Goal: Transaction & Acquisition: Book appointment/travel/reservation

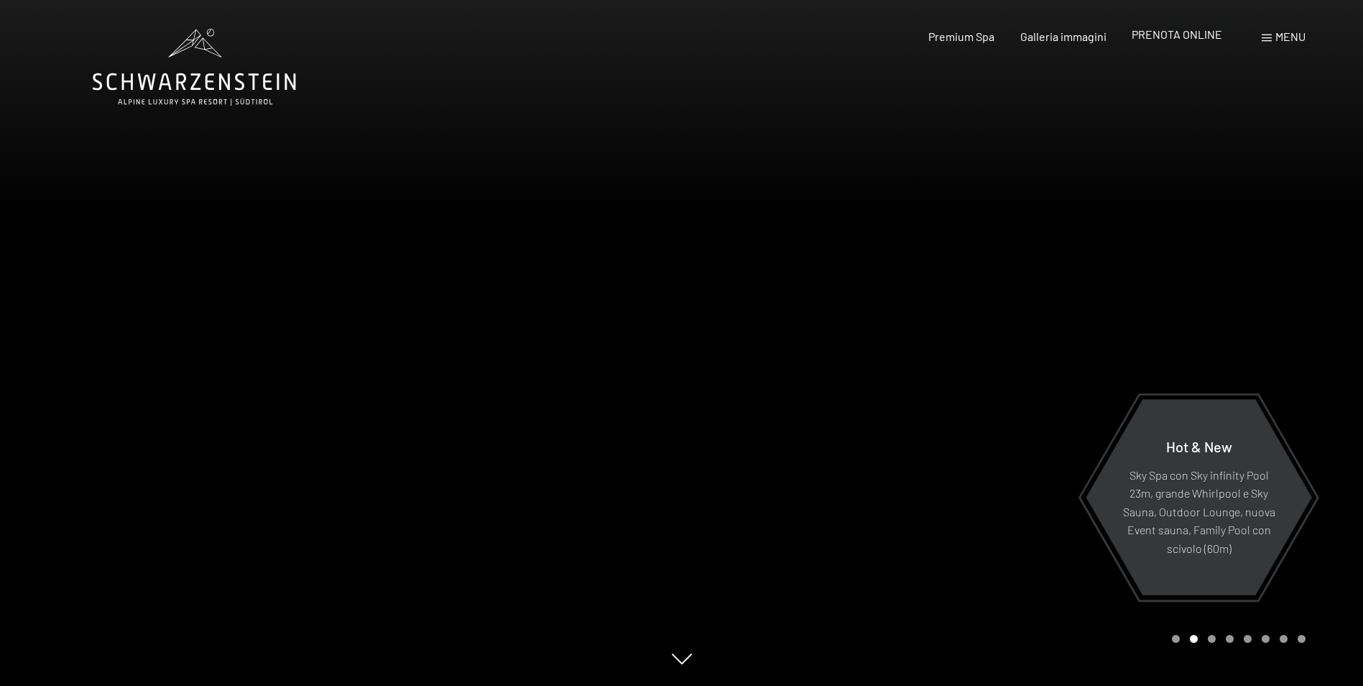
click at [1173, 32] on span "PRENOTA ONLINE" at bounding box center [1177, 34] width 91 height 14
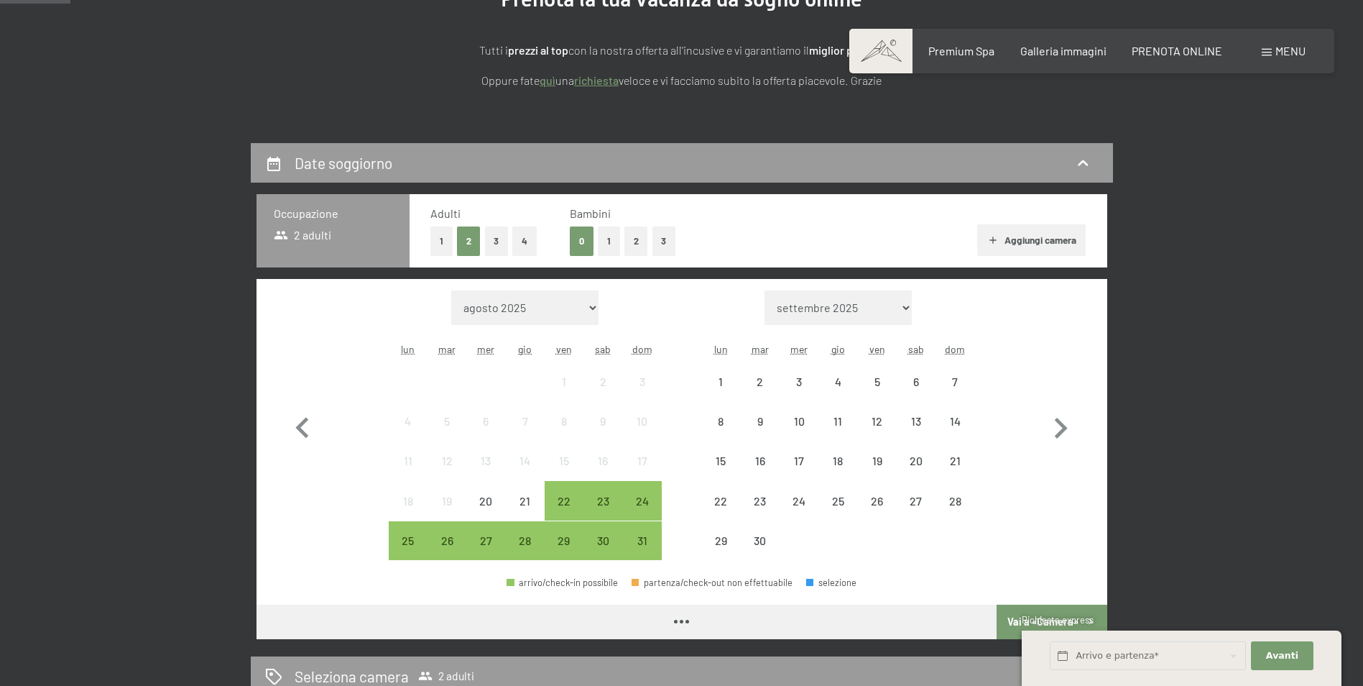
scroll to position [216, 0]
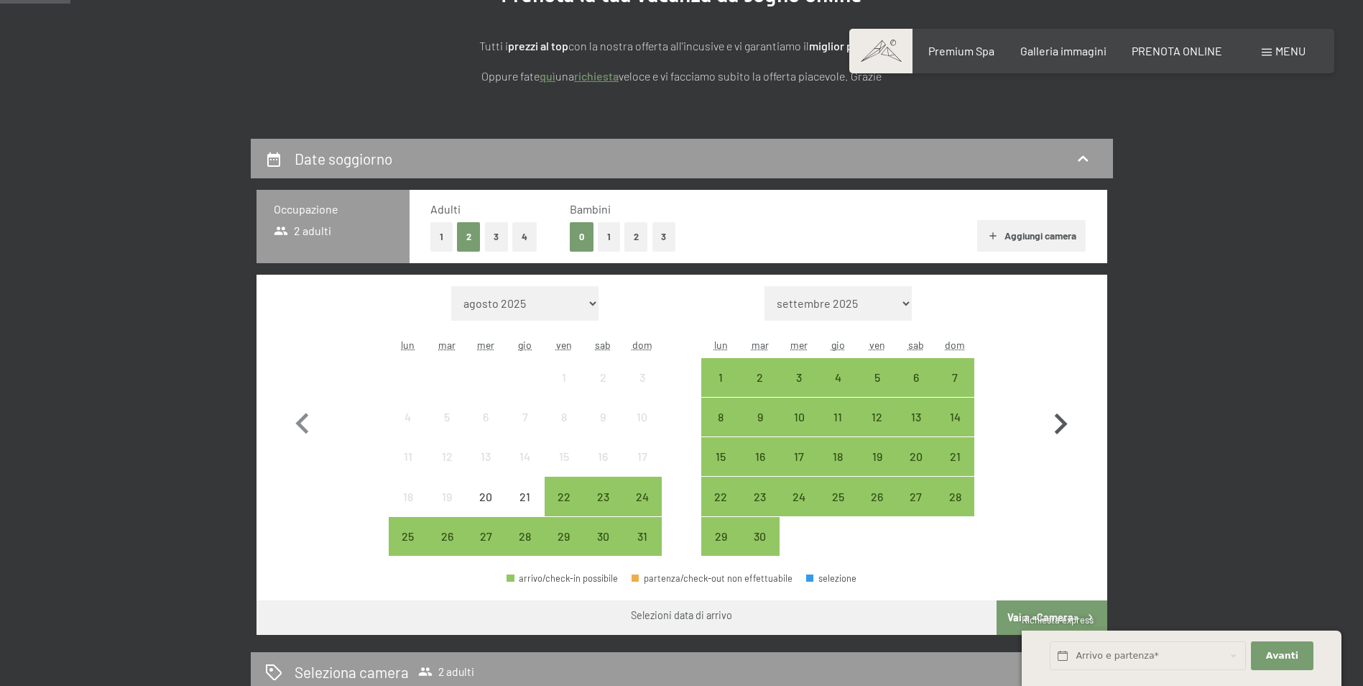
click at [1054, 407] on icon "button" at bounding box center [1061, 424] width 42 height 42
select select "2025-09-01"
select select "2025-10-01"
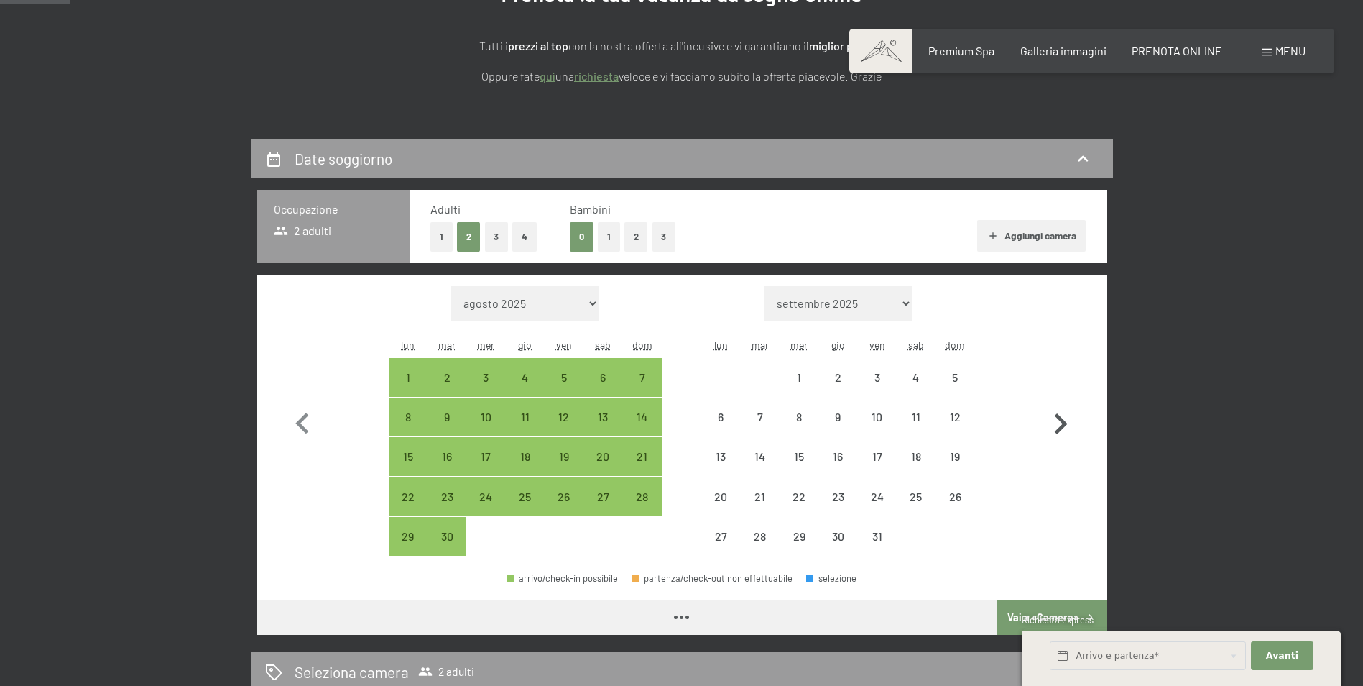
click at [1059, 394] on button "button" at bounding box center [1061, 421] width 42 height 270
select select "2025-10-01"
select select "2025-11-01"
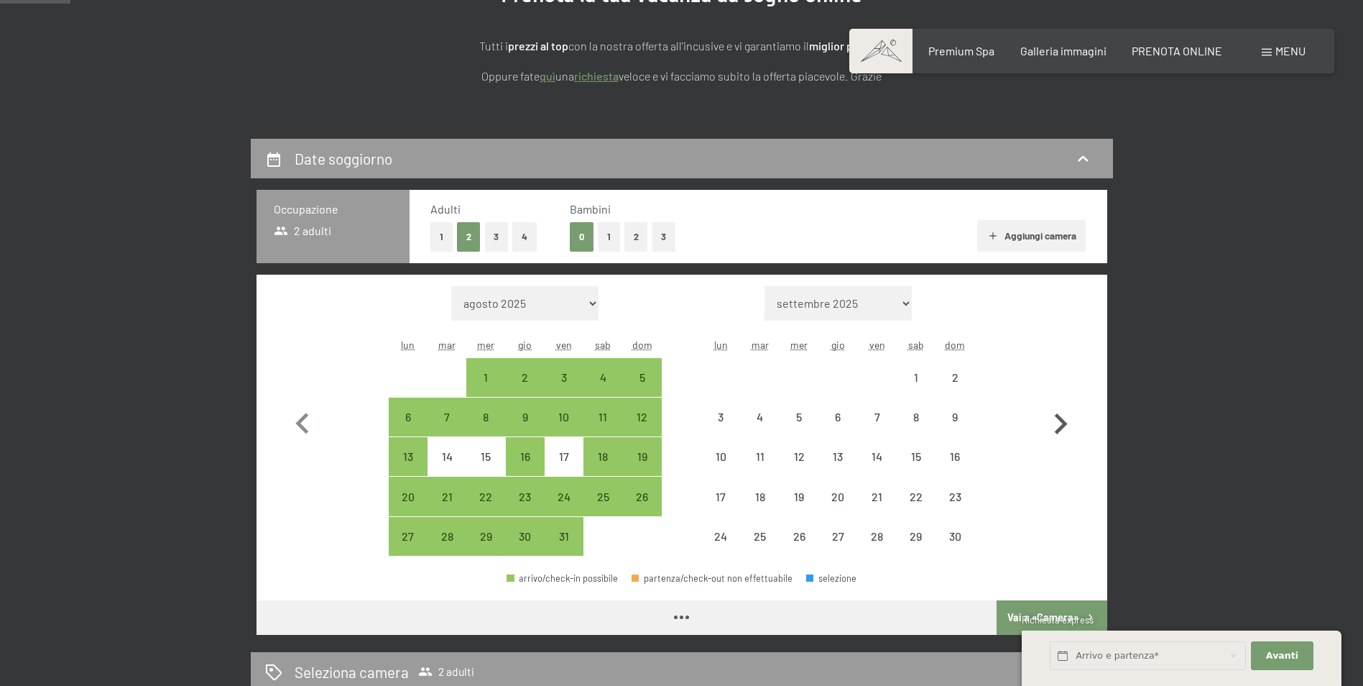
click at [1065, 401] on button "button" at bounding box center [1061, 421] width 42 height 270
select select "2025-11-01"
select select "2025-12-01"
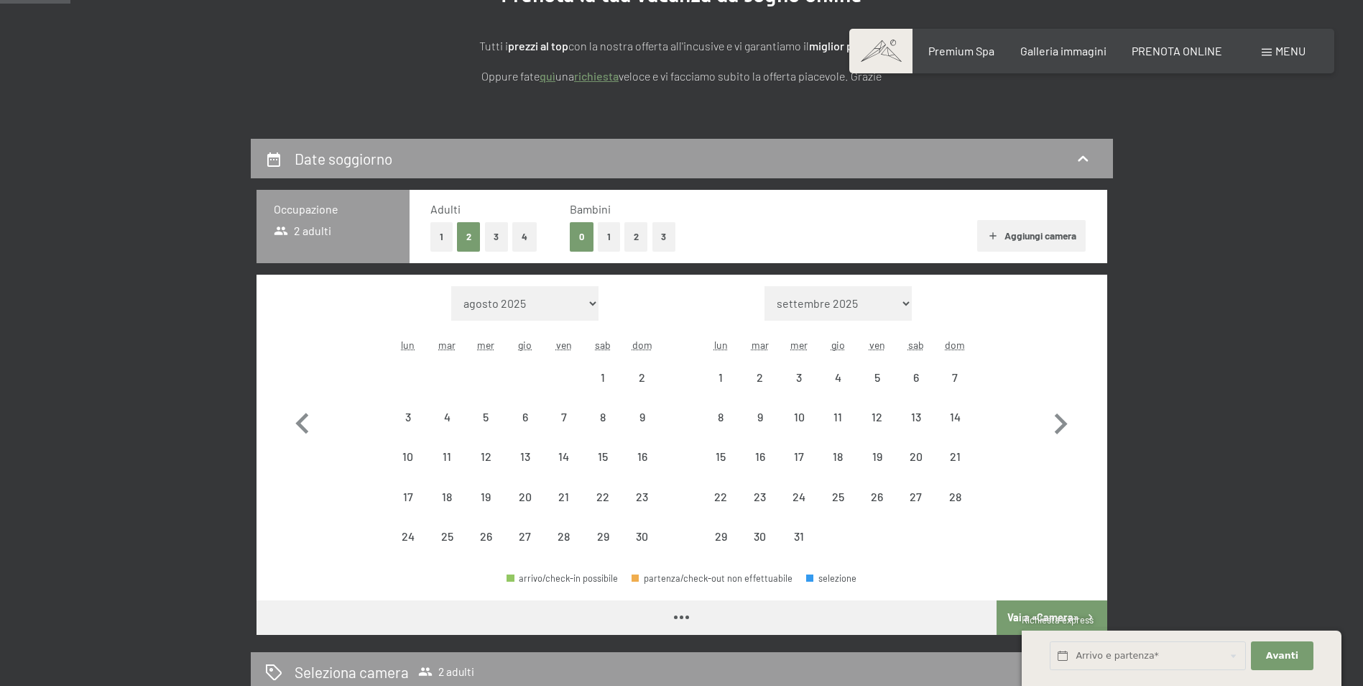
select select "2025-11-01"
select select "2025-12-01"
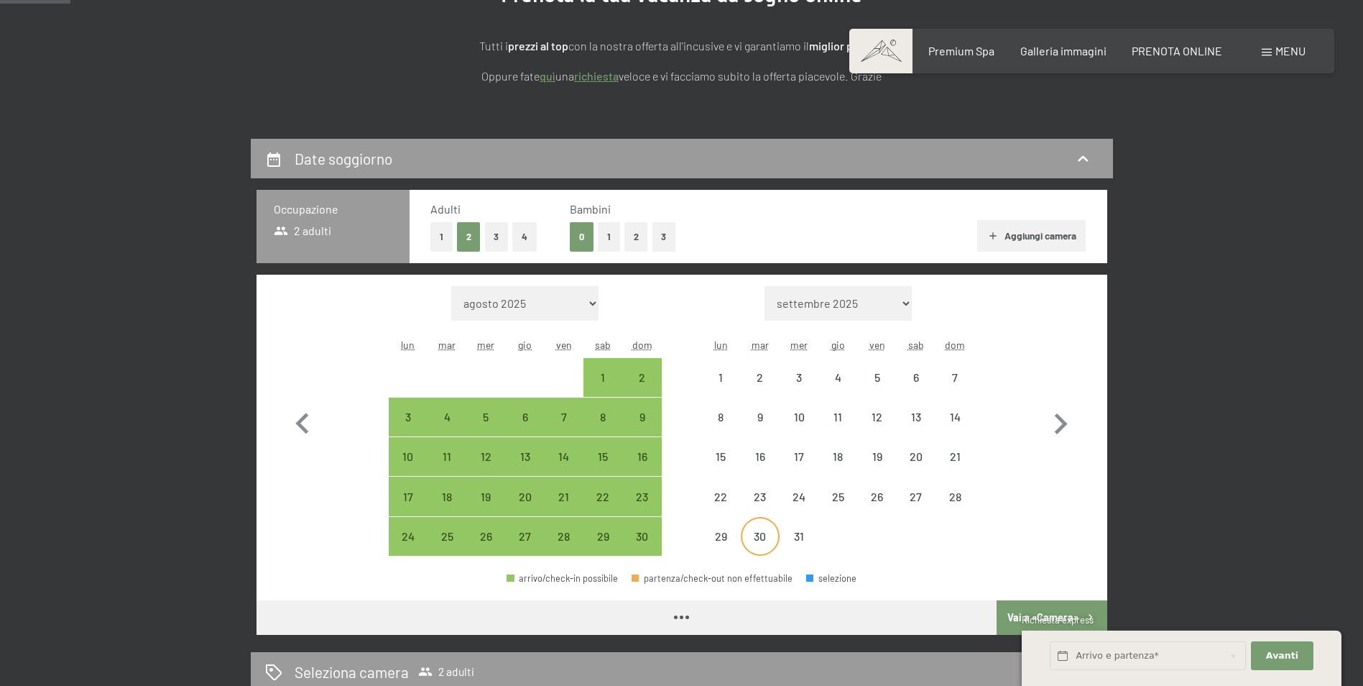
select select "2025-11-01"
select select "2025-12-01"
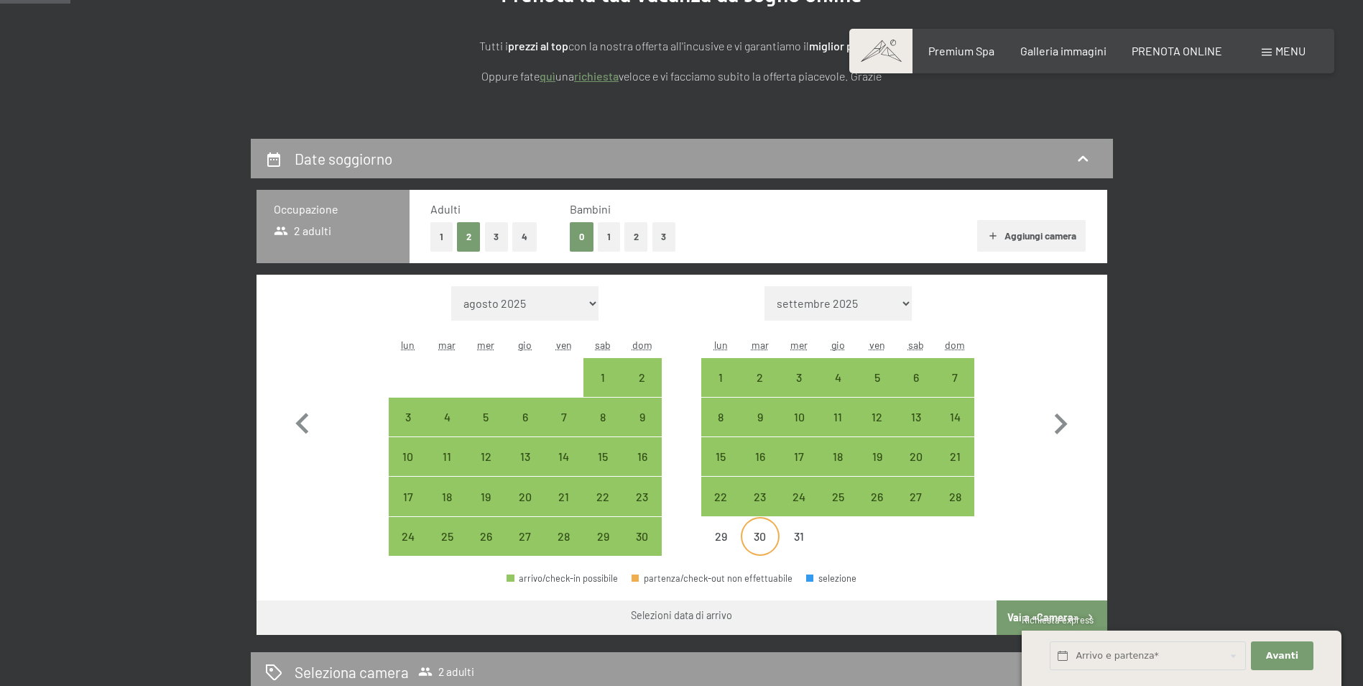
click at [756, 535] on div "30" at bounding box center [760, 548] width 36 height 36
select select "2025-11-01"
select select "2025-12-01"
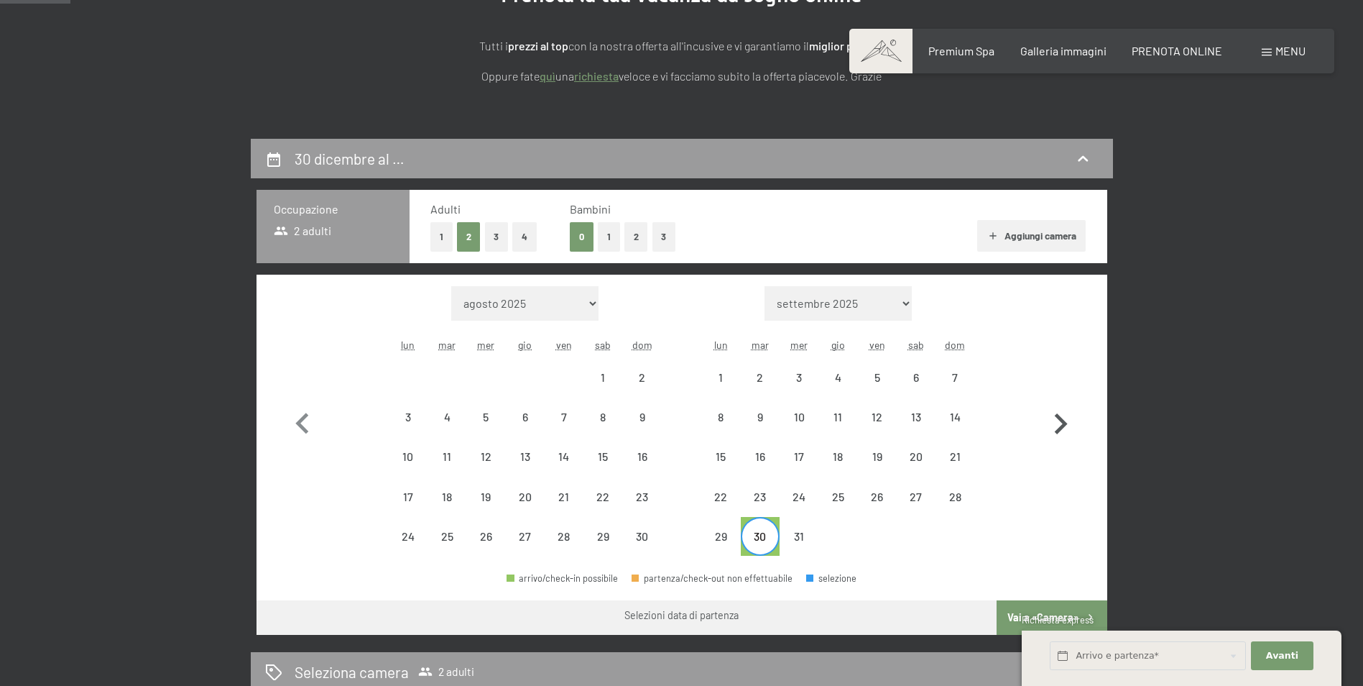
click at [1066, 410] on icon "button" at bounding box center [1061, 424] width 42 height 42
select select "2025-12-01"
select select "2026-01-01"
click at [888, 369] on div "2" at bounding box center [877, 377] width 36 height 36
select select "2025-12-01"
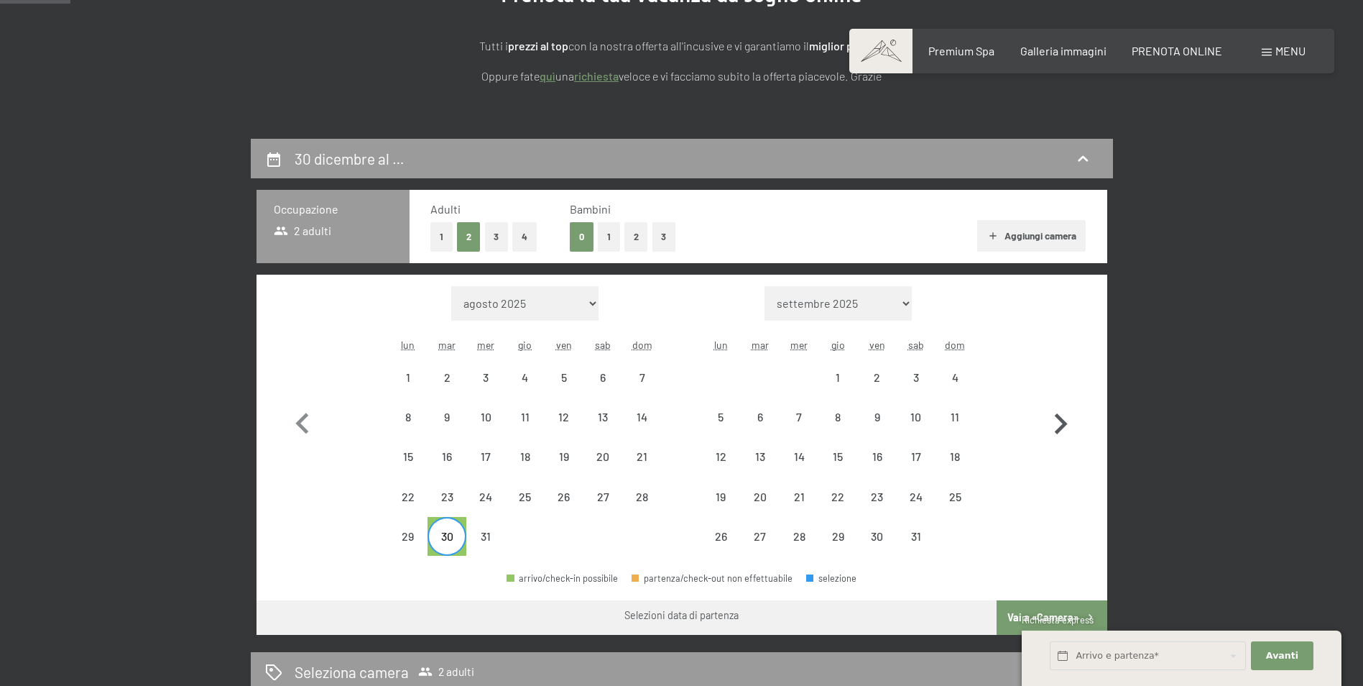
select select "2026-01-01"
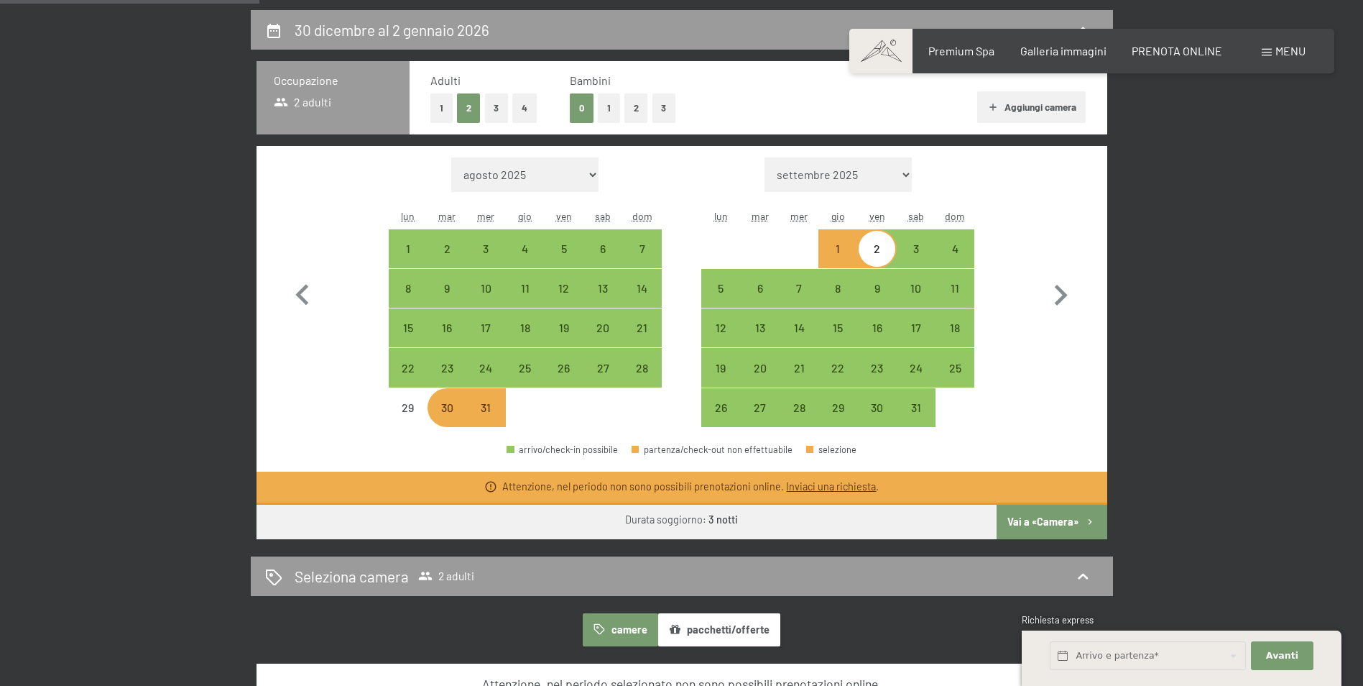
scroll to position [359, 0]
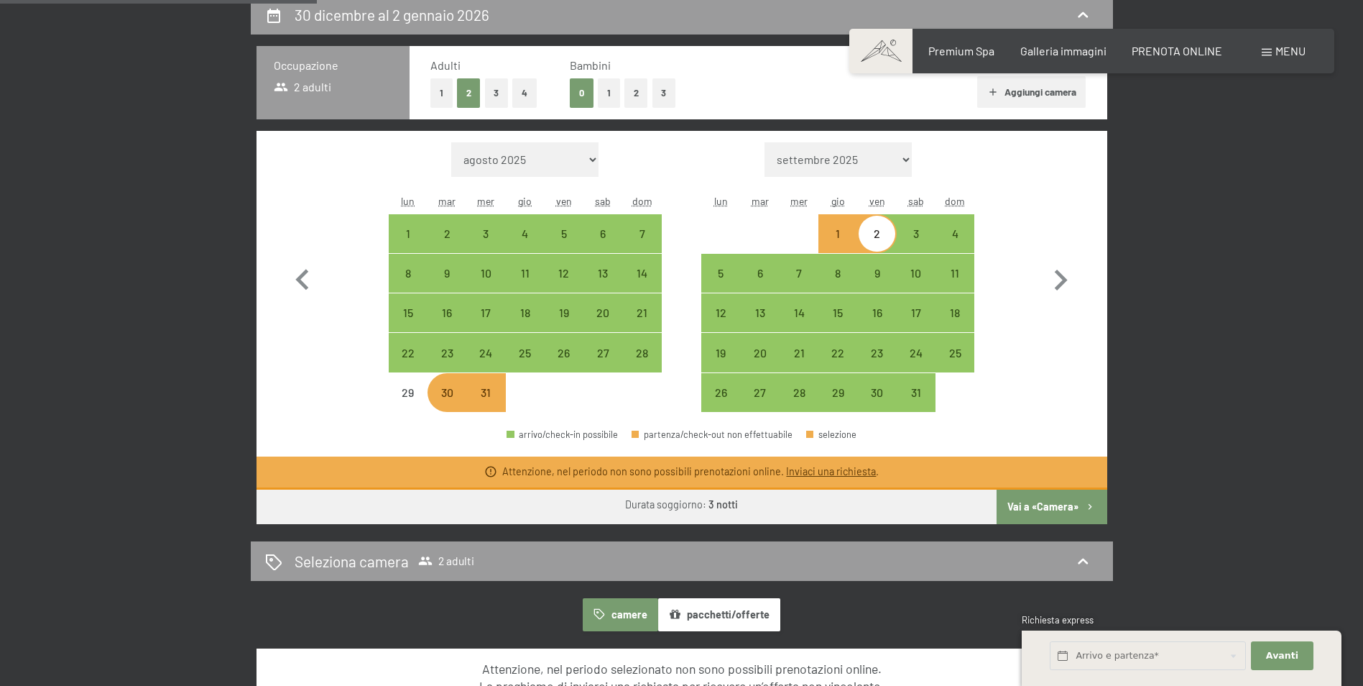
click at [1074, 505] on button "Vai a «Camera»" at bounding box center [1052, 506] width 110 height 34
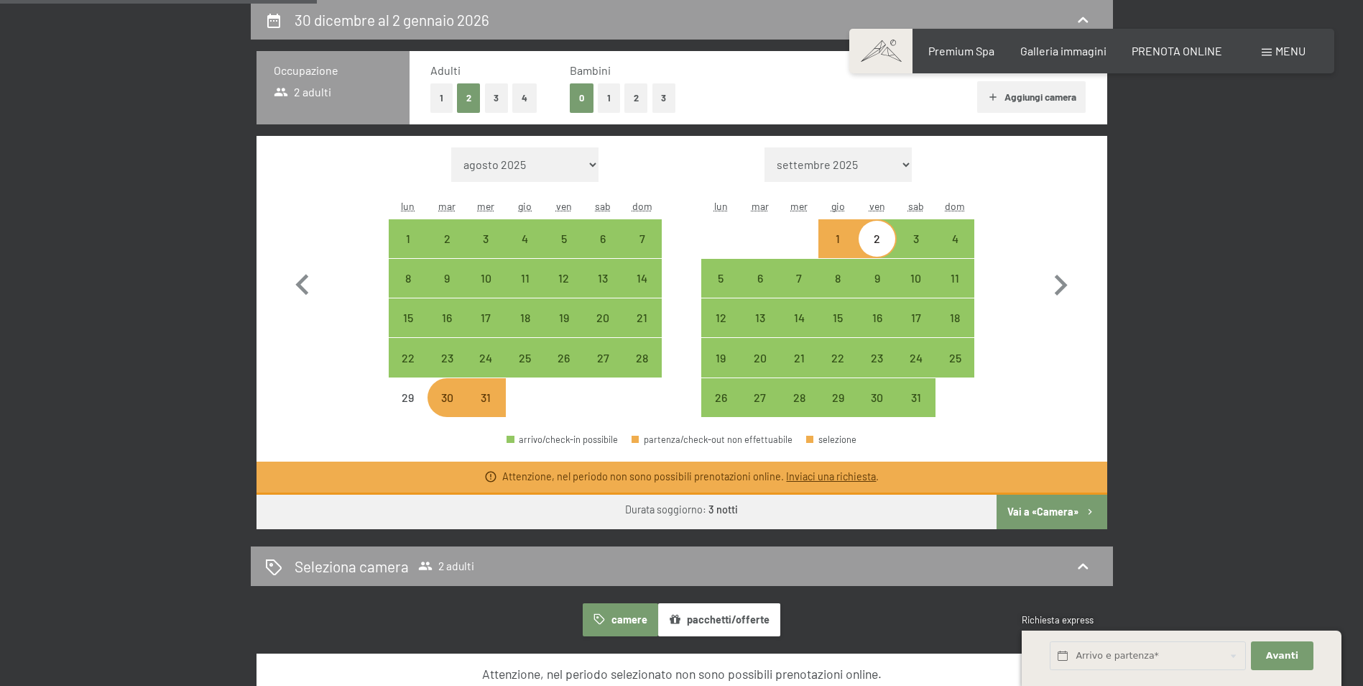
select select "2025-12-01"
select select "2026-01-01"
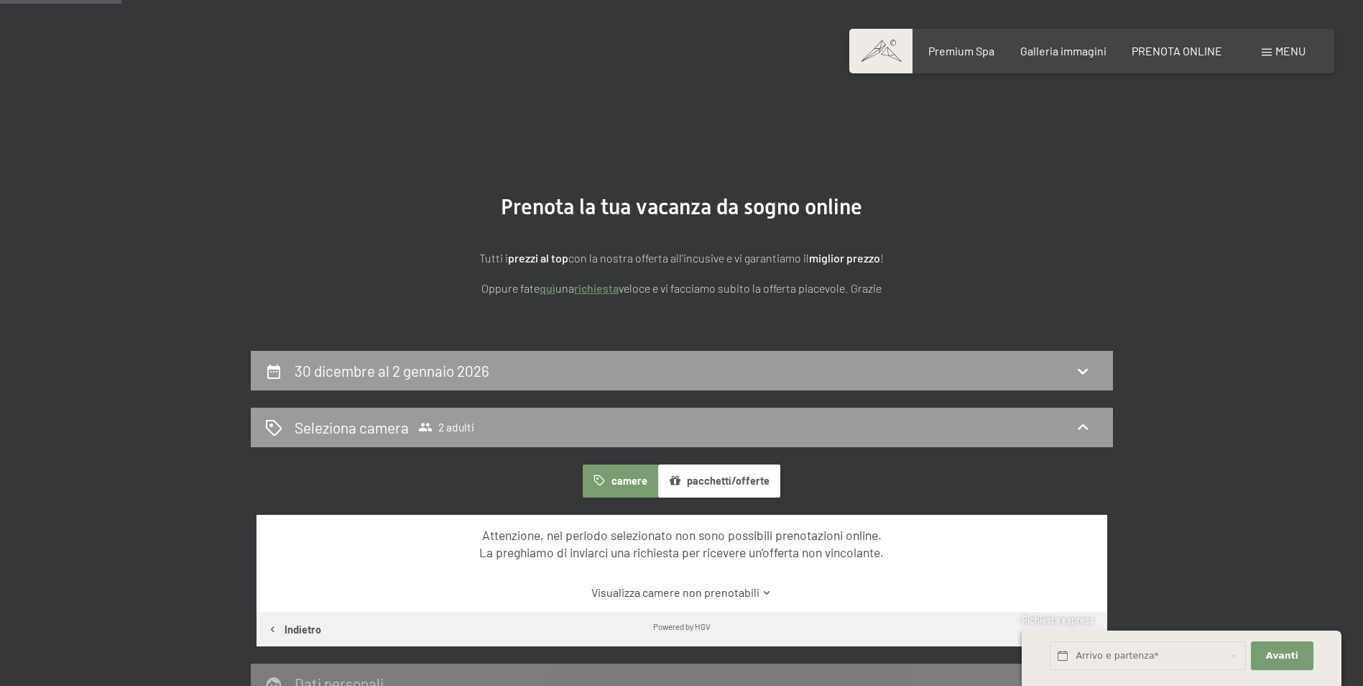
scroll to position [0, 0]
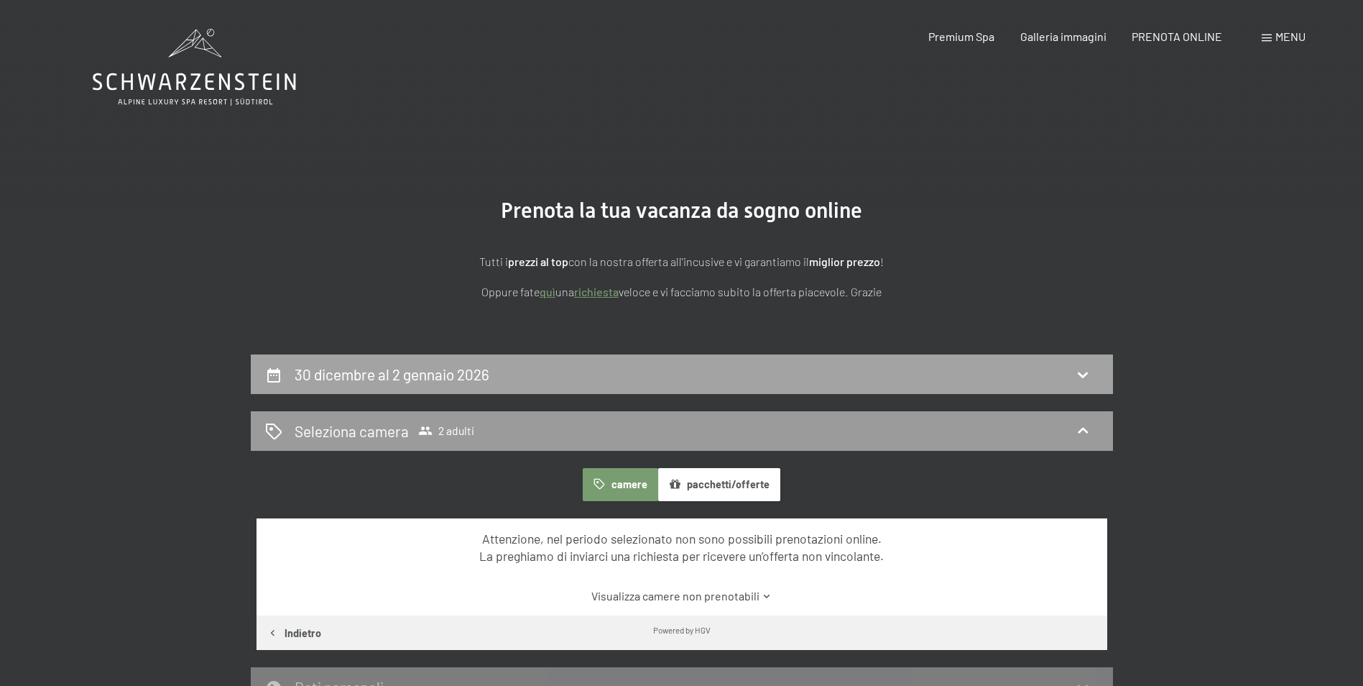
click at [580, 375] on div "30 dicembre al 2 gennaio 2026" at bounding box center [682, 374] width 834 height 21
select select "2025-12-01"
select select "2026-01-01"
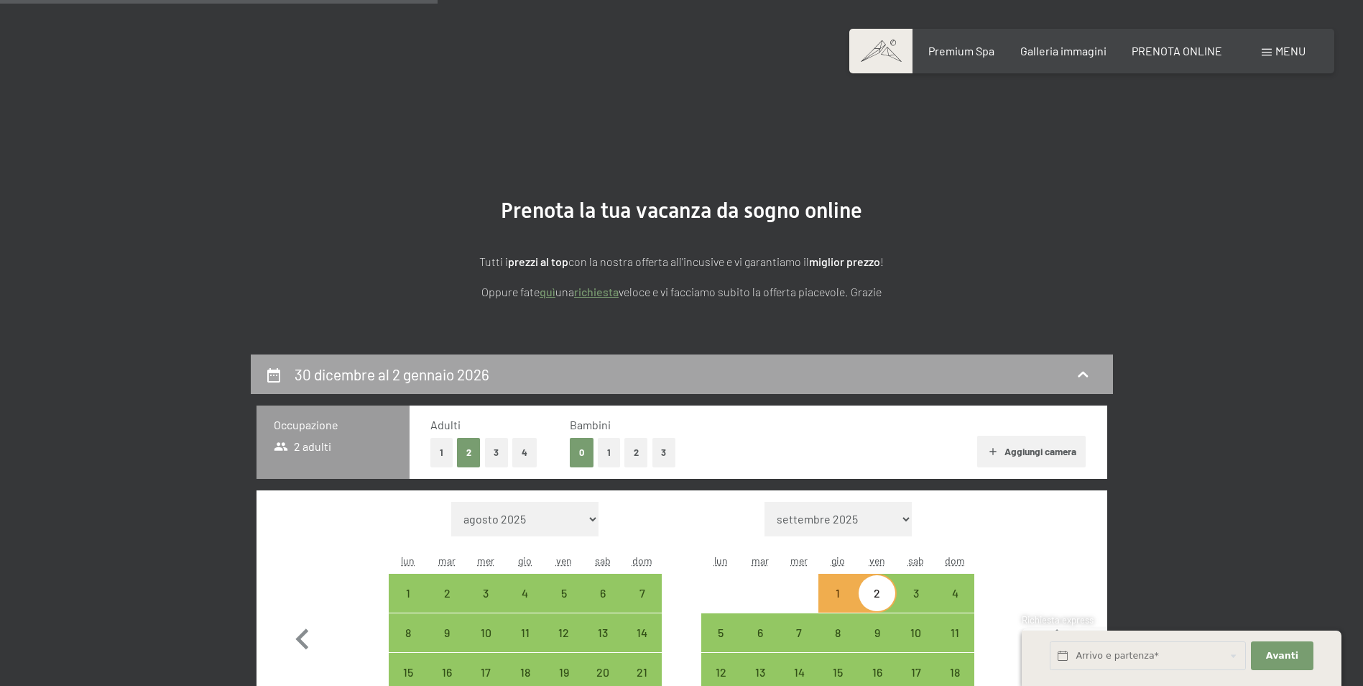
scroll to position [354, 0]
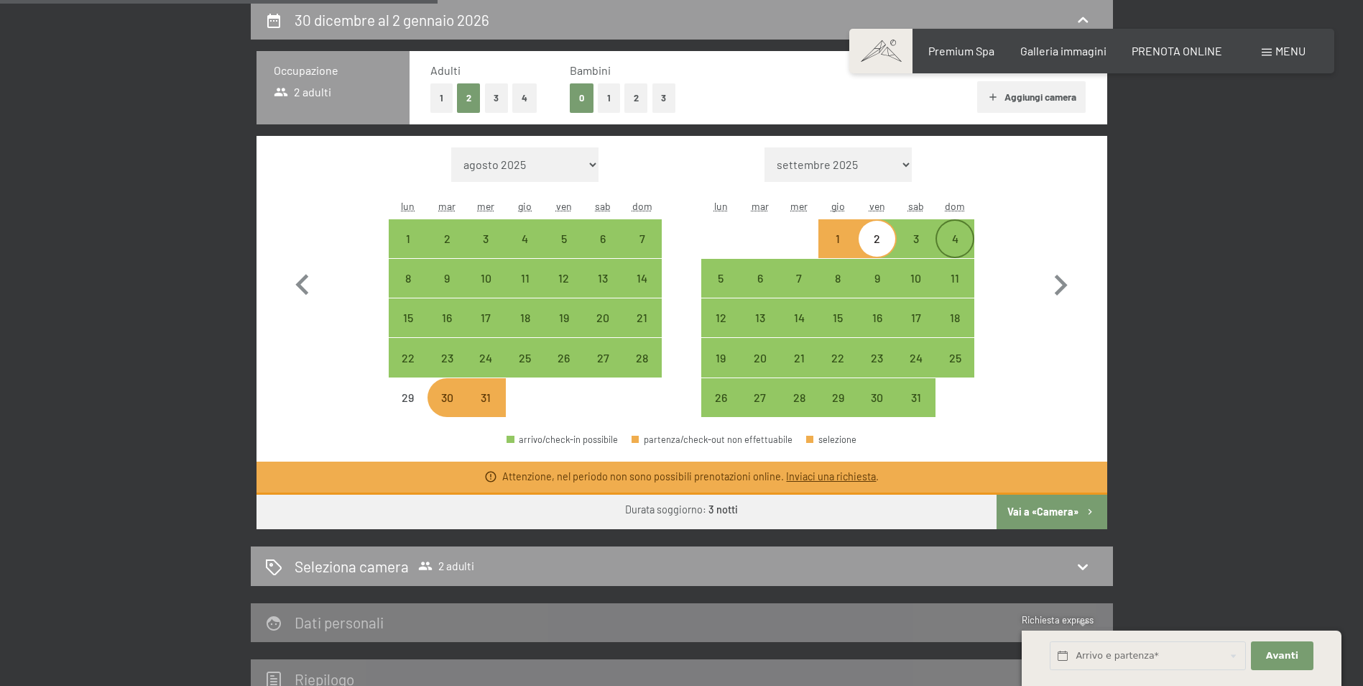
click at [954, 236] on div "4" at bounding box center [955, 251] width 36 height 36
select select "2025-12-01"
select select "2026-01-01"
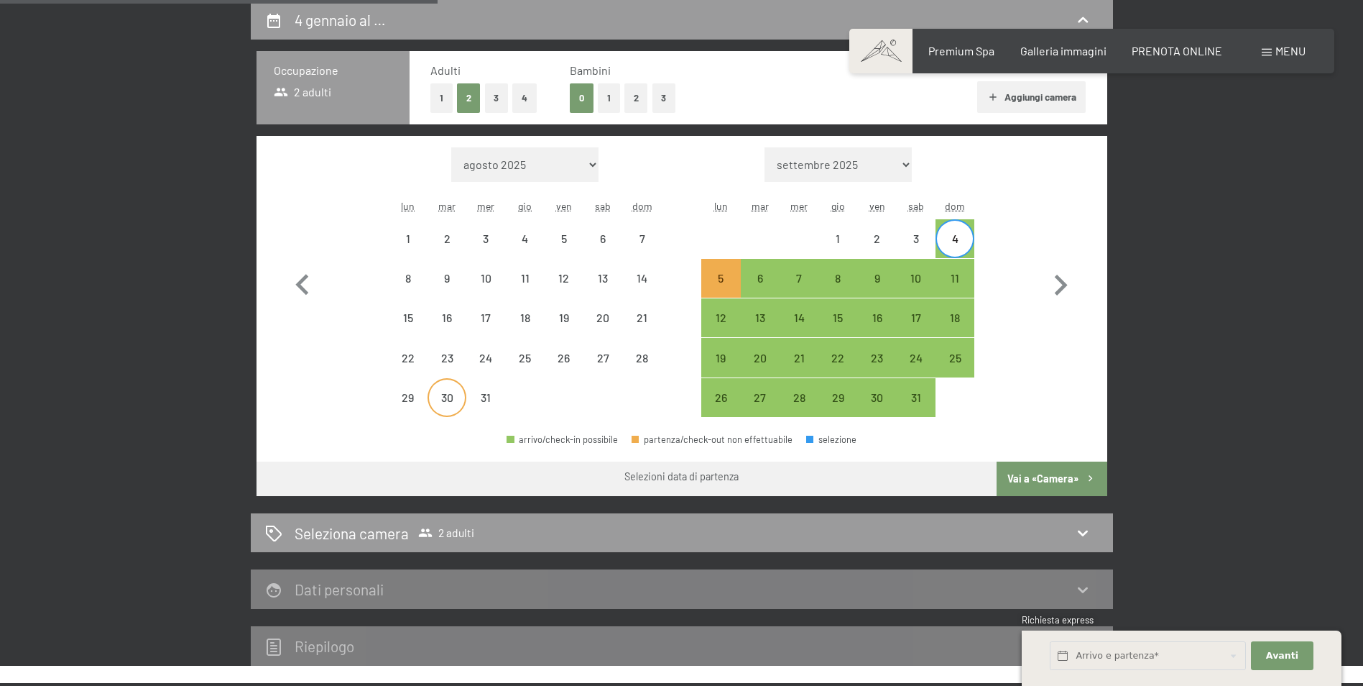
click at [456, 409] on div "30" at bounding box center [447, 410] width 36 height 36
select select "2025-12-01"
select select "2026-01-01"
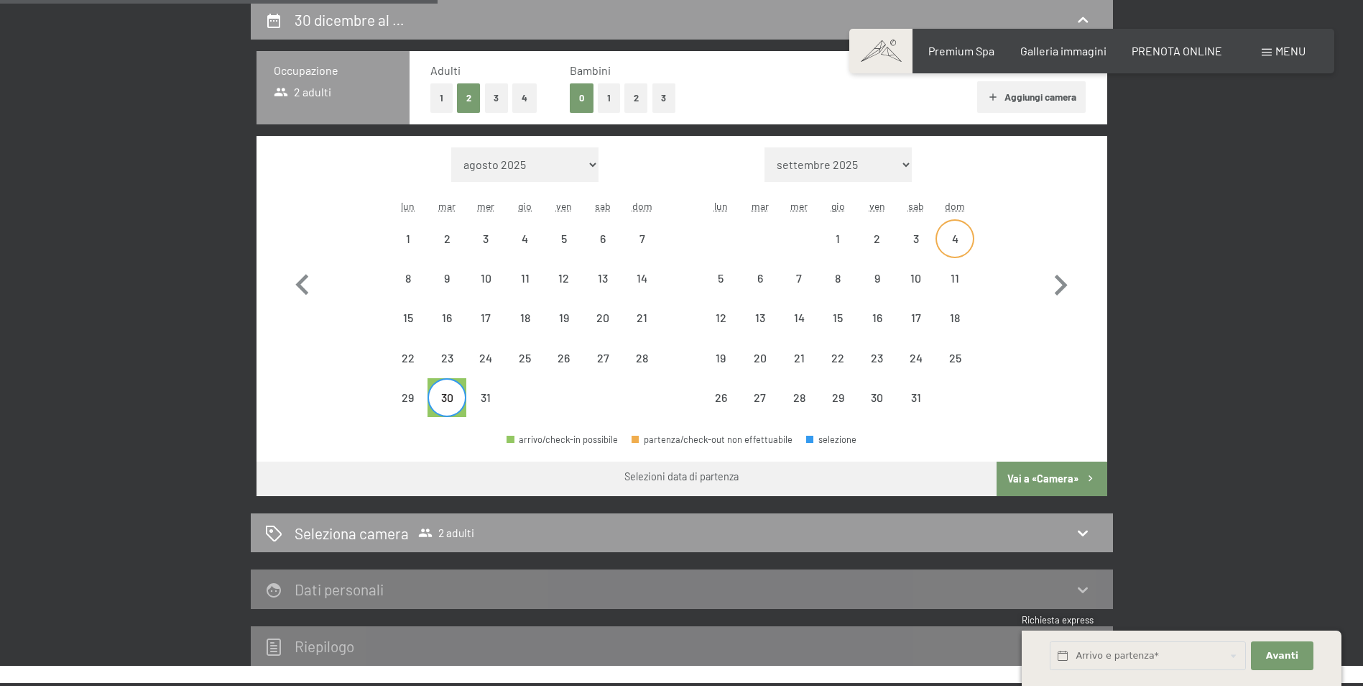
click at [960, 237] on div "4" at bounding box center [955, 251] width 36 height 36
select select "2025-12-01"
select select "2026-01-01"
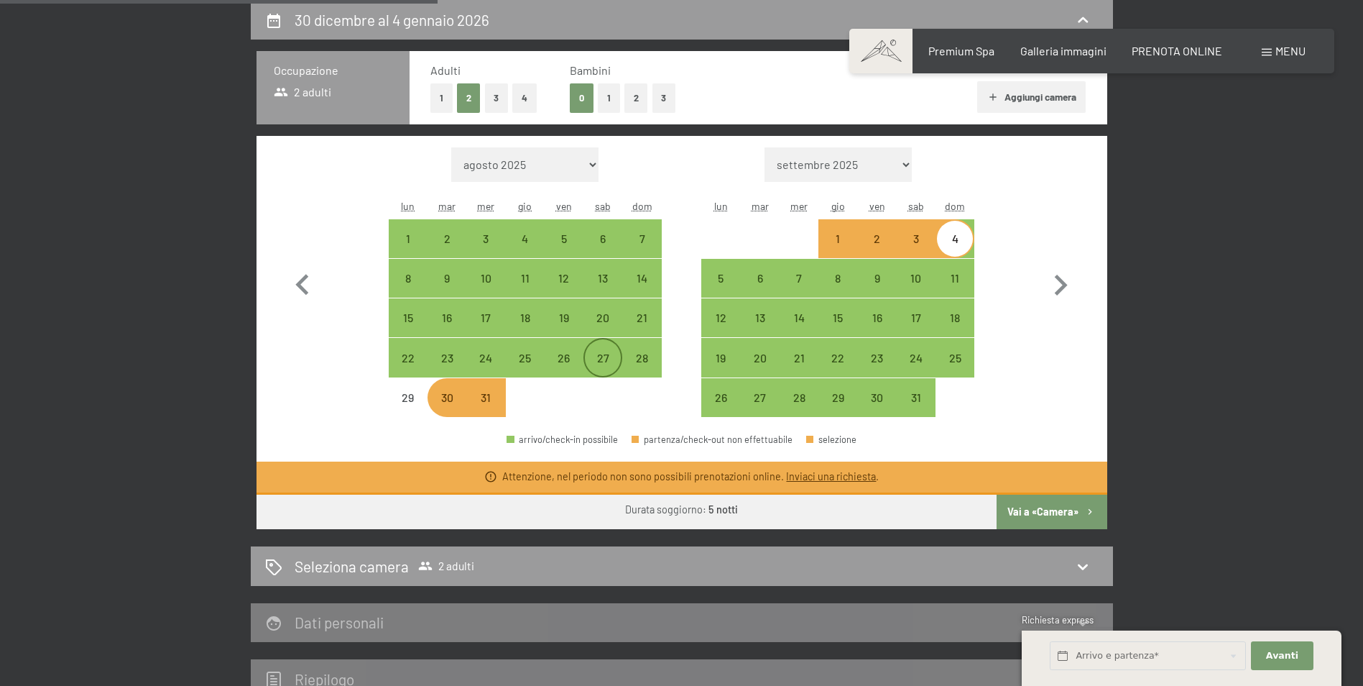
click at [612, 359] on div "27" at bounding box center [603, 370] width 36 height 36
select select "2025-12-01"
select select "2026-01-01"
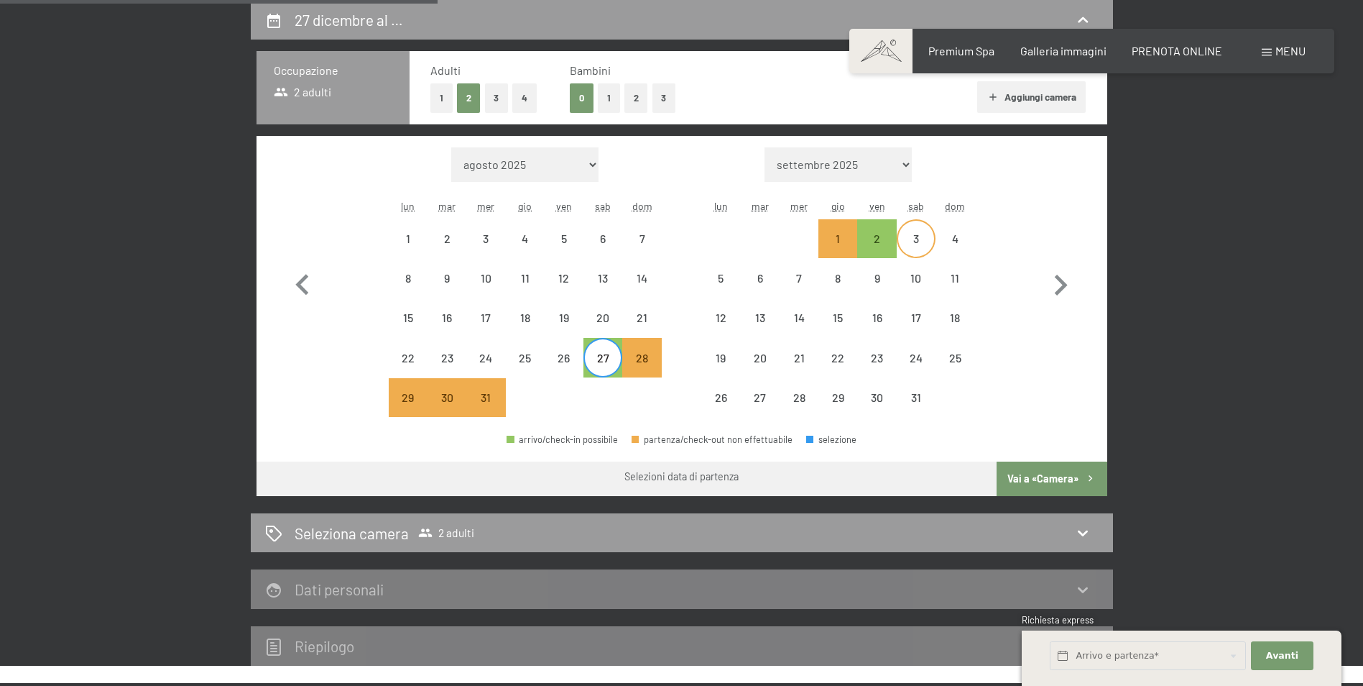
click at [918, 227] on div "3" at bounding box center [916, 239] width 36 height 36
select select "2025-12-01"
select select "2026-01-01"
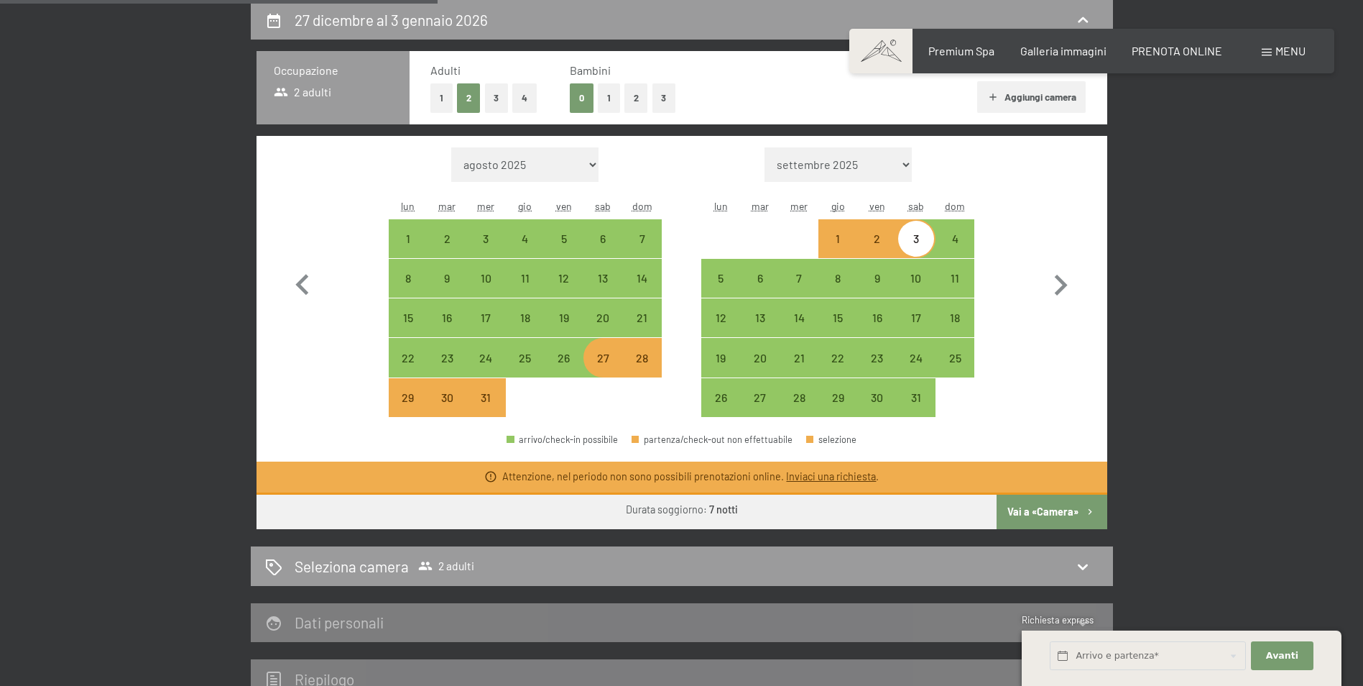
click at [1044, 522] on button "Vai a «Camera»" at bounding box center [1052, 511] width 110 height 34
select select "2025-12-01"
select select "2026-01-01"
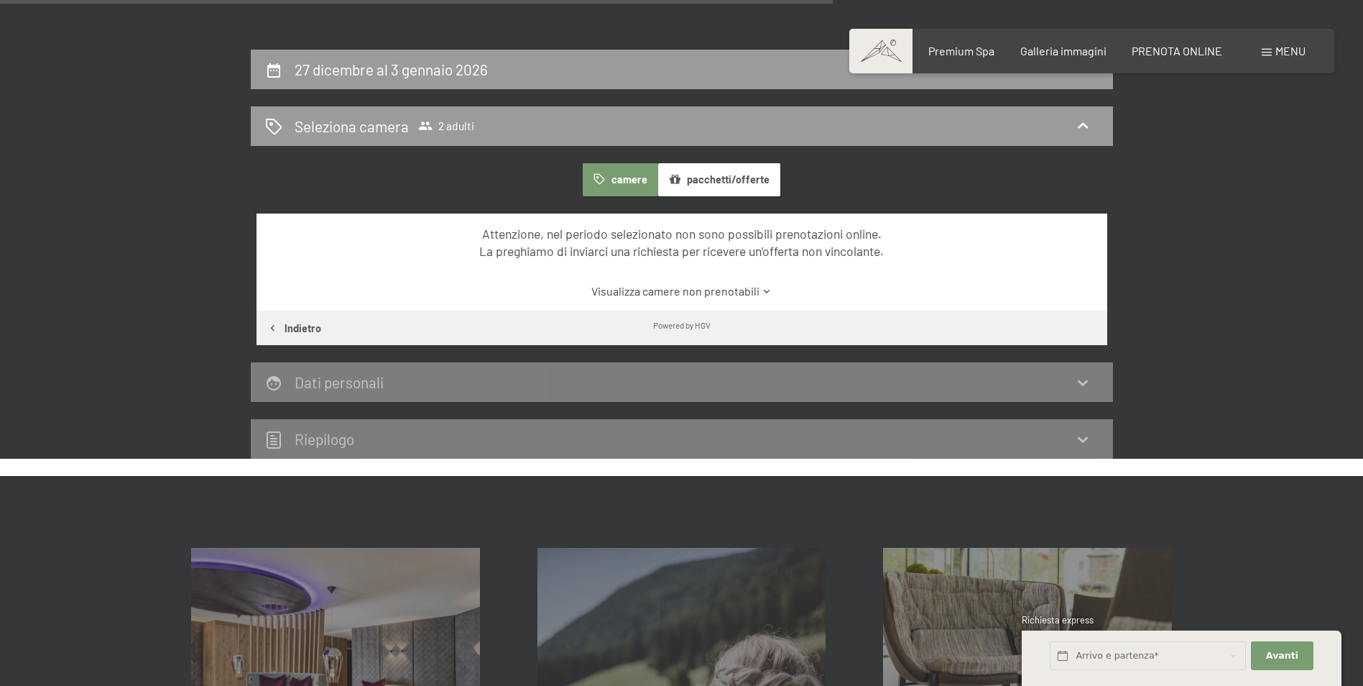
scroll to position [282, 0]
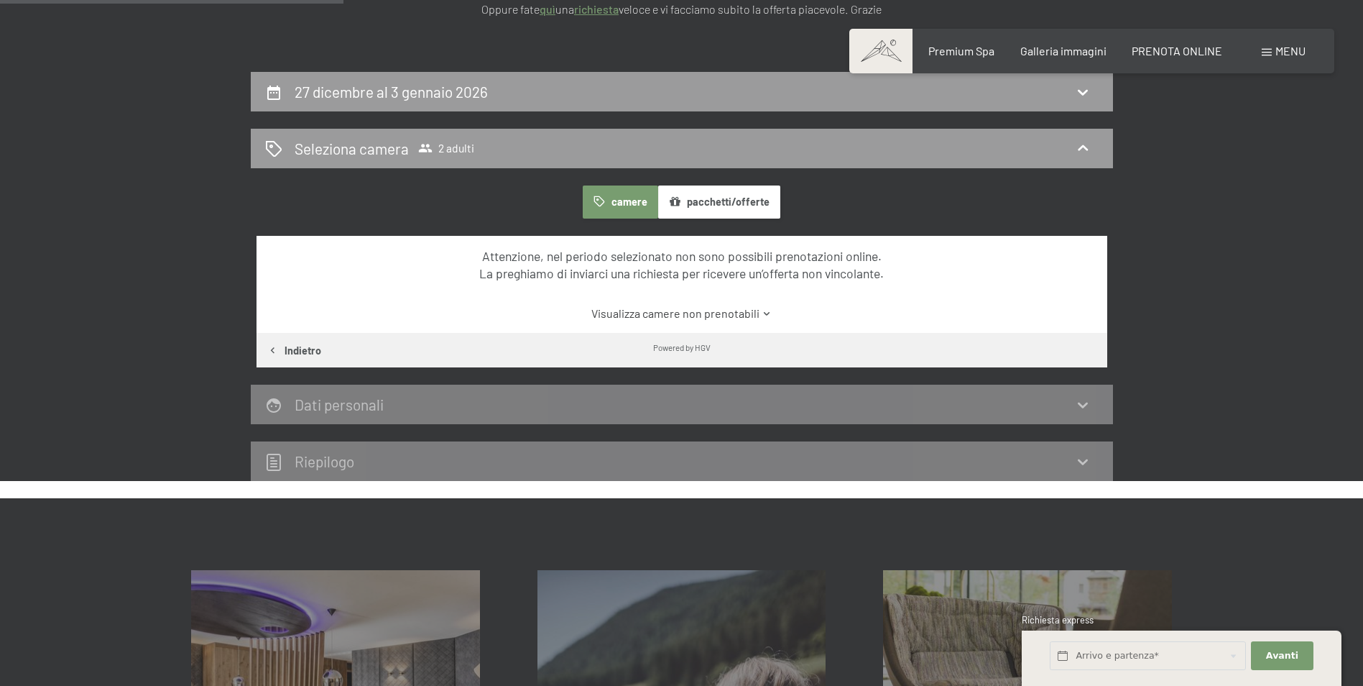
click at [740, 198] on button "pacchetti/offerte" at bounding box center [719, 201] width 122 height 33
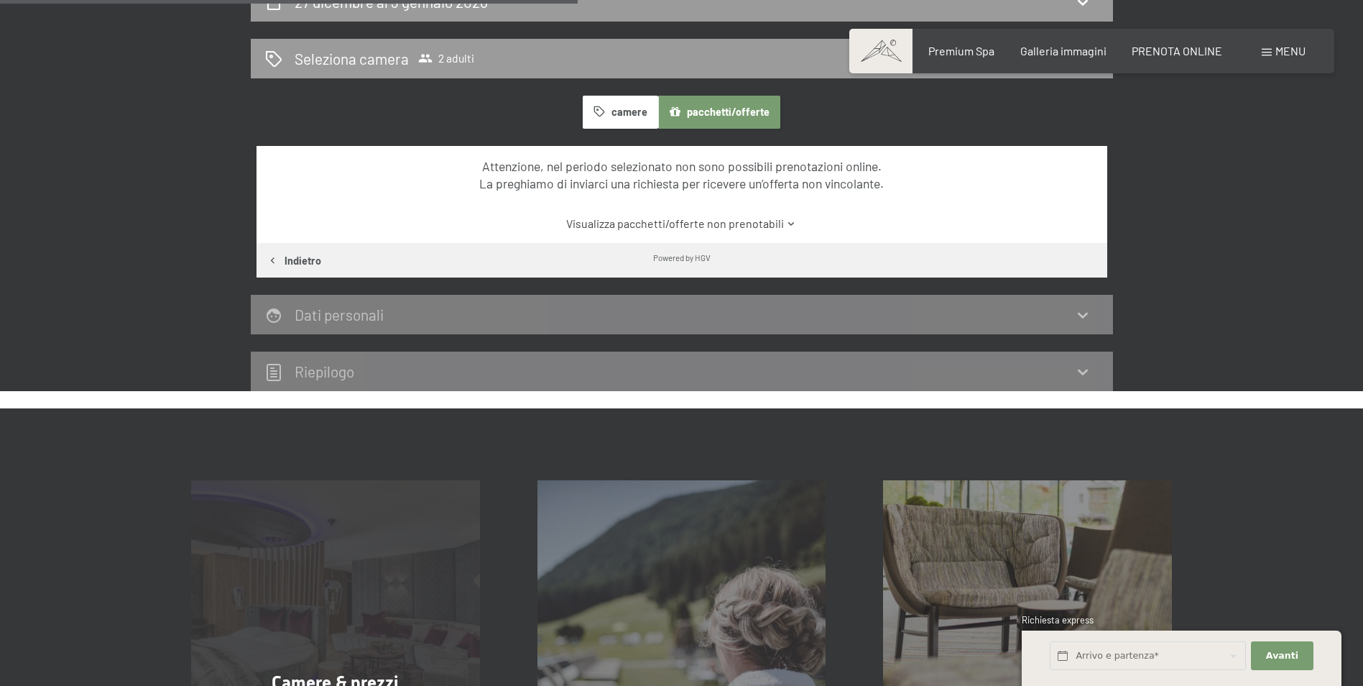
scroll to position [642, 0]
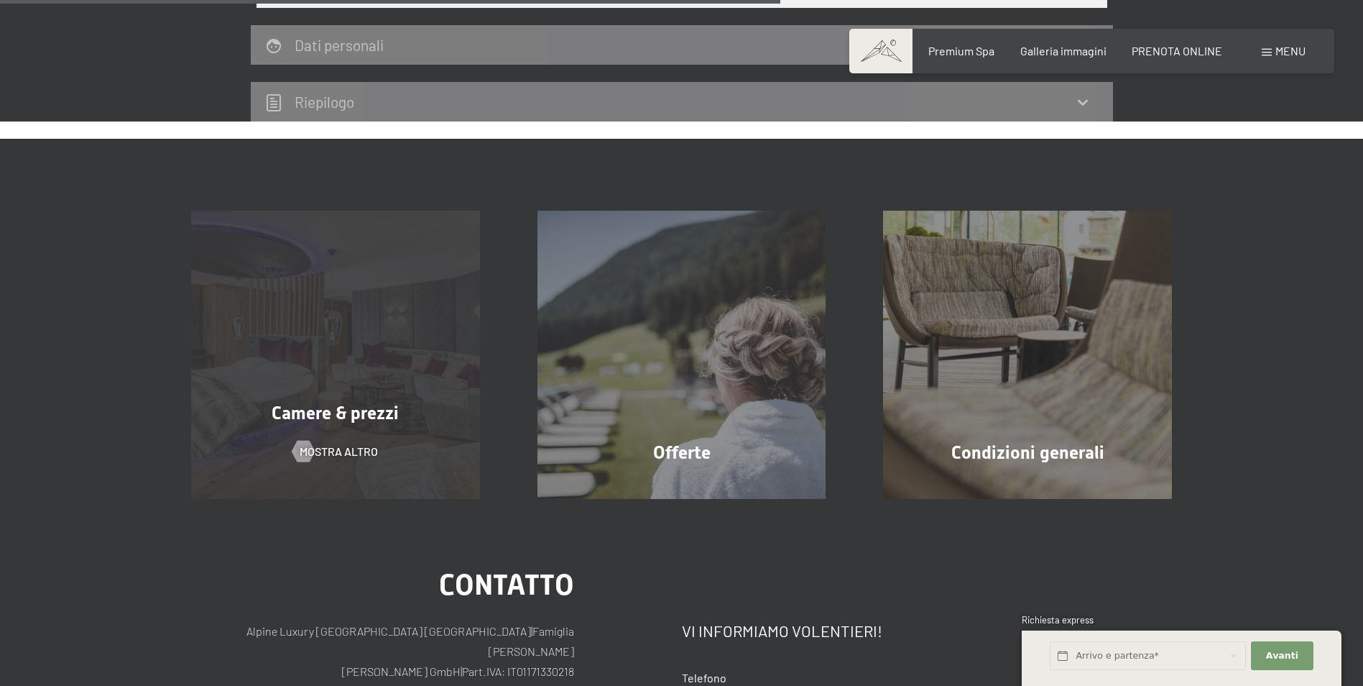
click at [280, 403] on span "Camere & prezzi" at bounding box center [335, 412] width 127 height 21
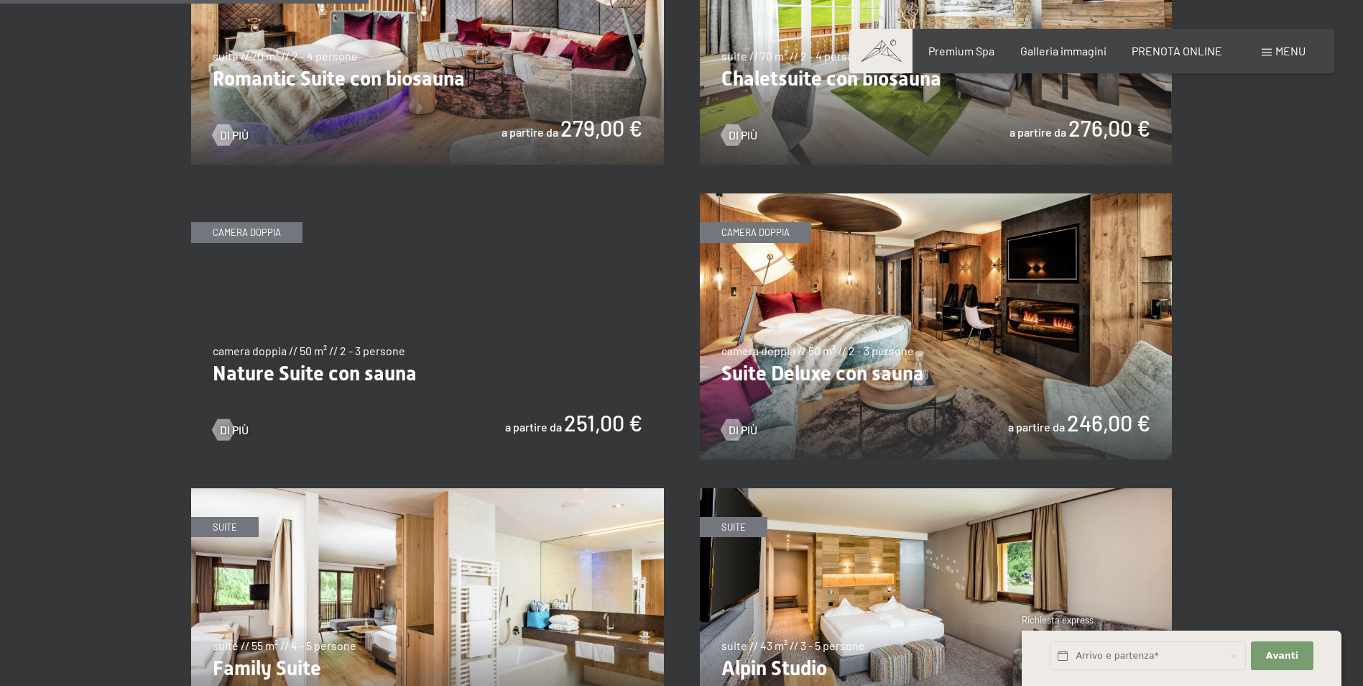
scroll to position [1365, 0]
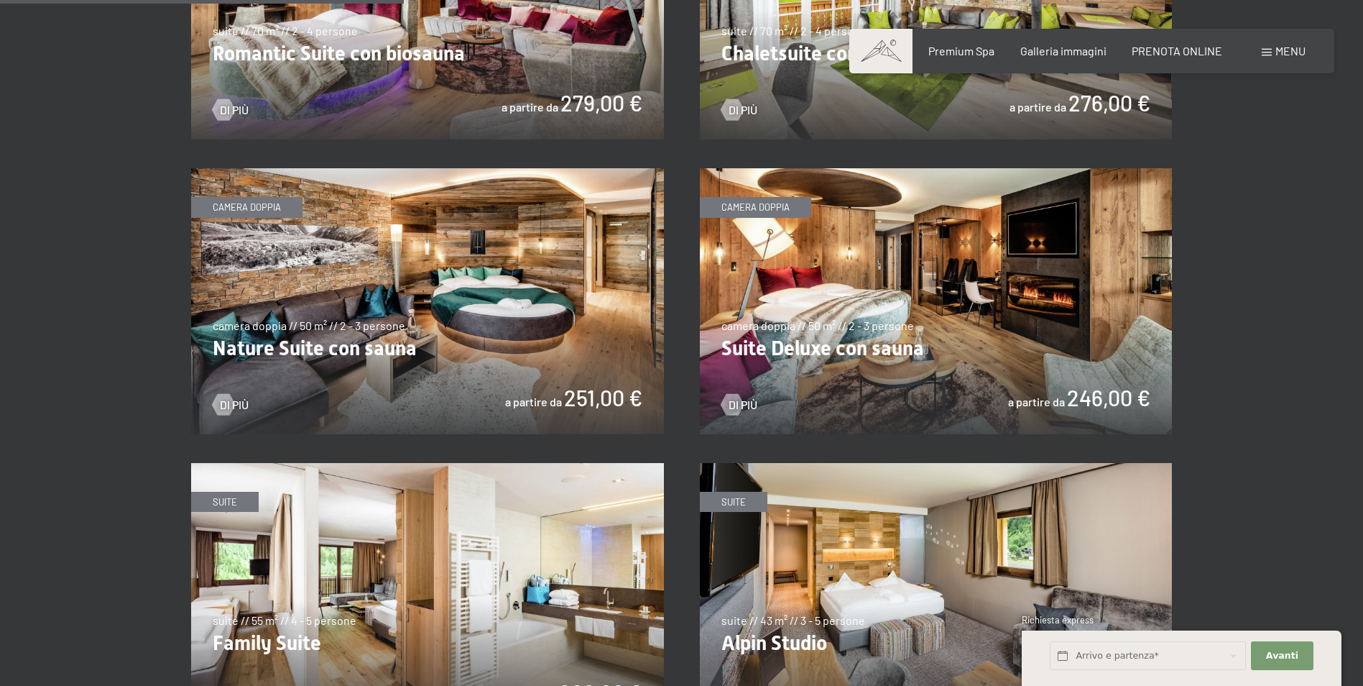
click at [405, 228] on img at bounding box center [427, 301] width 473 height 266
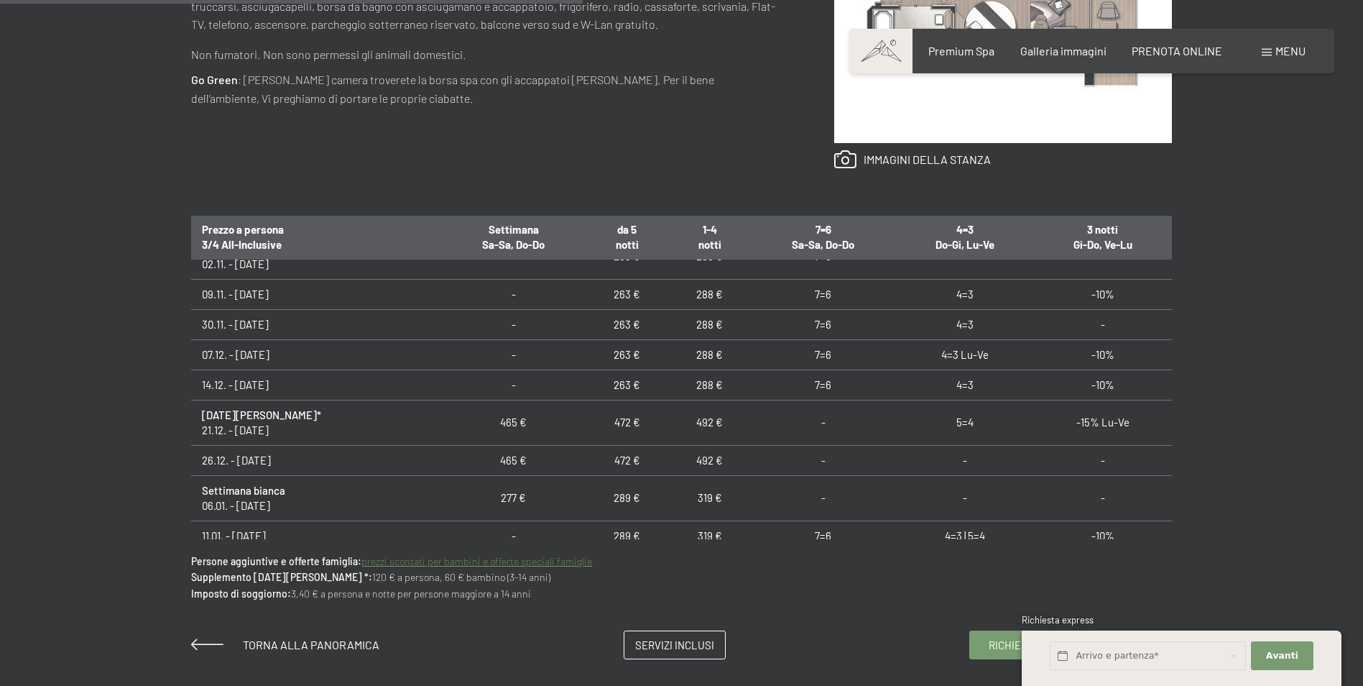
scroll to position [791, 0]
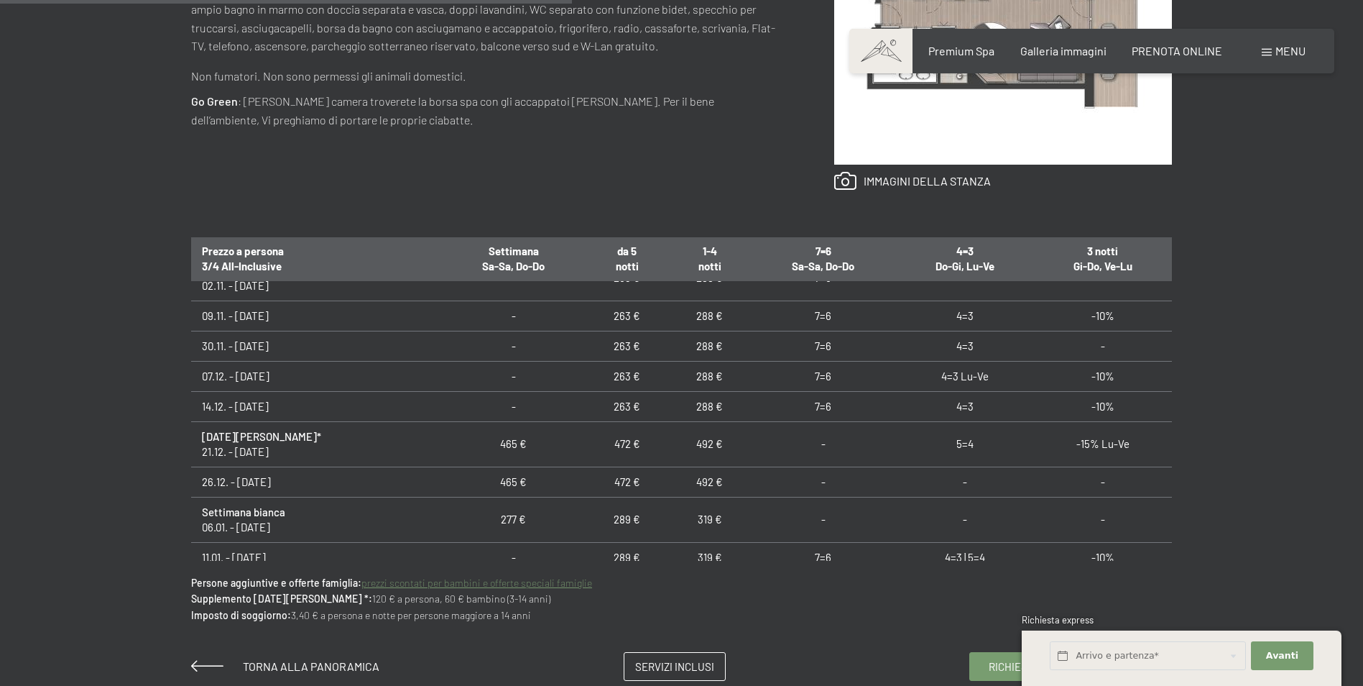
click at [514, 484] on td "465 €" at bounding box center [514, 481] width 144 height 30
drag, startPoint x: 527, startPoint y: 475, endPoint x: 468, endPoint y: 476, distance: 59.7
click at [468, 476] on td "465 €" at bounding box center [514, 481] width 144 height 30
click at [514, 488] on td "465 €" at bounding box center [514, 481] width 144 height 30
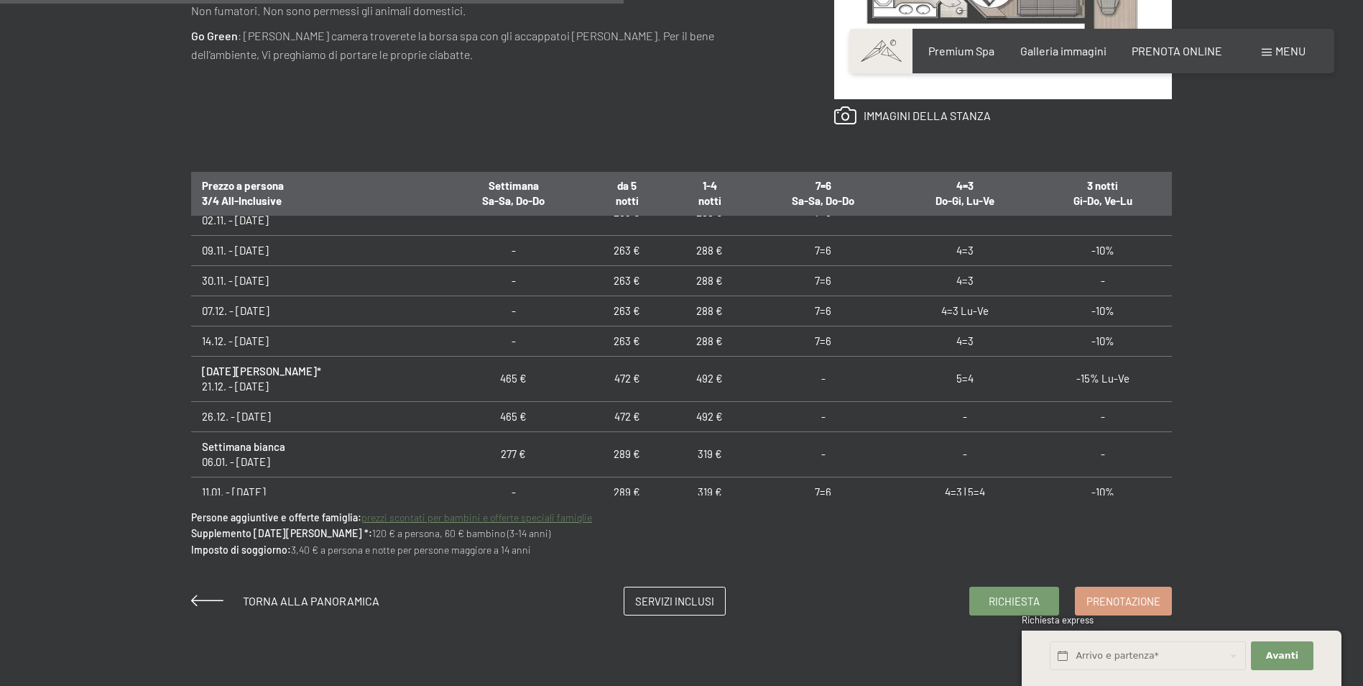
scroll to position [862, 0]
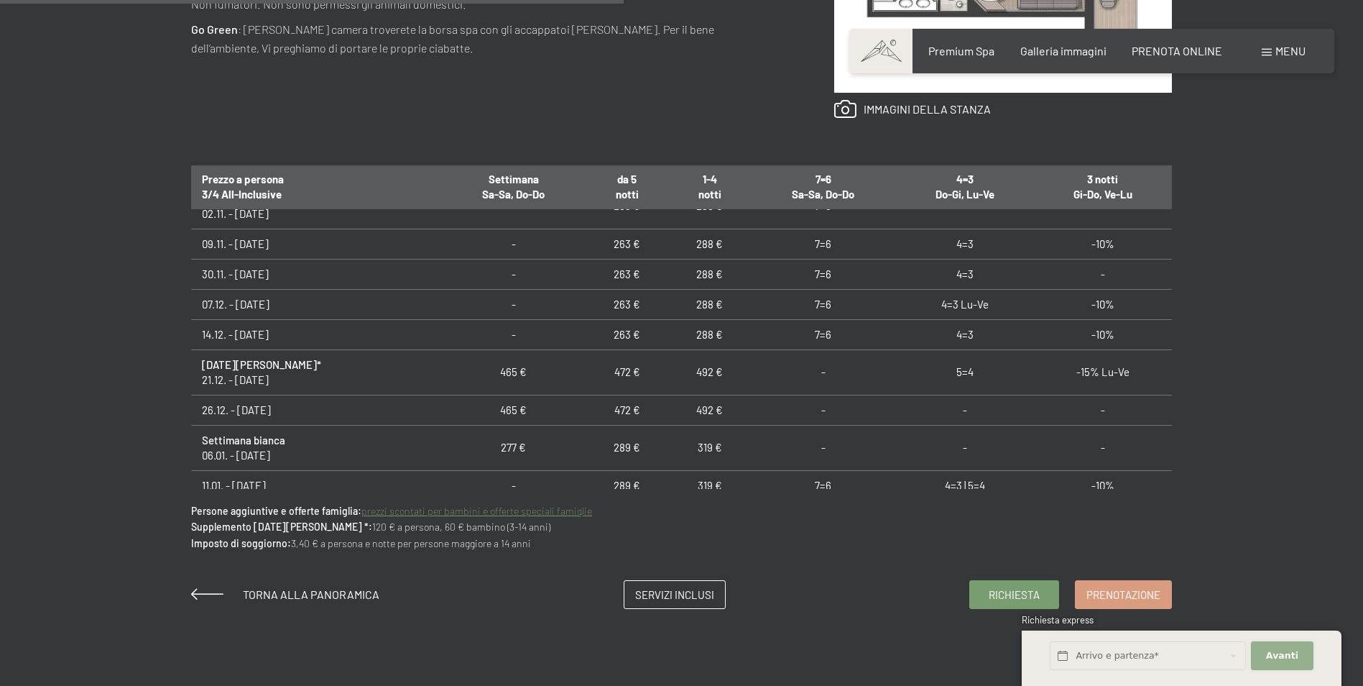
click at [1294, 662] on button "Avanti Nascondere i campi dell'indirizzo" at bounding box center [1282, 655] width 62 height 29
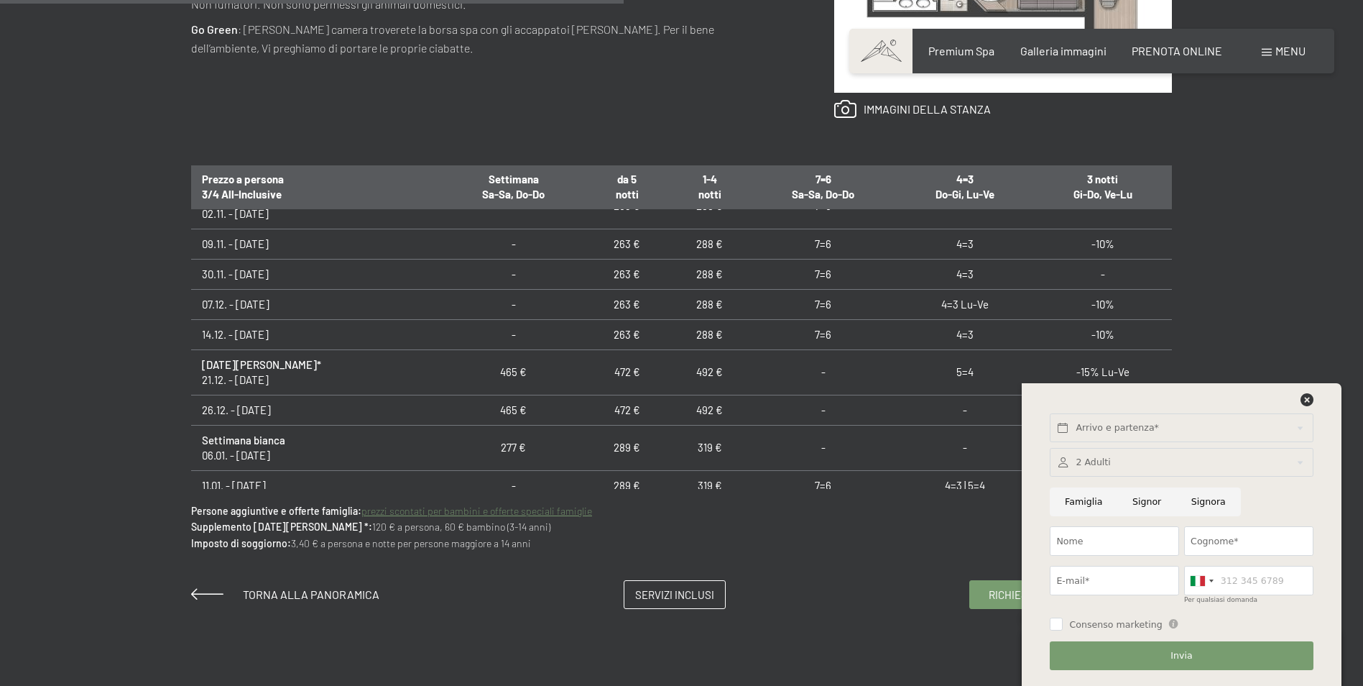
click at [69, 412] on div "Richiesta Prenotazione camera doppia // 50 m² // 2 - 3 persone Nature Suite con…" at bounding box center [681, 142] width 1363 height 936
click at [1312, 397] on icon at bounding box center [1307, 399] width 13 height 13
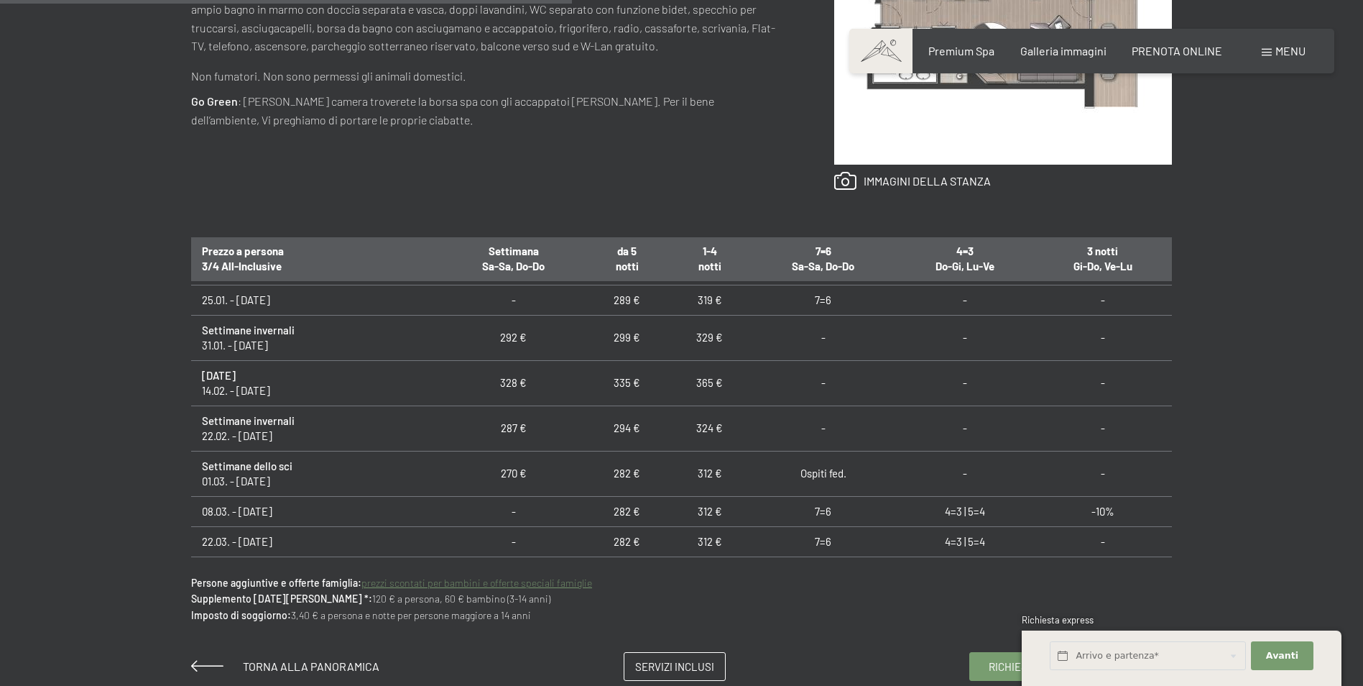
scroll to position [1078, 0]
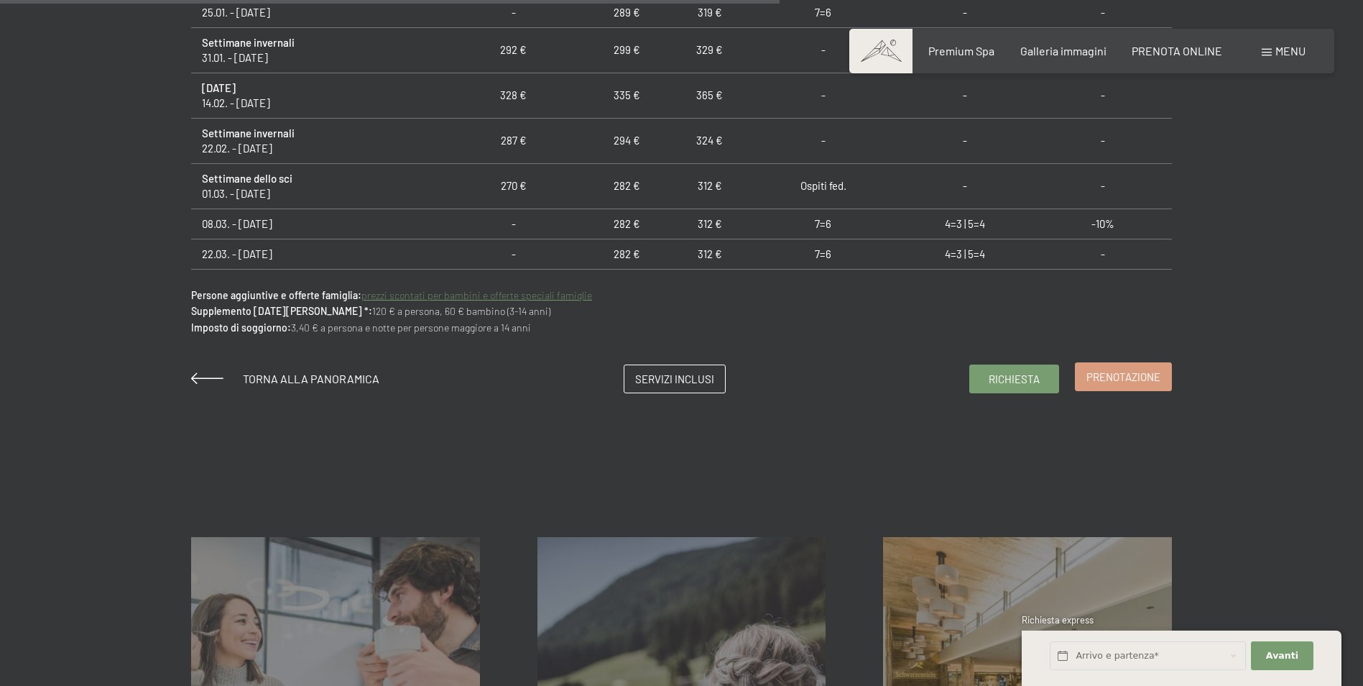
click at [1146, 389] on link "Prenotazione" at bounding box center [1124, 376] width 96 height 27
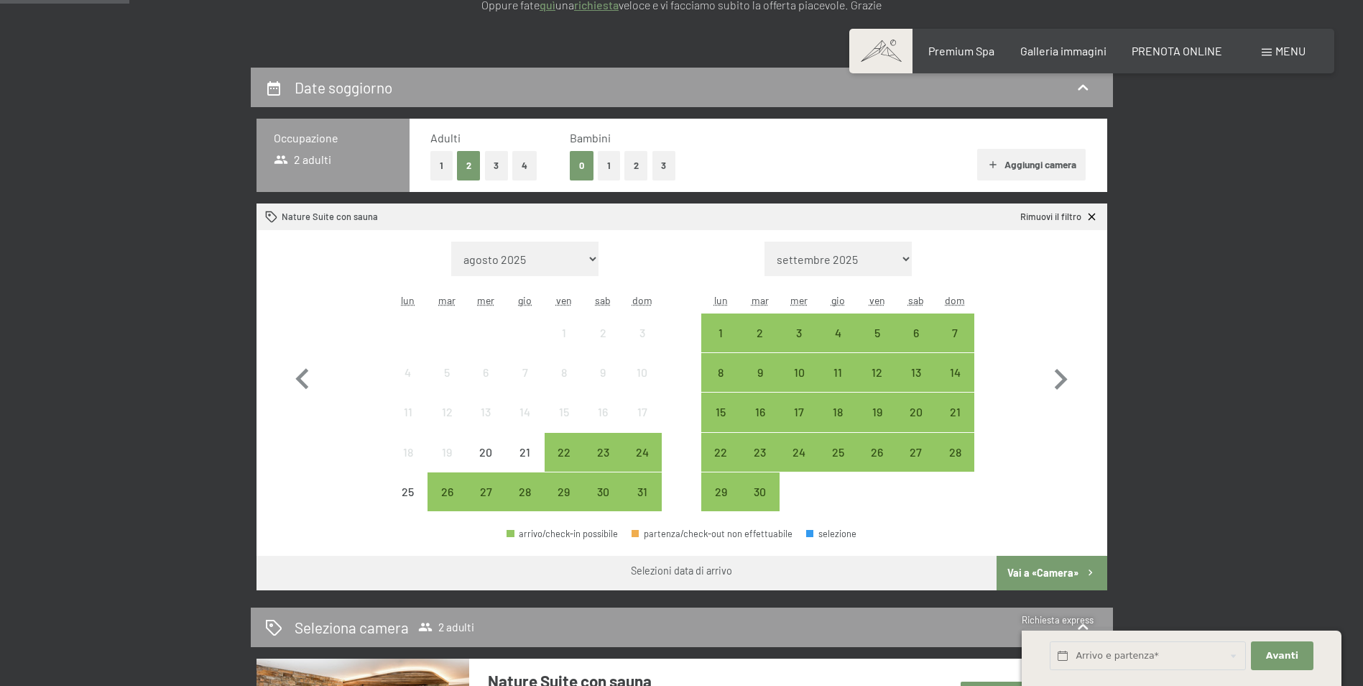
scroll to position [287, 0]
click at [1061, 377] on icon "button" at bounding box center [1061, 378] width 13 height 21
select select "2025-09-01"
select select "2025-10-01"
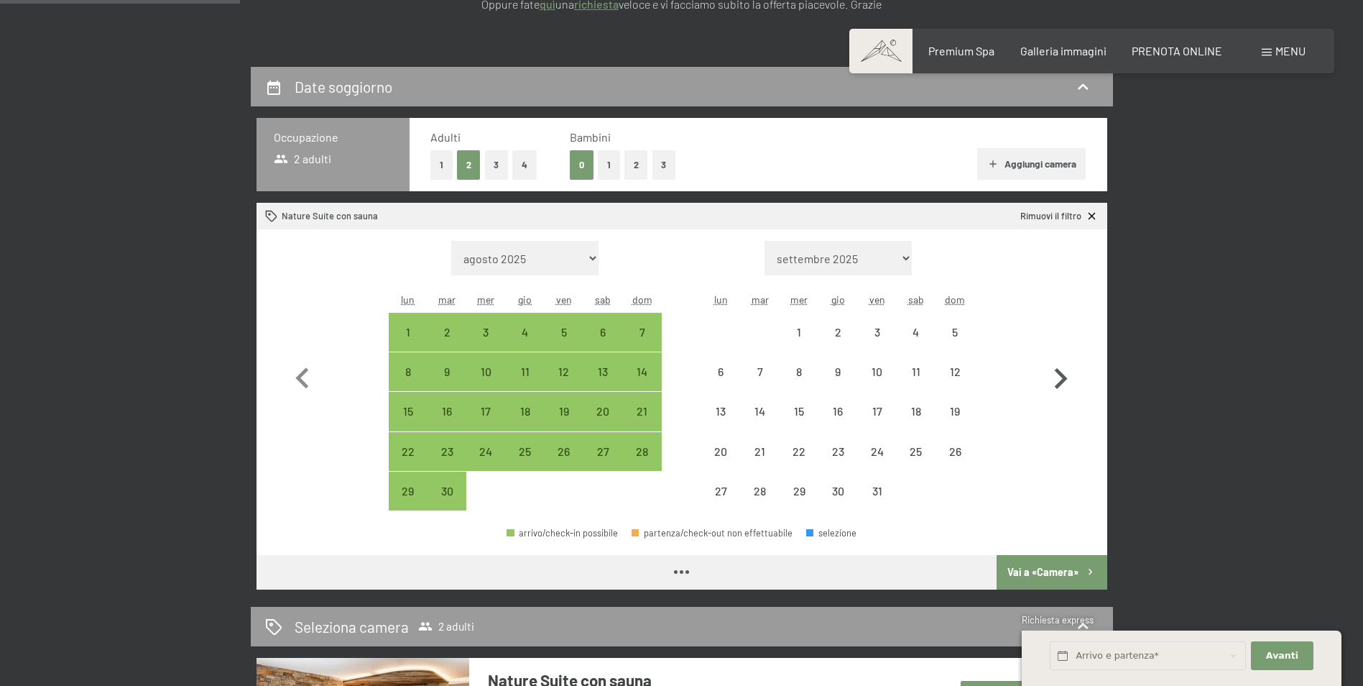
click at [1061, 377] on icon "button" at bounding box center [1061, 378] width 13 height 21
select select "2025-10-01"
select select "2025-11-01"
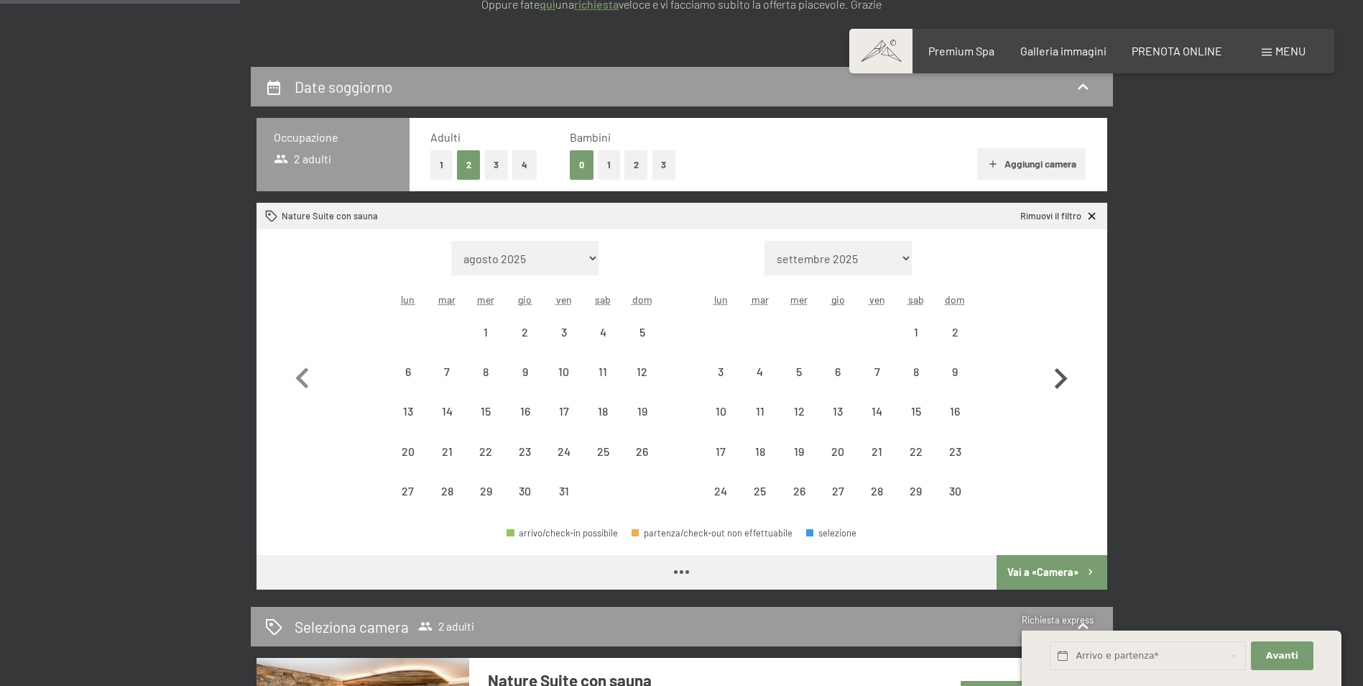
click at [1061, 377] on icon "button" at bounding box center [1061, 378] width 13 height 21
select select "2025-11-01"
select select "2025-12-01"
select select "2025-11-01"
select select "2025-12-01"
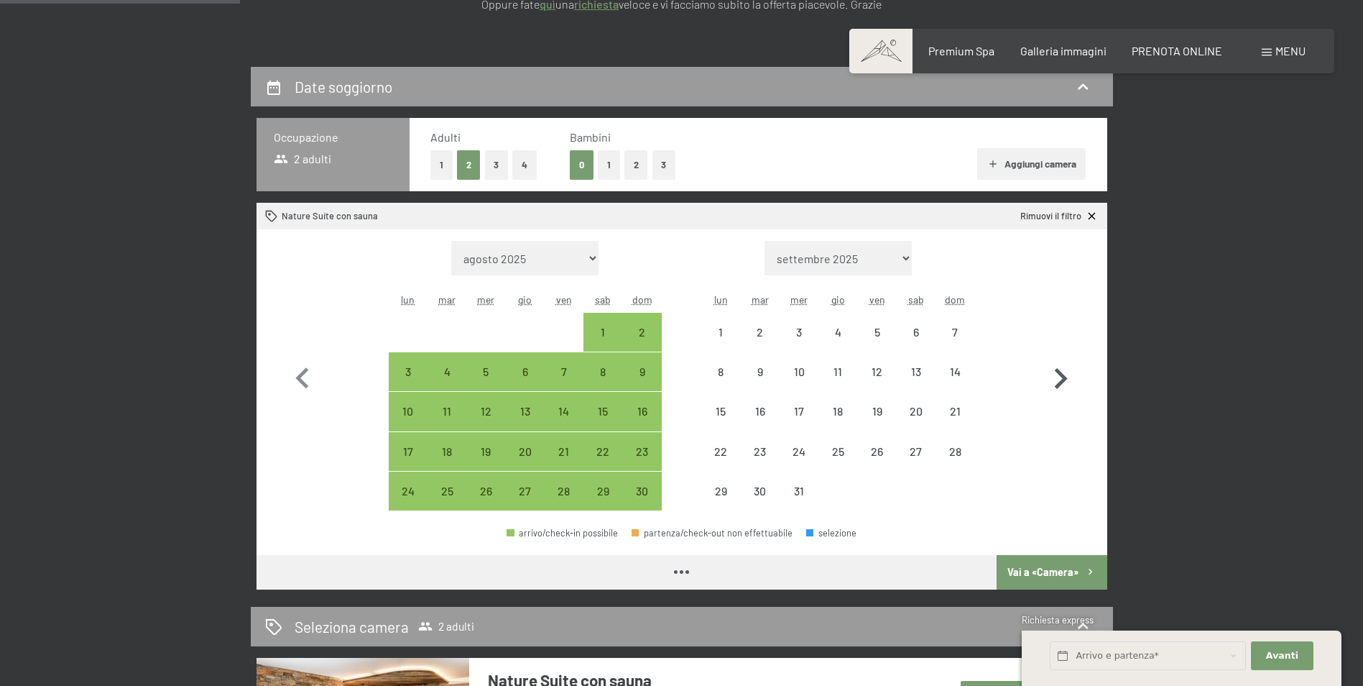
select select "2025-11-01"
select select "2025-12-01"
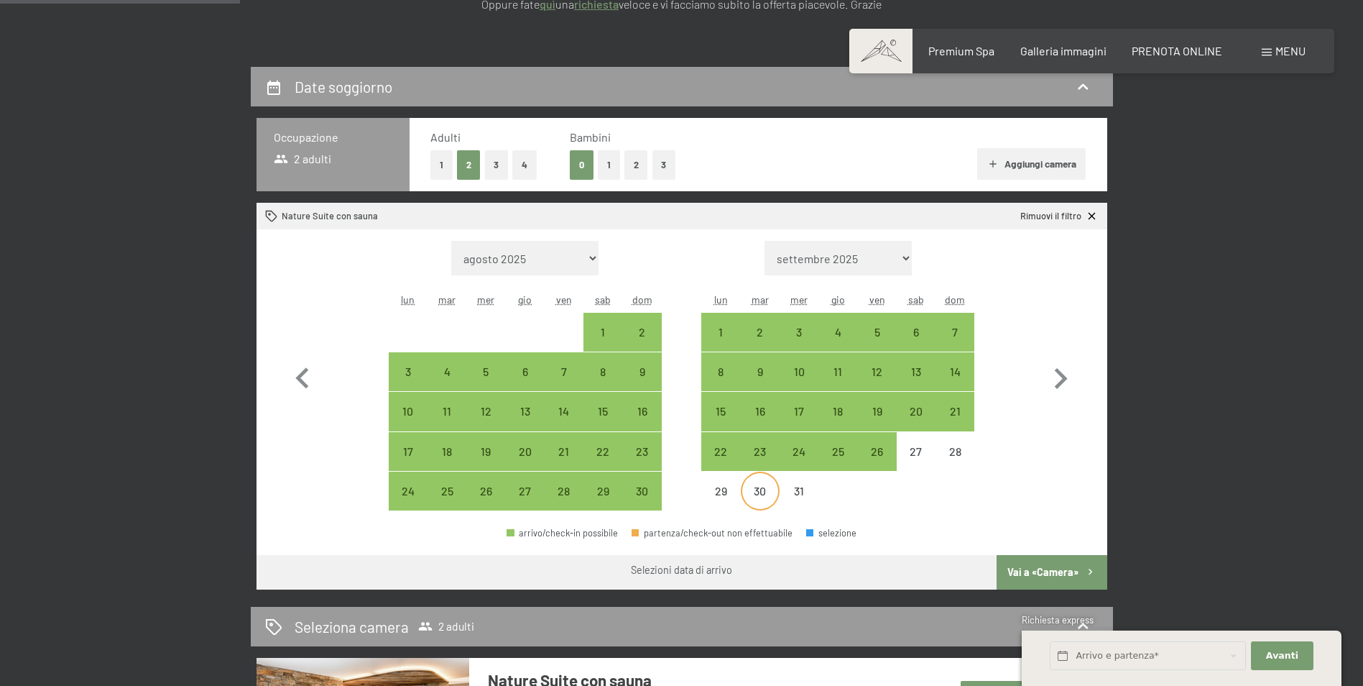
click at [768, 510] on div "30" at bounding box center [760, 503] width 36 height 36
select select "2025-11-01"
select select "2025-12-01"
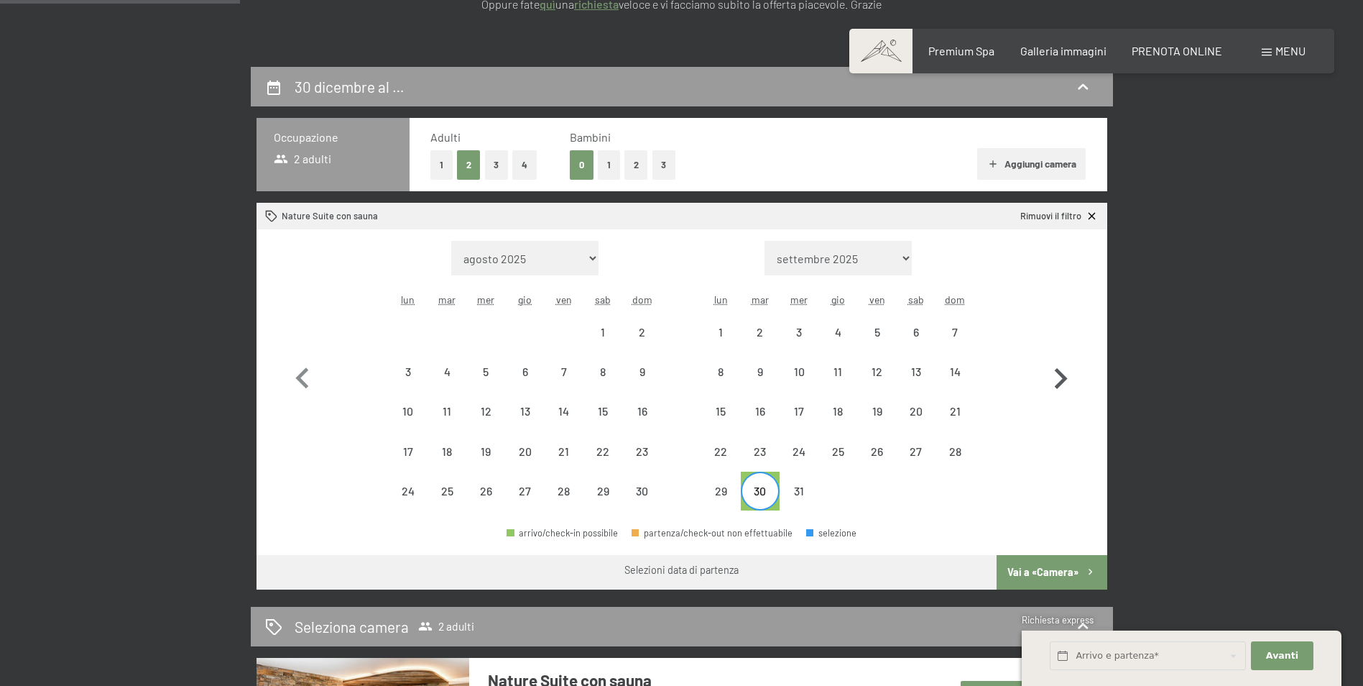
click at [1072, 382] on icon "button" at bounding box center [1061, 379] width 42 height 42
select select "2025-12-01"
select select "2026-01-01"
select select "2025-12-01"
select select "2026-01-01"
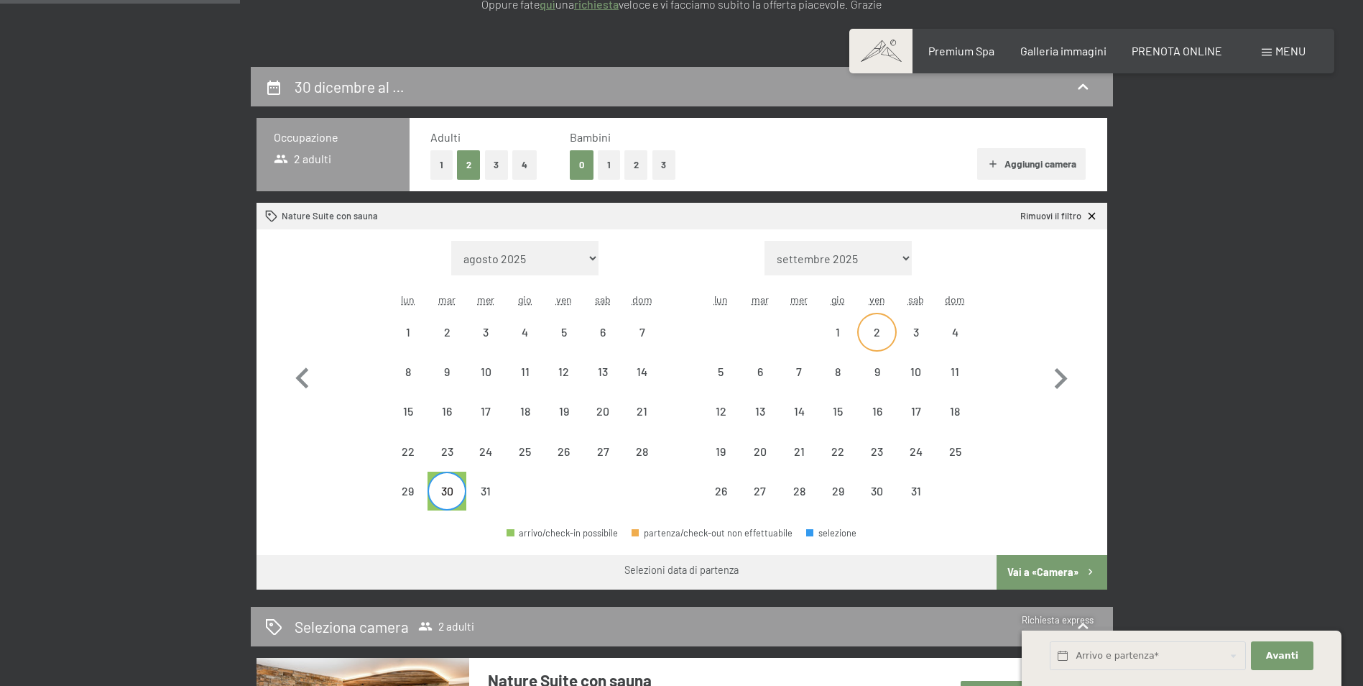
click at [888, 320] on div "2" at bounding box center [877, 332] width 36 height 36
select select "2025-12-01"
select select "2026-01-01"
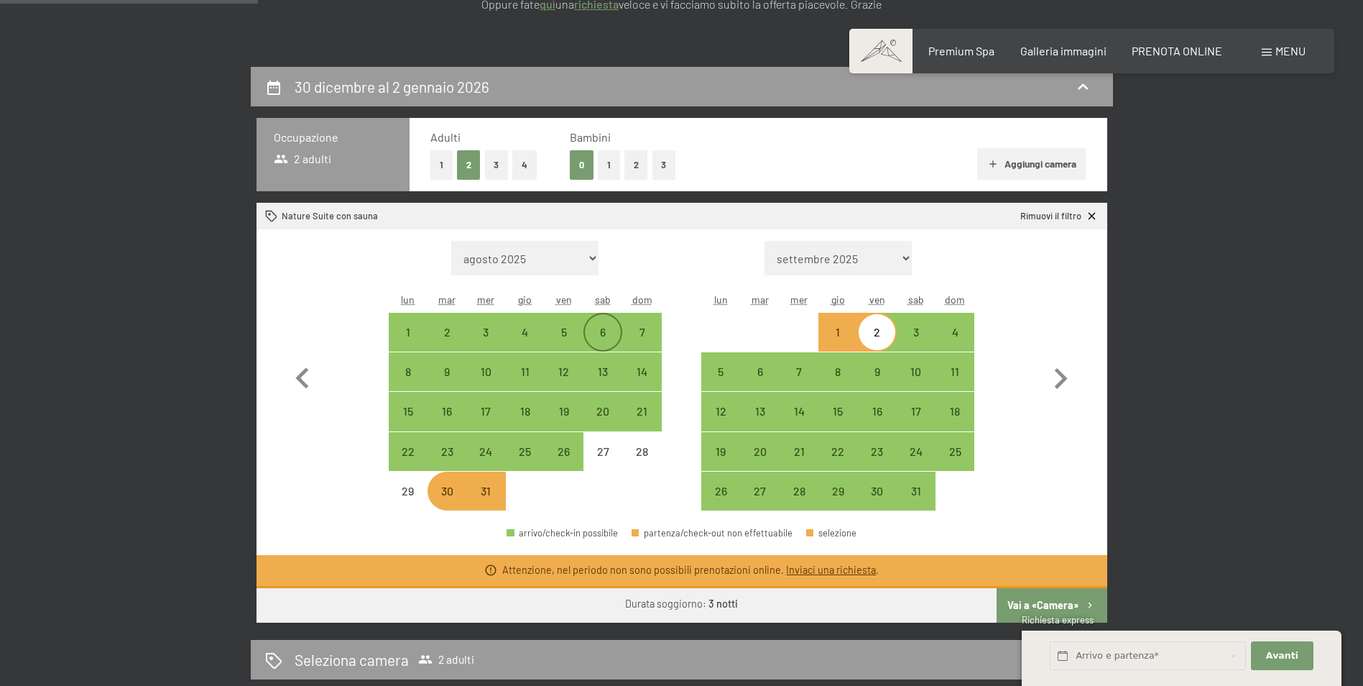
click at [589, 329] on div "6" at bounding box center [603, 344] width 36 height 36
select select "2025-12-01"
select select "2026-01-01"
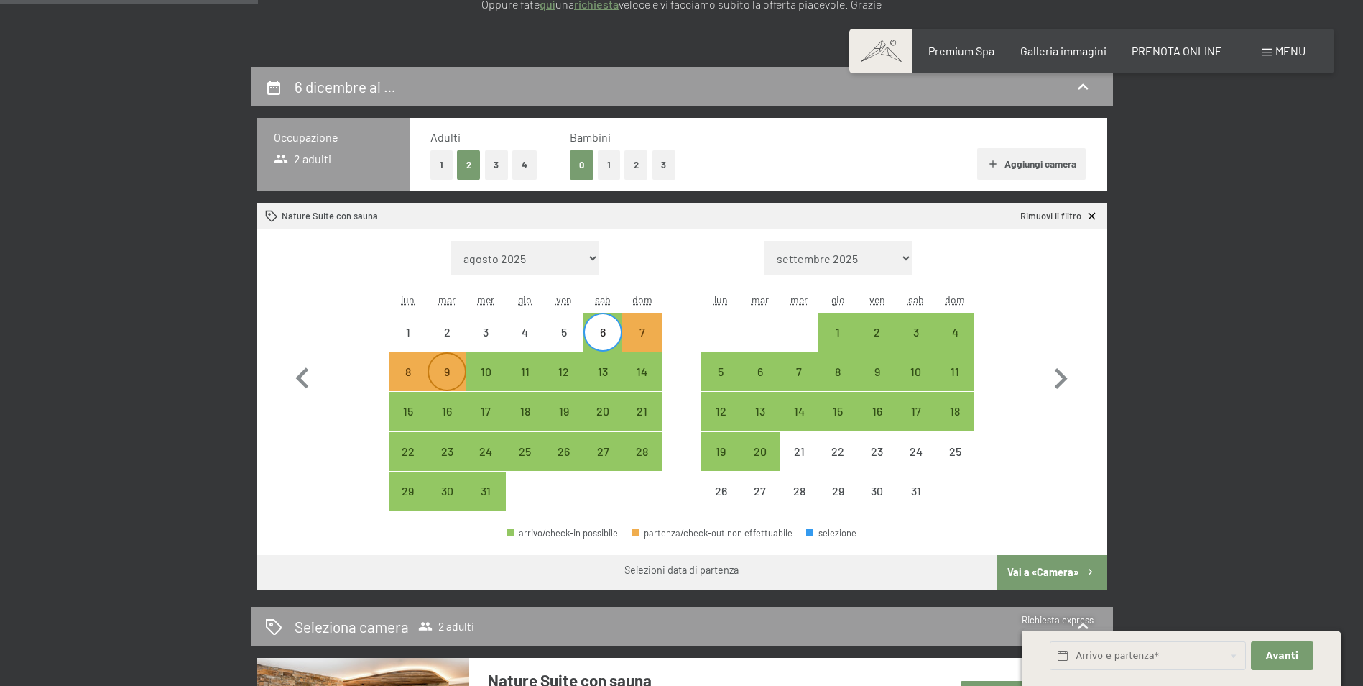
click at [443, 380] on div "9" at bounding box center [447, 384] width 36 height 36
select select "2025-12-01"
select select "2026-01-01"
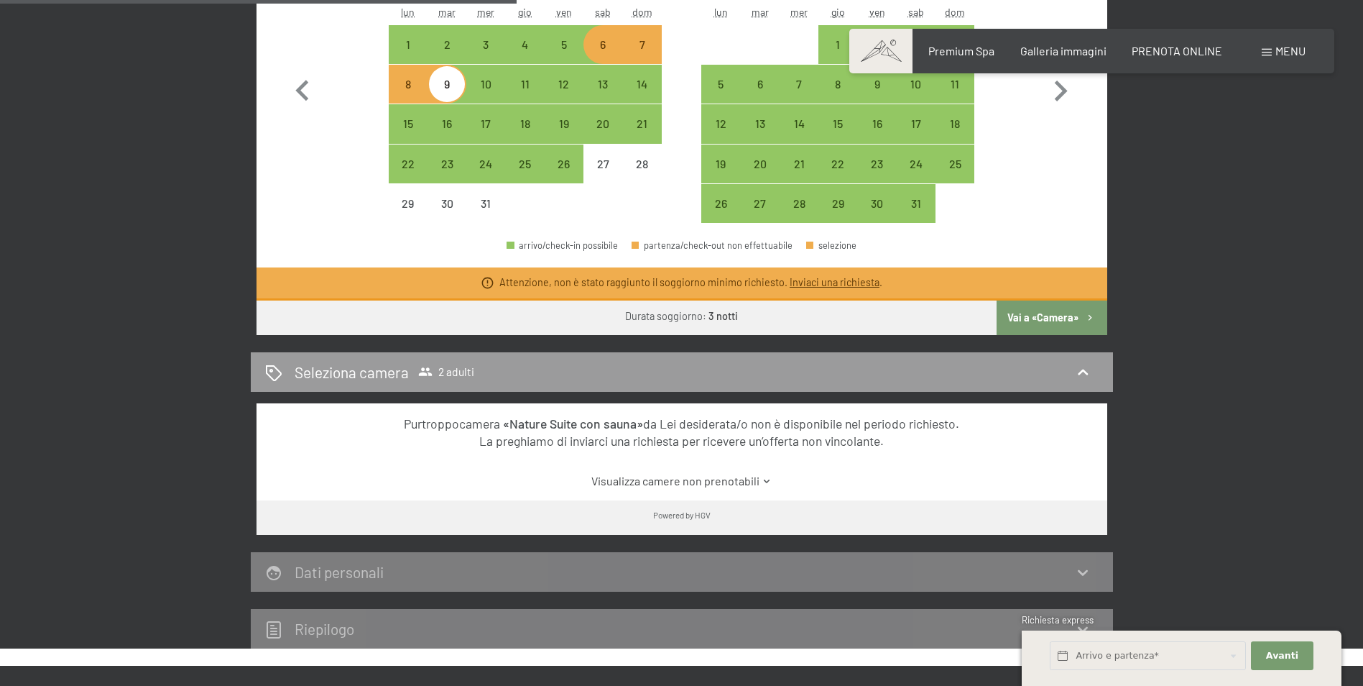
click at [1036, 325] on button "Vai a «Camera»" at bounding box center [1052, 317] width 110 height 34
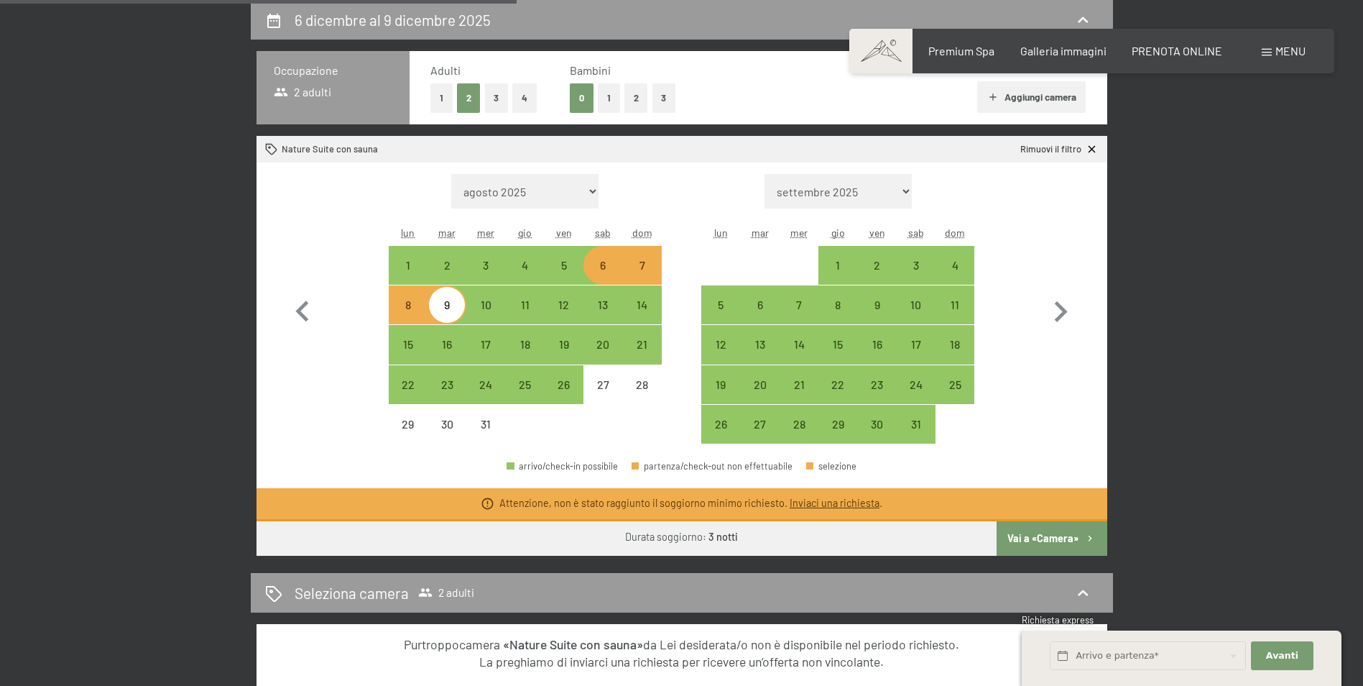
select select "2025-12-01"
select select "2026-01-01"
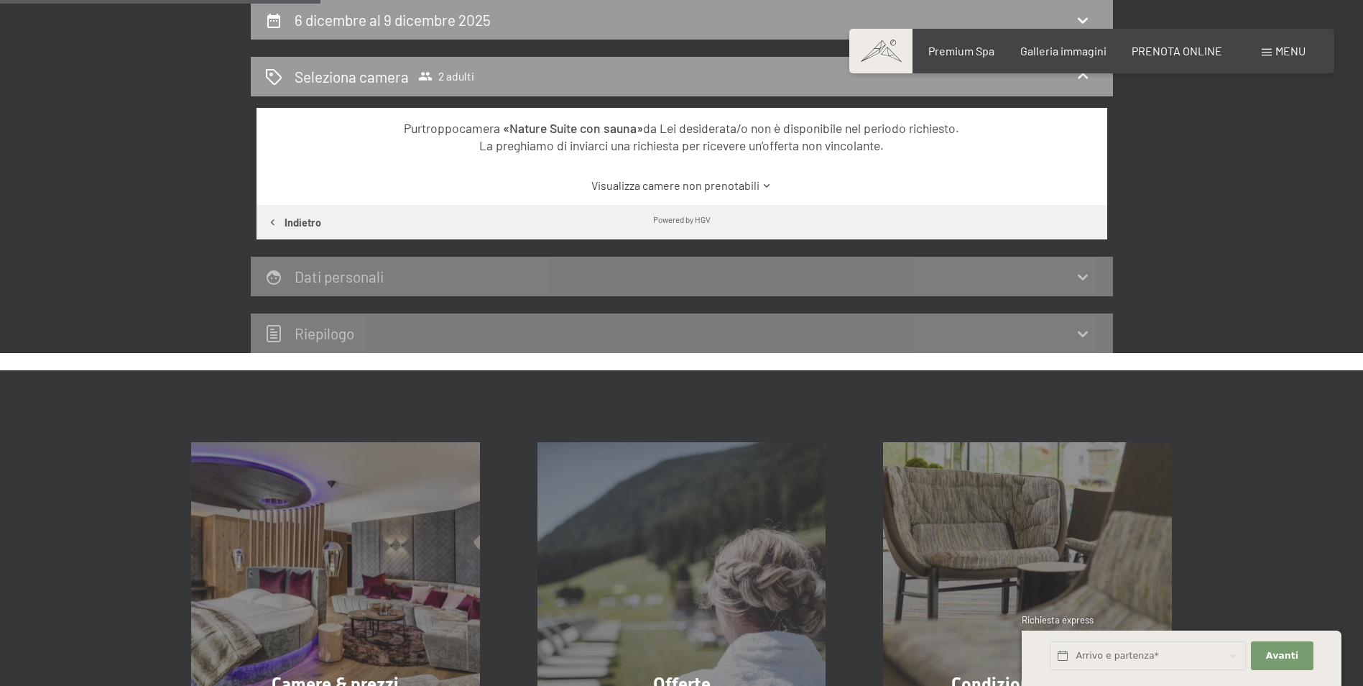
click at [275, 214] on button "Indietro" at bounding box center [294, 222] width 75 height 34
select select "2025-12-01"
select select "2026-01-01"
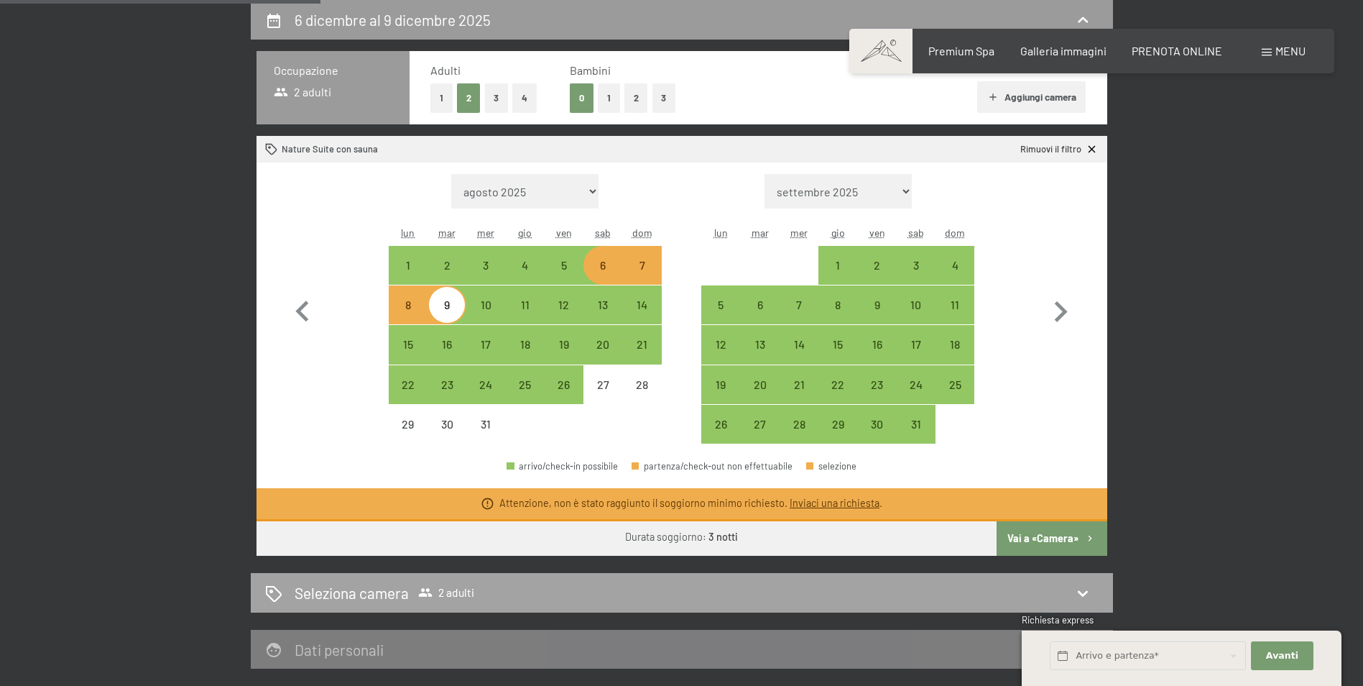
click at [289, 599] on div "Seleziona camera 2 adulti" at bounding box center [682, 592] width 834 height 21
select select "2025-12-01"
select select "2026-01-01"
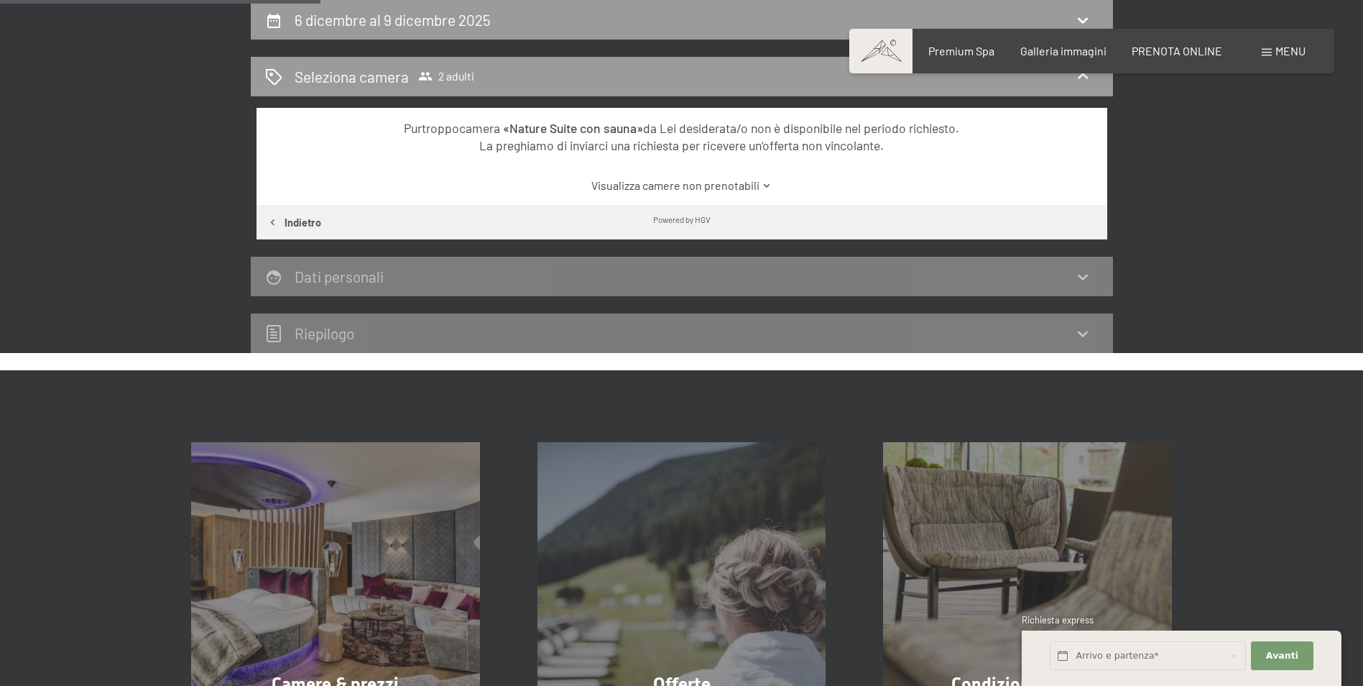
click at [627, 218] on div "Powered by HGV" at bounding box center [682, 219] width 851 height 28
click at [291, 224] on button "Indietro" at bounding box center [294, 222] width 75 height 34
select select "2025-12-01"
select select "2026-01-01"
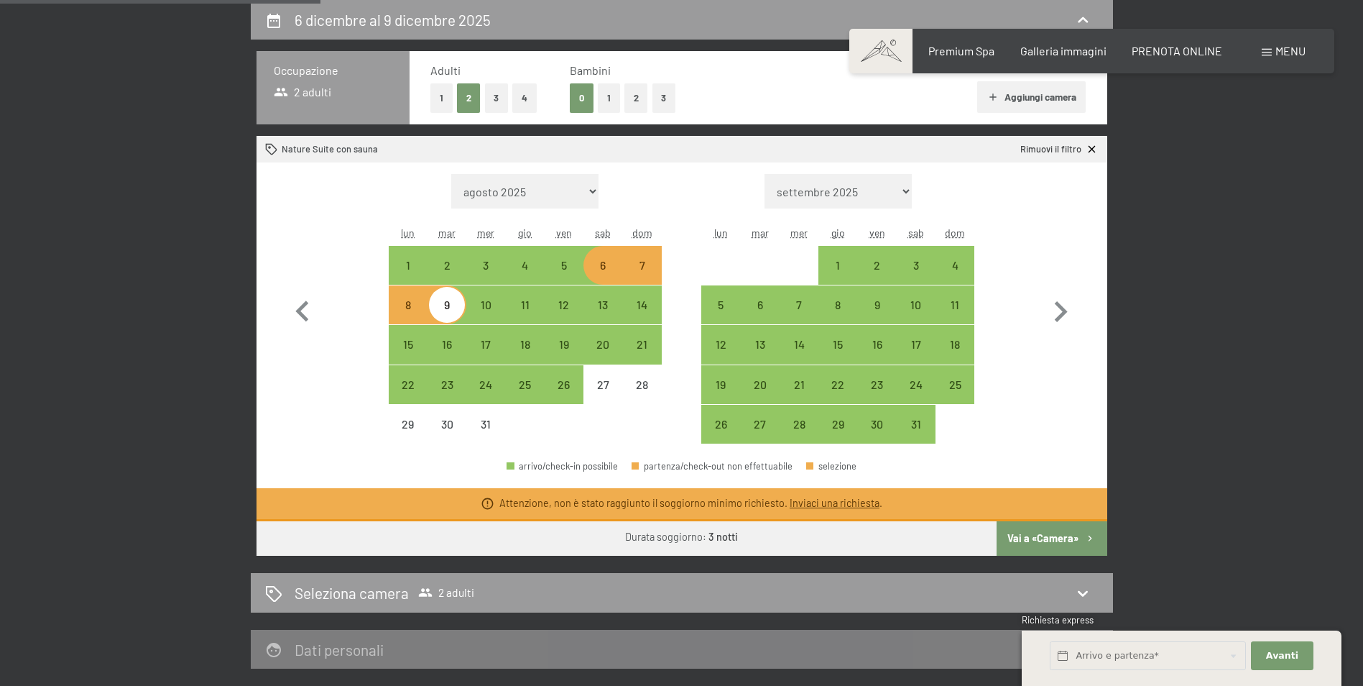
click at [287, 109] on div "Occupazione 2 adulti" at bounding box center [333, 87] width 153 height 73
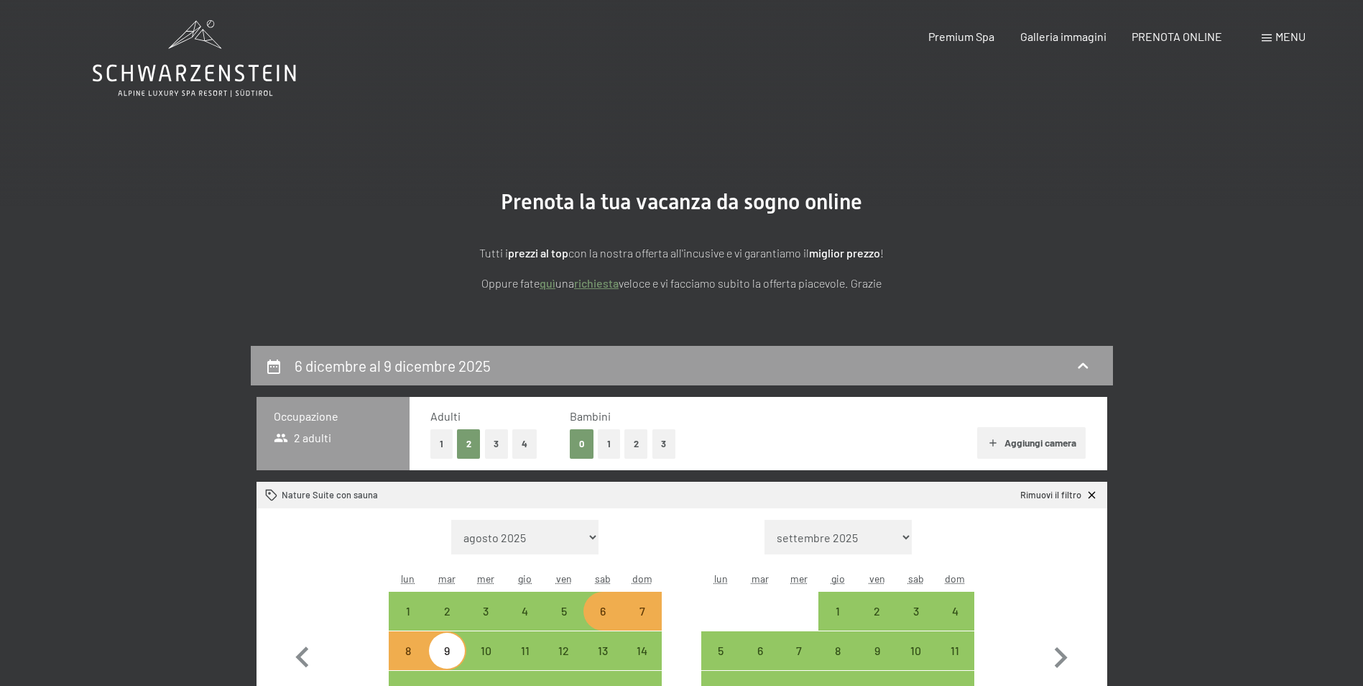
scroll to position [0, 0]
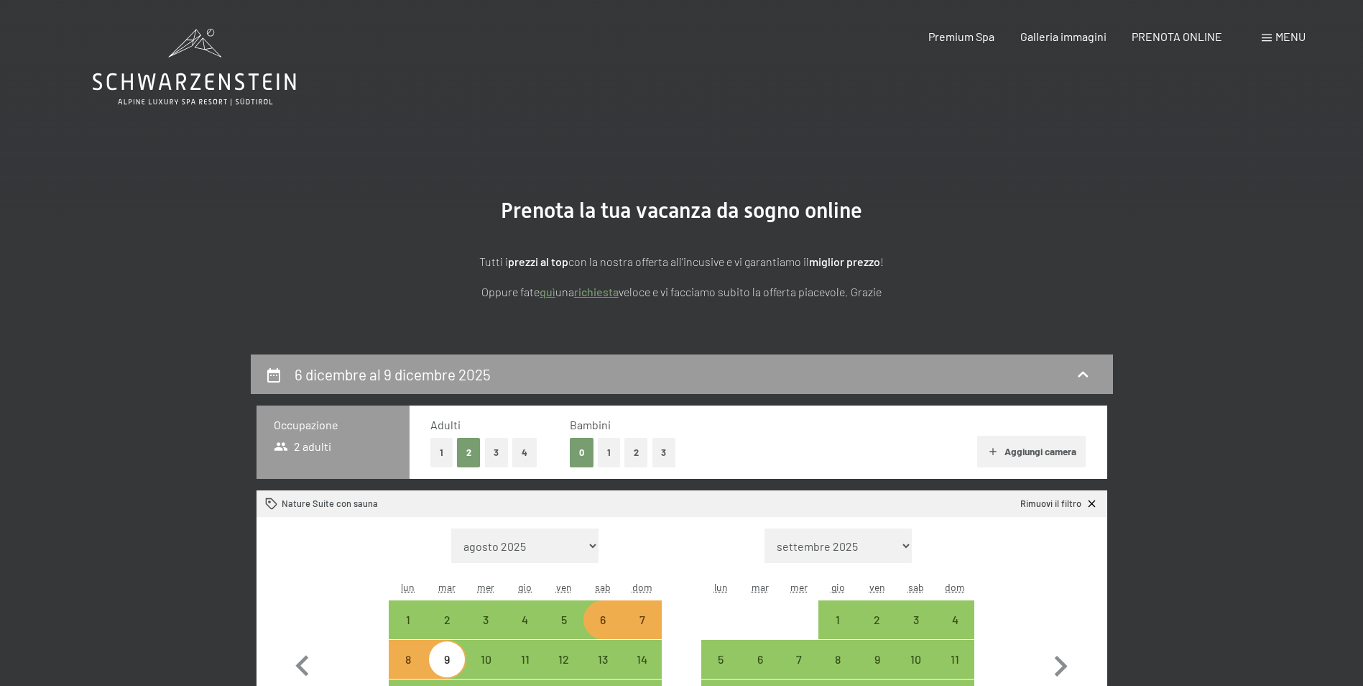
click at [161, 68] on icon at bounding box center [194, 67] width 203 height 77
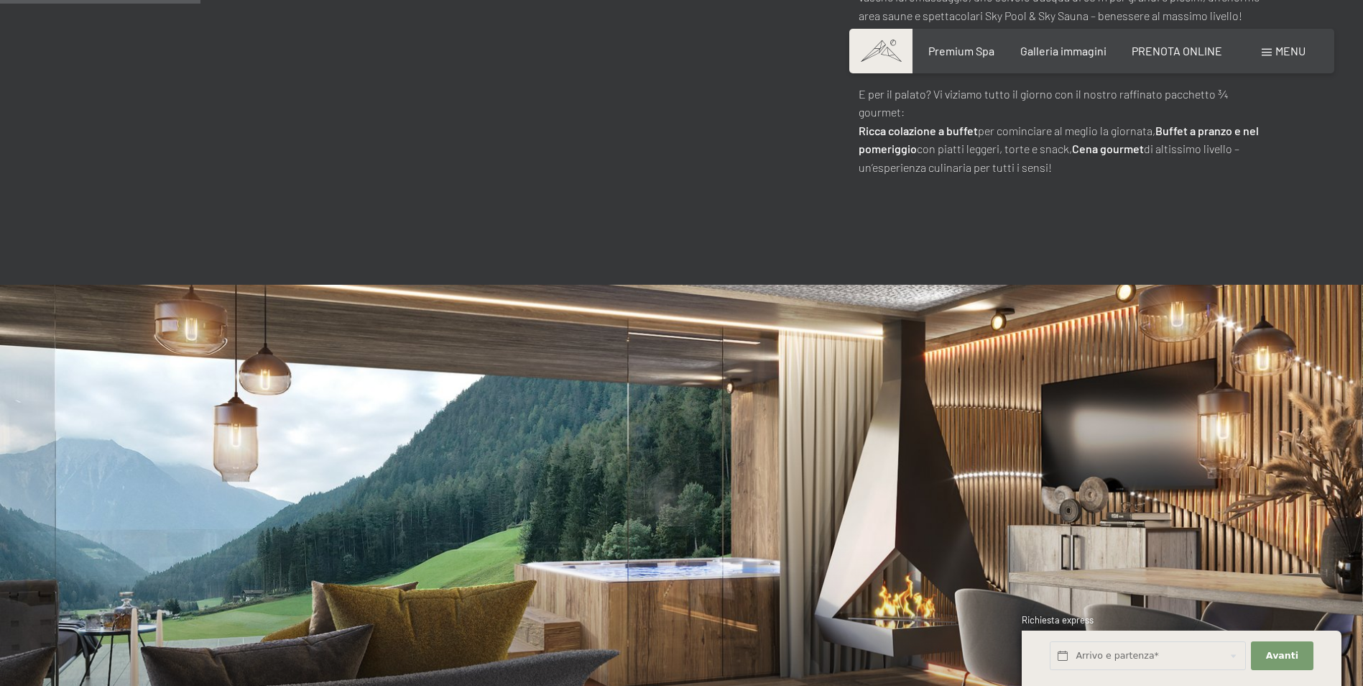
scroll to position [1222, 0]
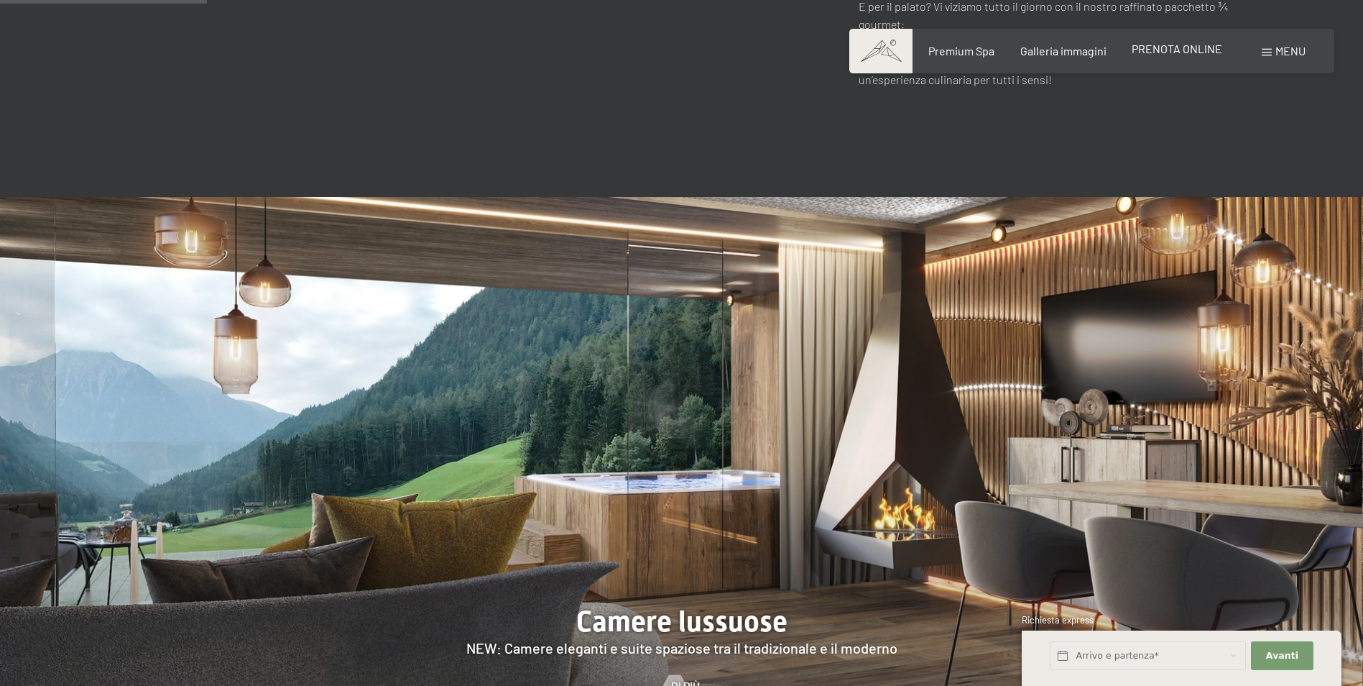
click at [1187, 55] on div "PRENOTA ONLINE" at bounding box center [1177, 49] width 91 height 16
click at [1156, 47] on span "PRENOTA ONLINE" at bounding box center [1177, 49] width 91 height 14
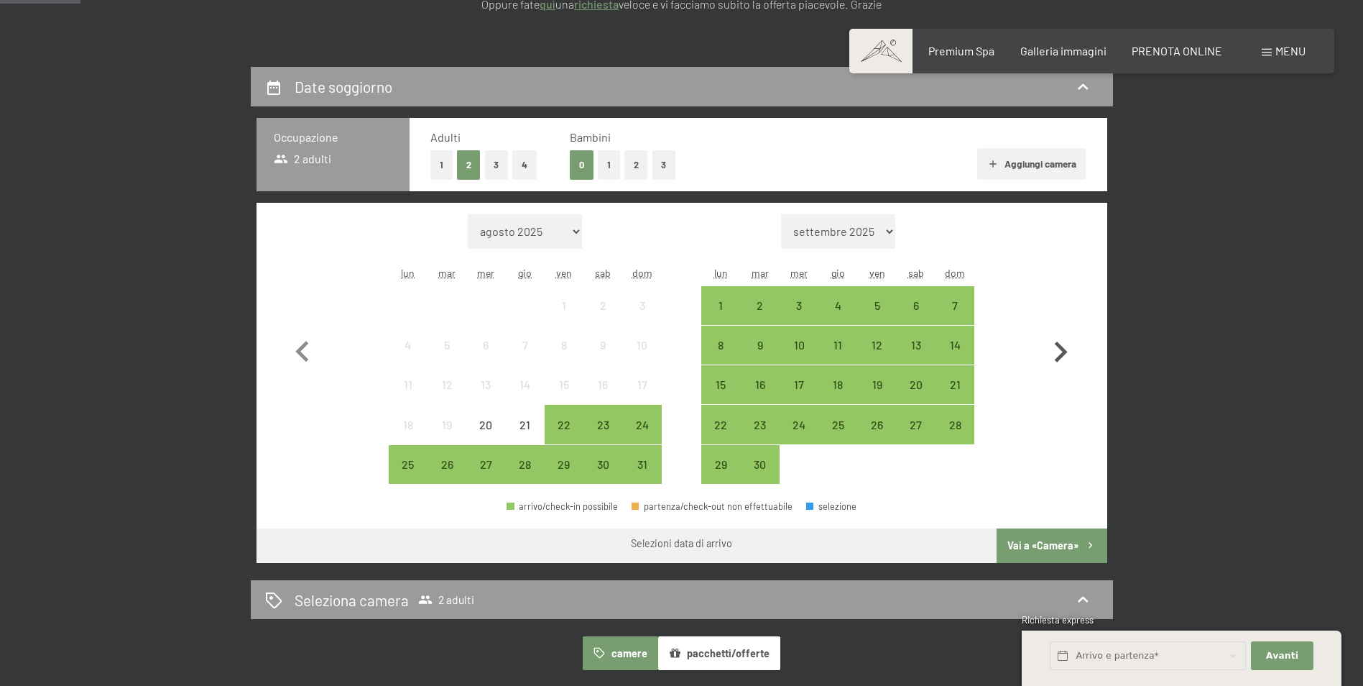
click at [1064, 347] on icon "button" at bounding box center [1061, 352] width 42 height 42
select select "[DATE]"
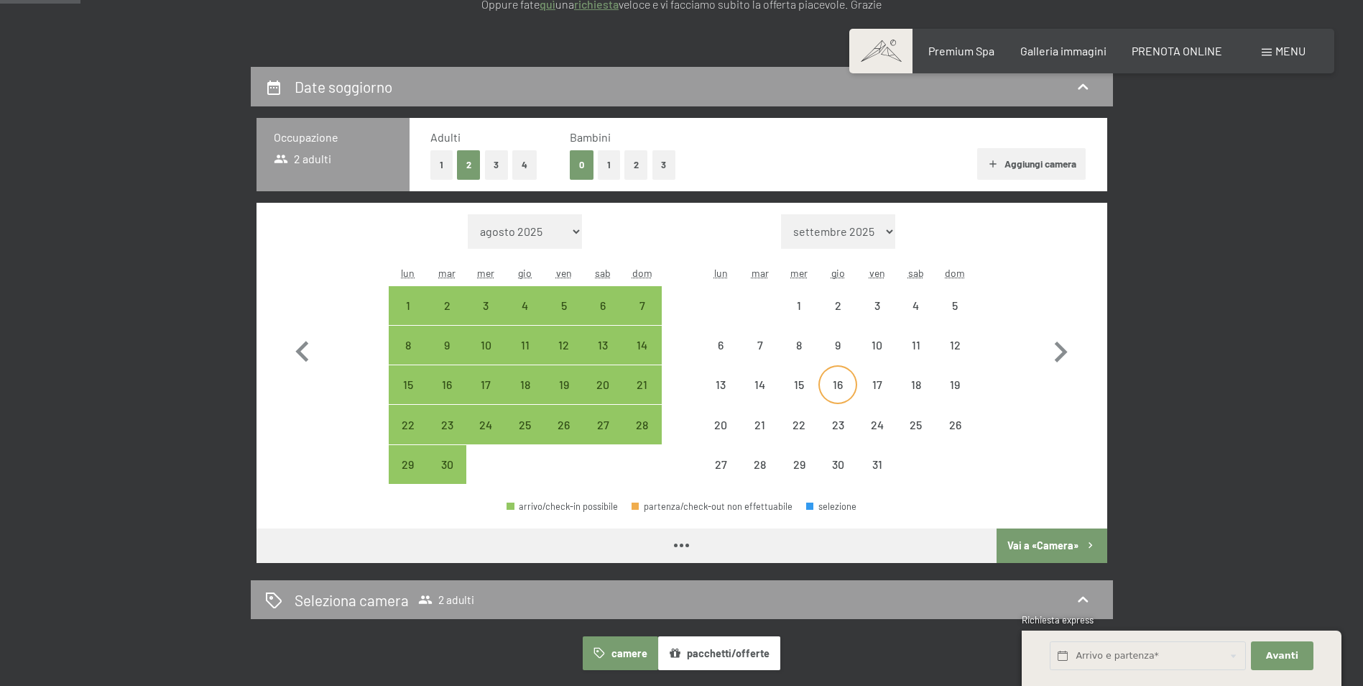
select select "[DATE]"
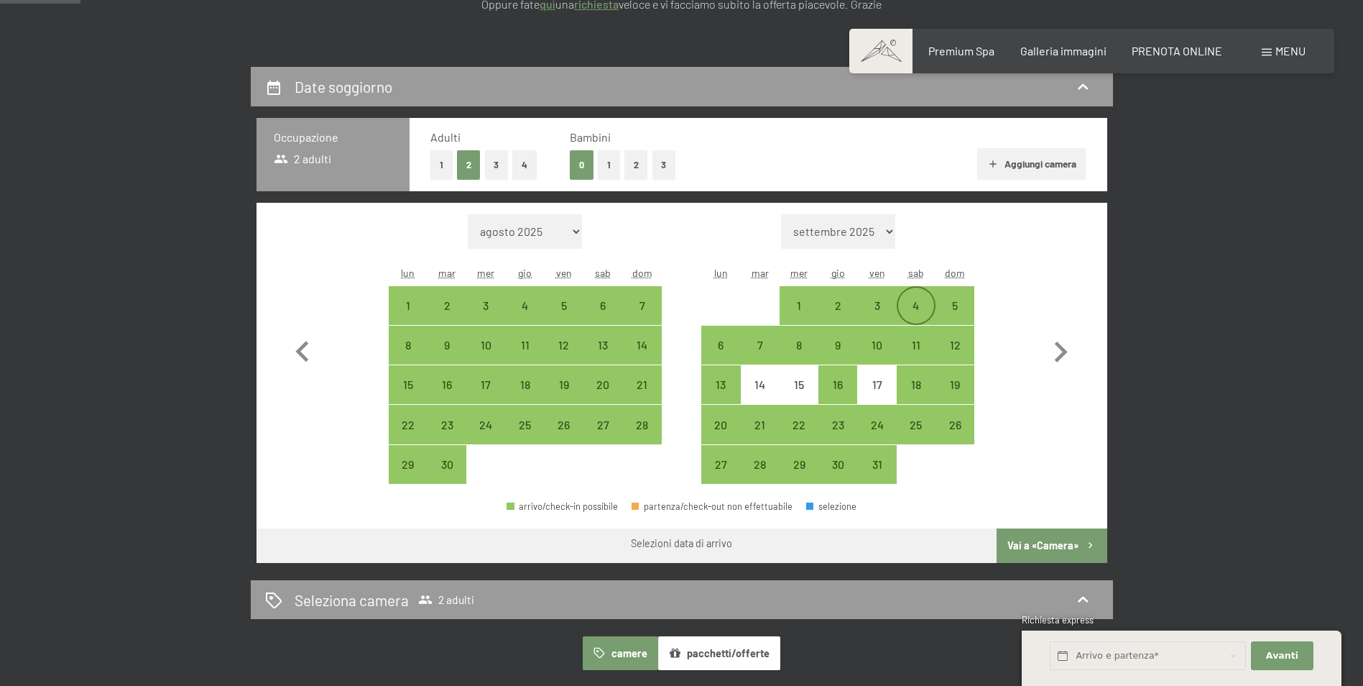
click at [919, 290] on div "4" at bounding box center [916, 305] width 36 height 36
select select "[DATE]"
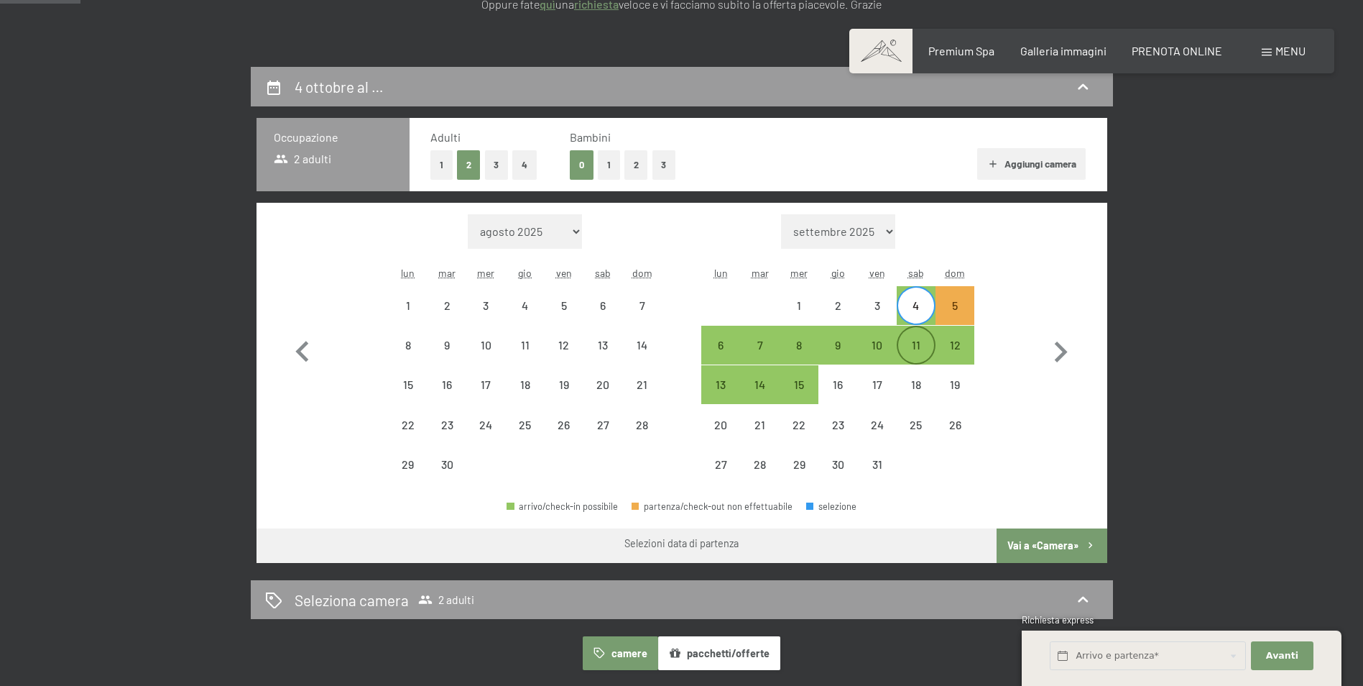
click at [922, 346] on div "11" at bounding box center [916, 357] width 36 height 36
select select "[DATE]"
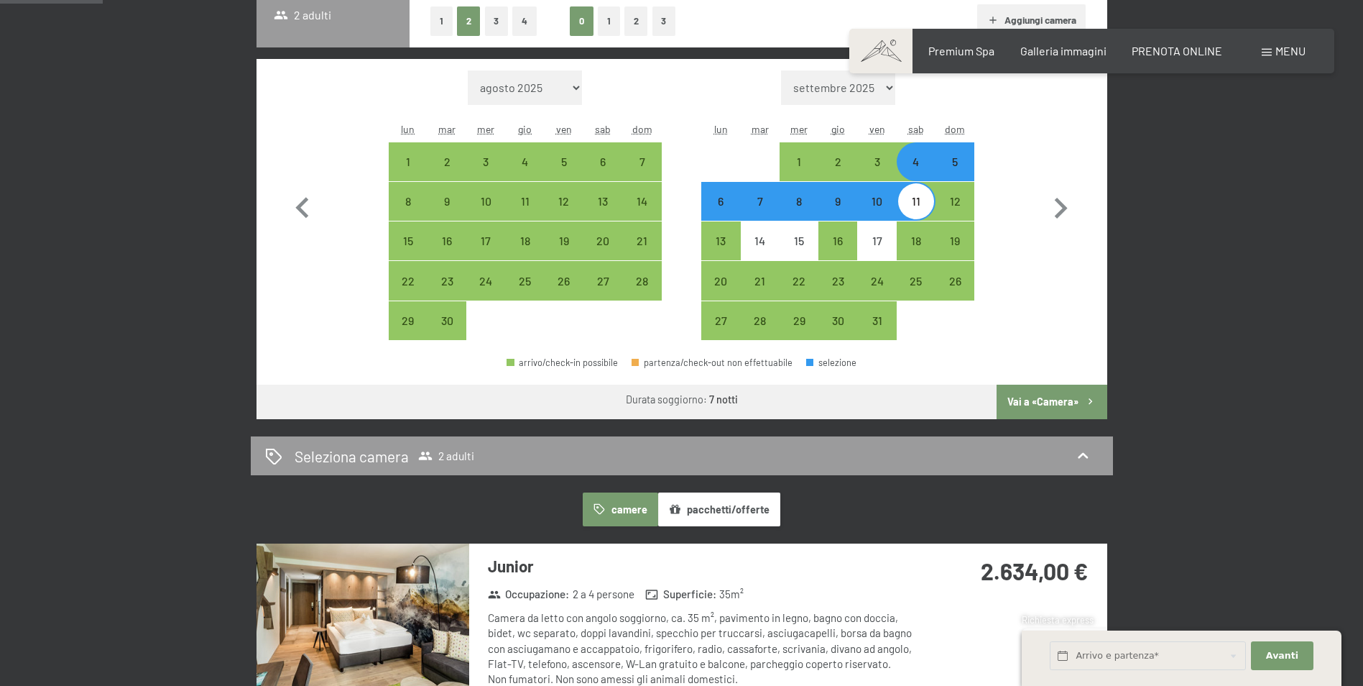
click at [1033, 411] on button "Vai a «Camera»" at bounding box center [1052, 401] width 110 height 34
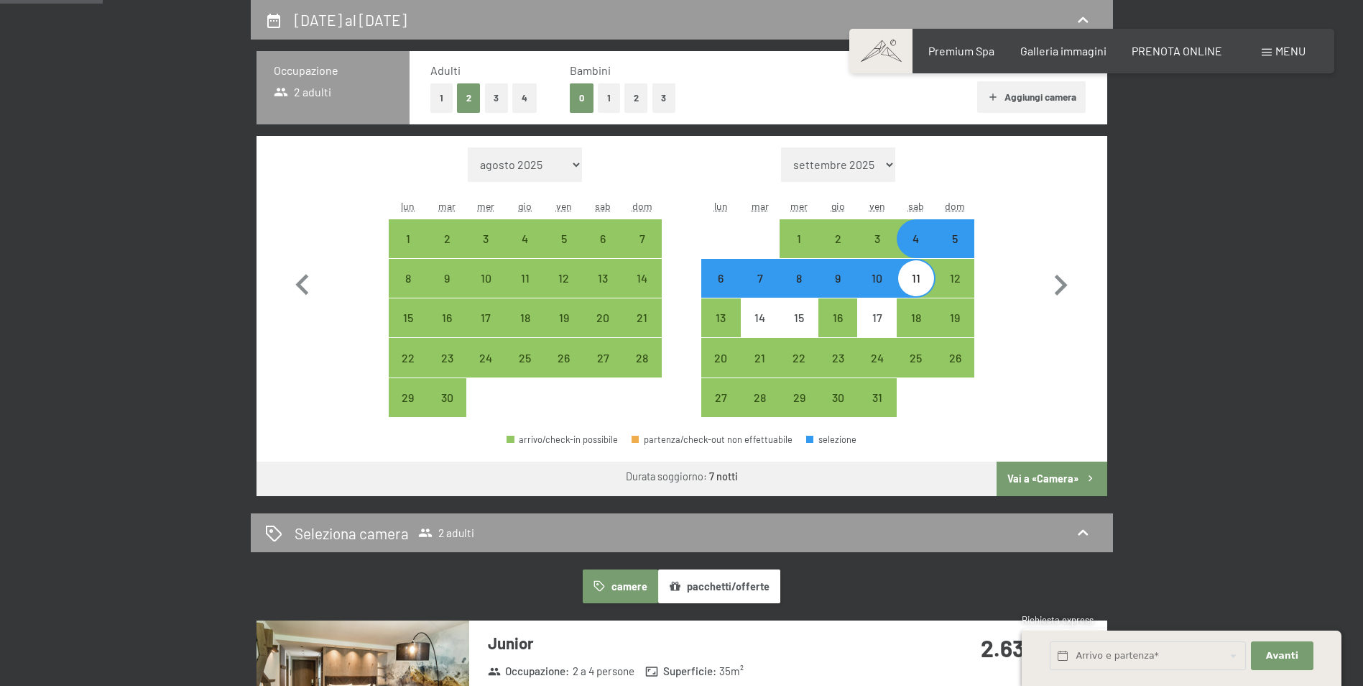
select select "[DATE]"
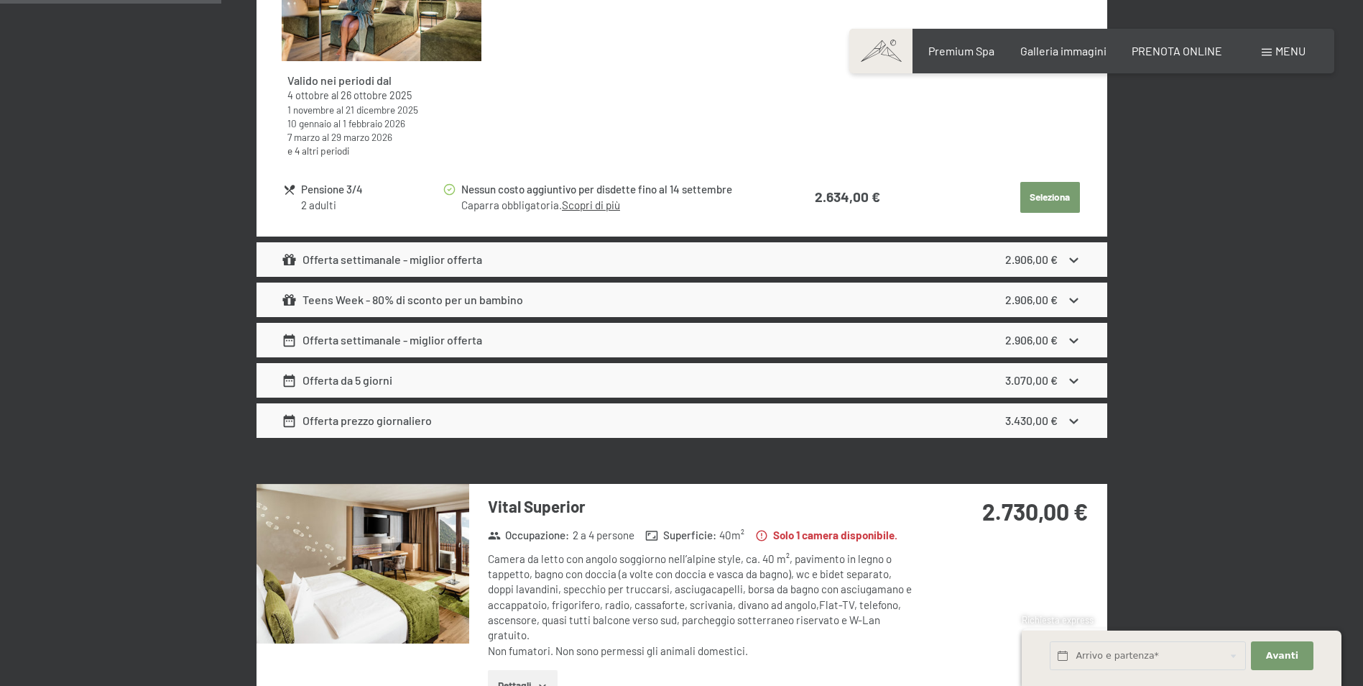
scroll to position [857, 0]
click at [533, 417] on div "Offerta prezzo giornaliero 3.430,00 €" at bounding box center [682, 419] width 851 height 34
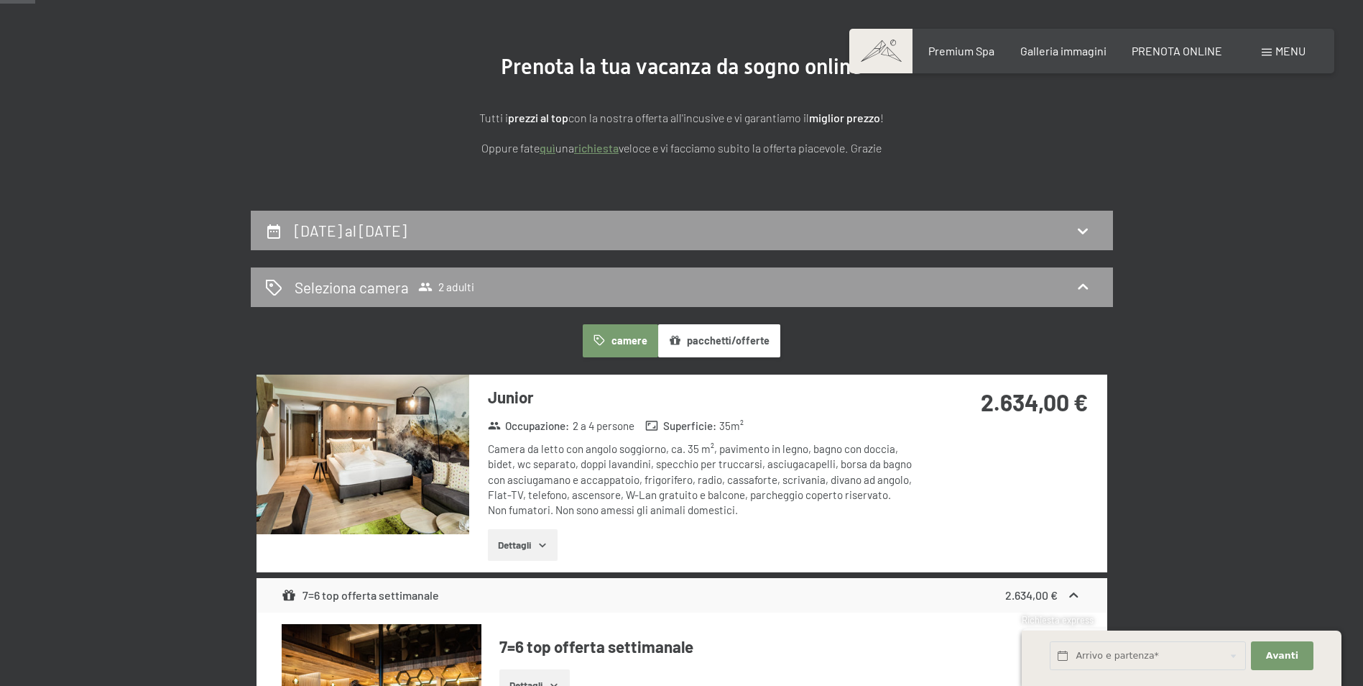
scroll to position [139, 0]
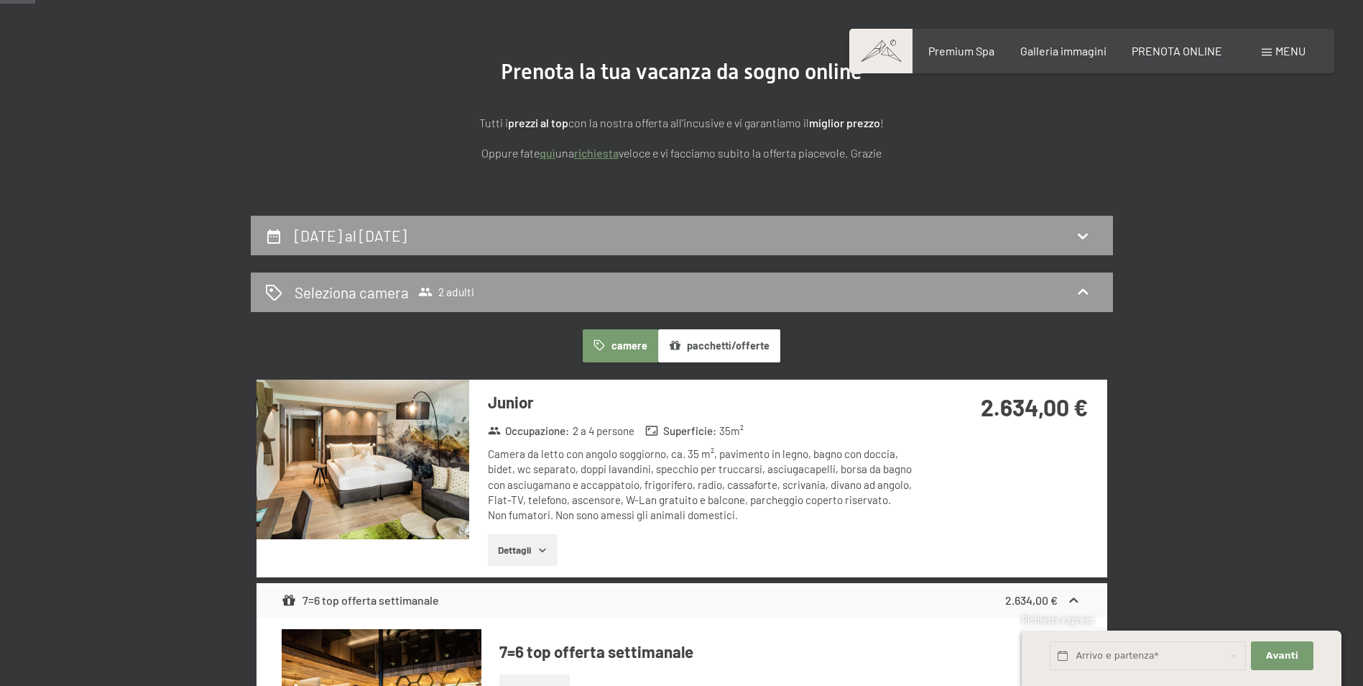
click at [524, 541] on button "Dettagli" at bounding box center [523, 550] width 70 height 32
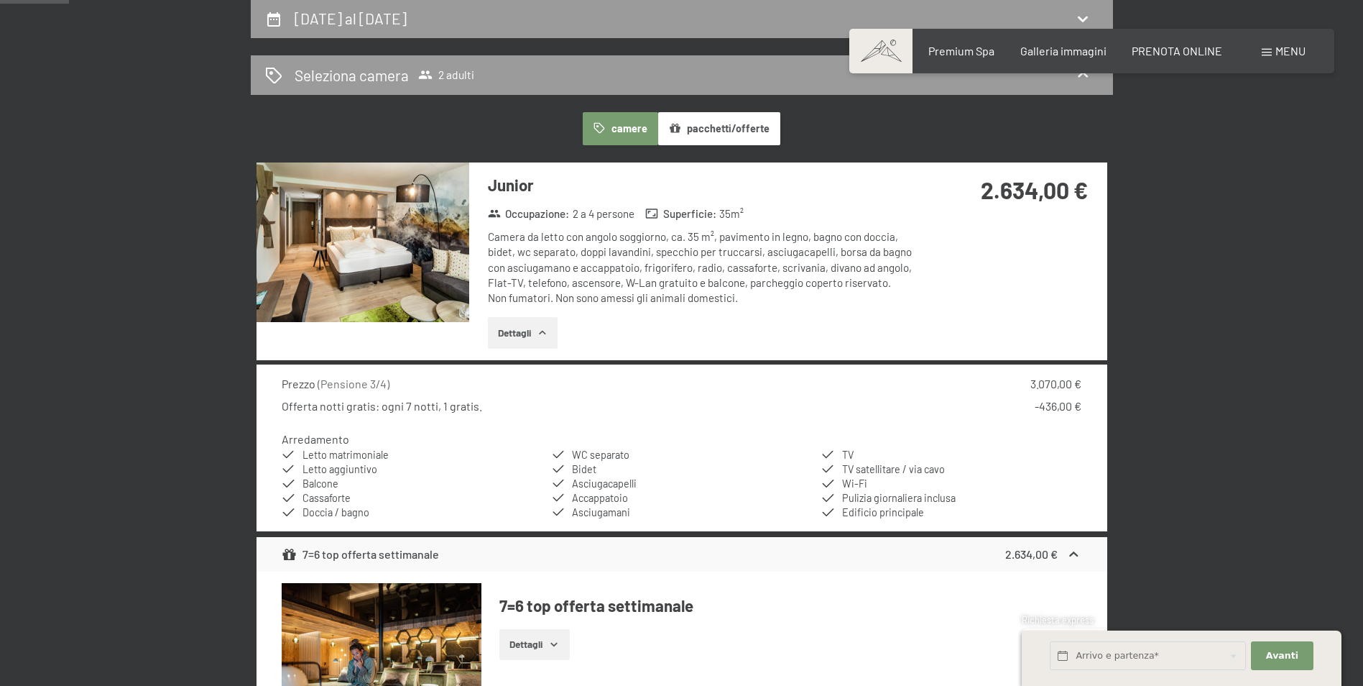
scroll to position [359, 0]
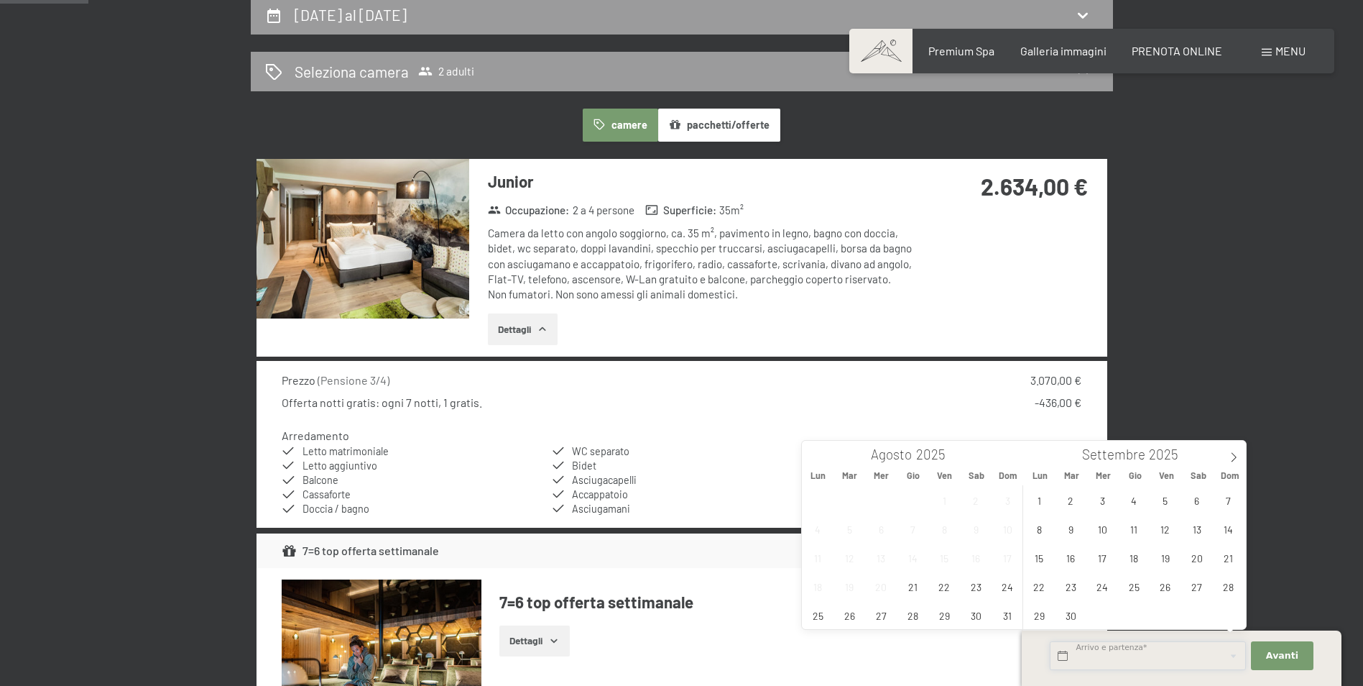
click at [1113, 652] on input "text" at bounding box center [1148, 655] width 196 height 29
click at [1188, 497] on span "6" at bounding box center [1197, 500] width 28 height 28
click at [1233, 504] on span "7" at bounding box center [1229, 500] width 28 height 28
type input "Sab. 06/09/2025 - Dom. 07/09/2025"
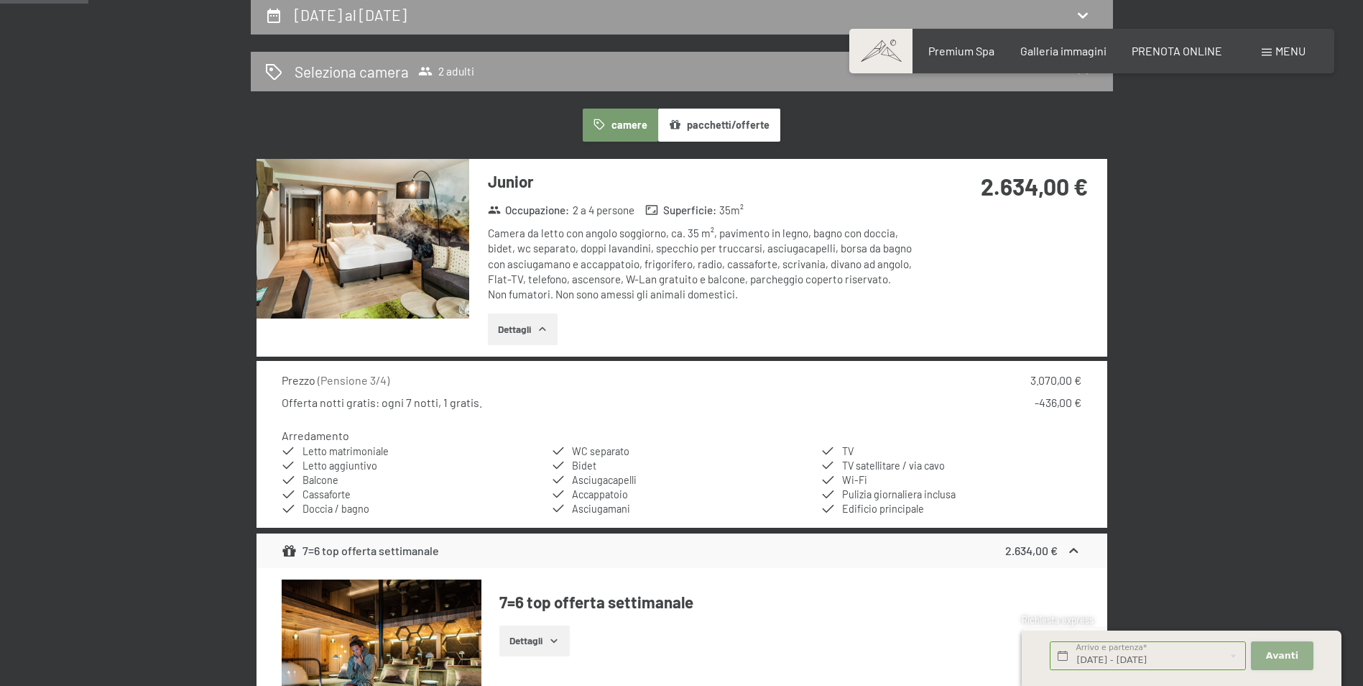
scroll to position [0, 0]
click at [1286, 642] on button "Avanti Nascondere i campi dell'indirizzo" at bounding box center [1282, 655] width 62 height 29
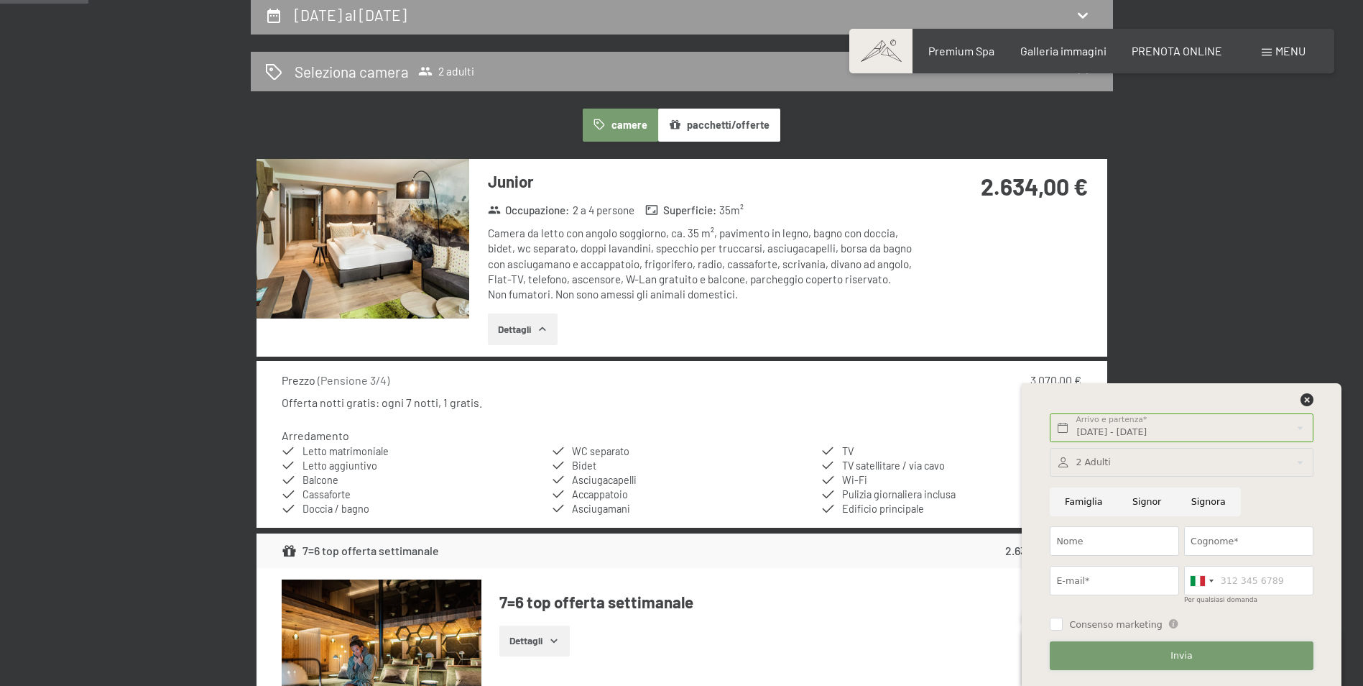
click at [1233, 645] on button "Invia" at bounding box center [1181, 655] width 263 height 29
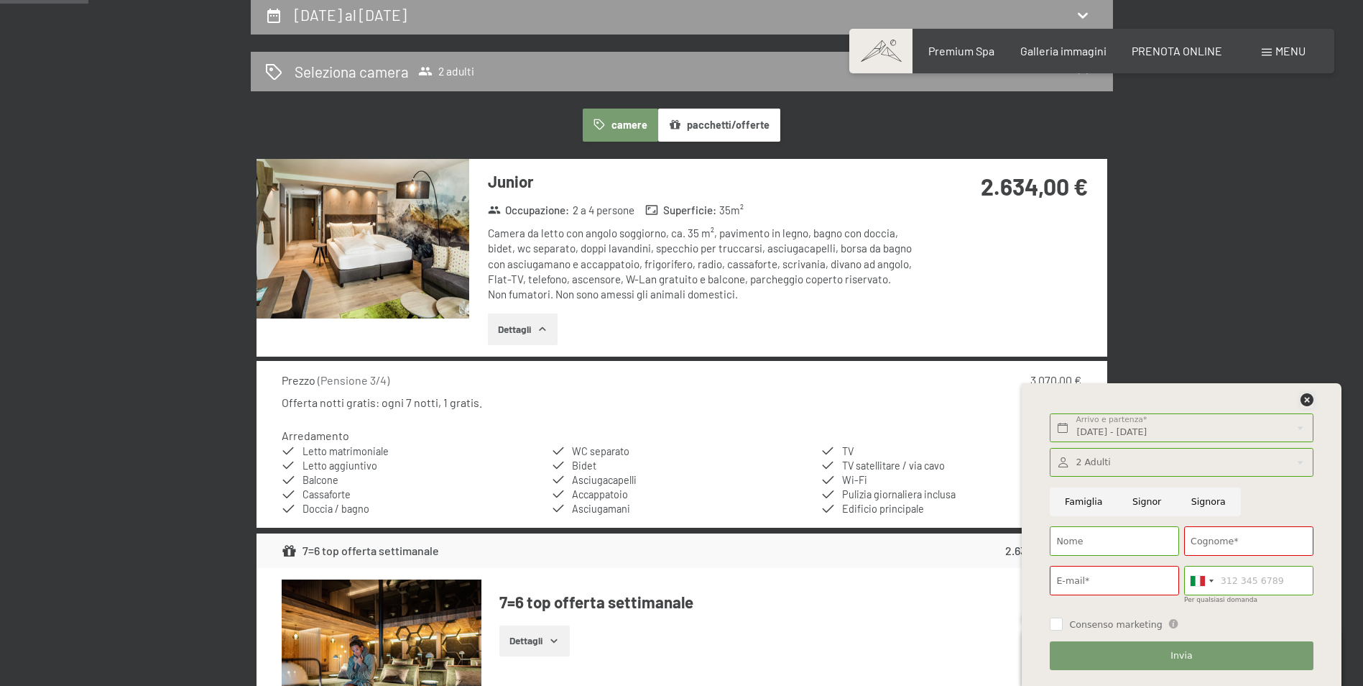
click at [1304, 395] on icon at bounding box center [1307, 399] width 13 height 13
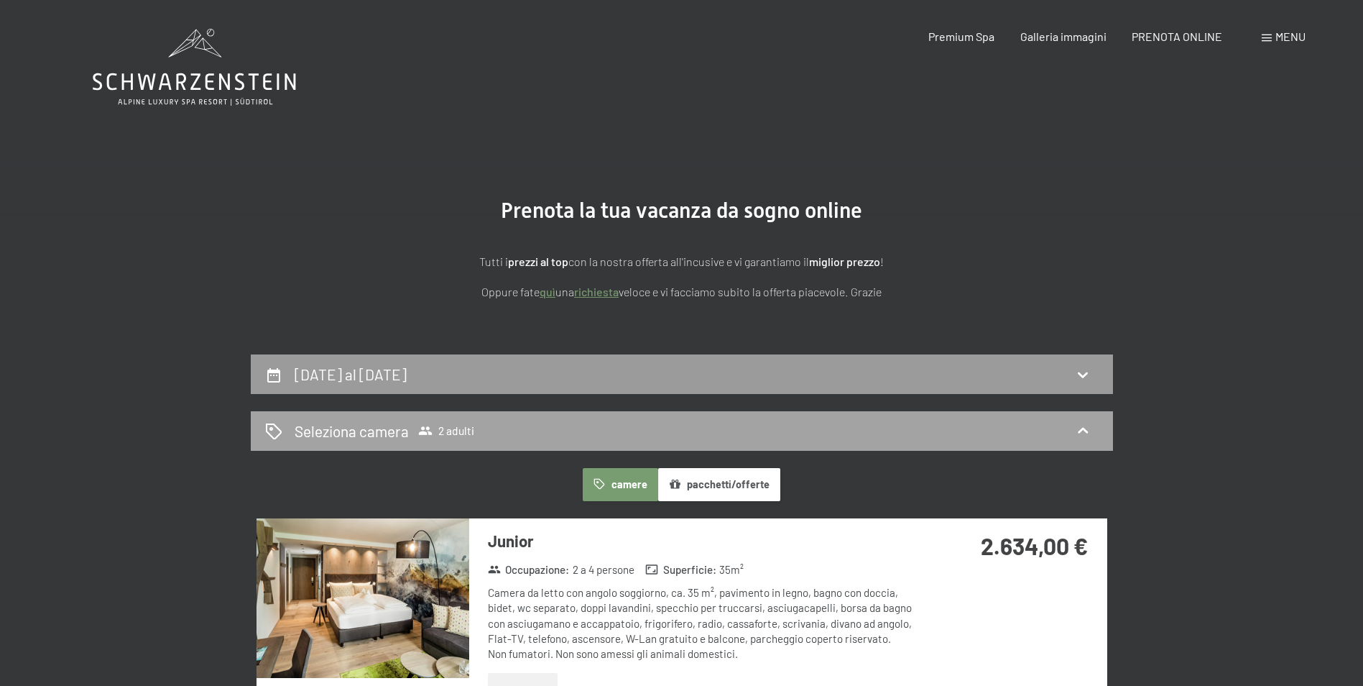
click at [500, 411] on div "Seleziona camera 2 adulti" at bounding box center [682, 431] width 862 height 40
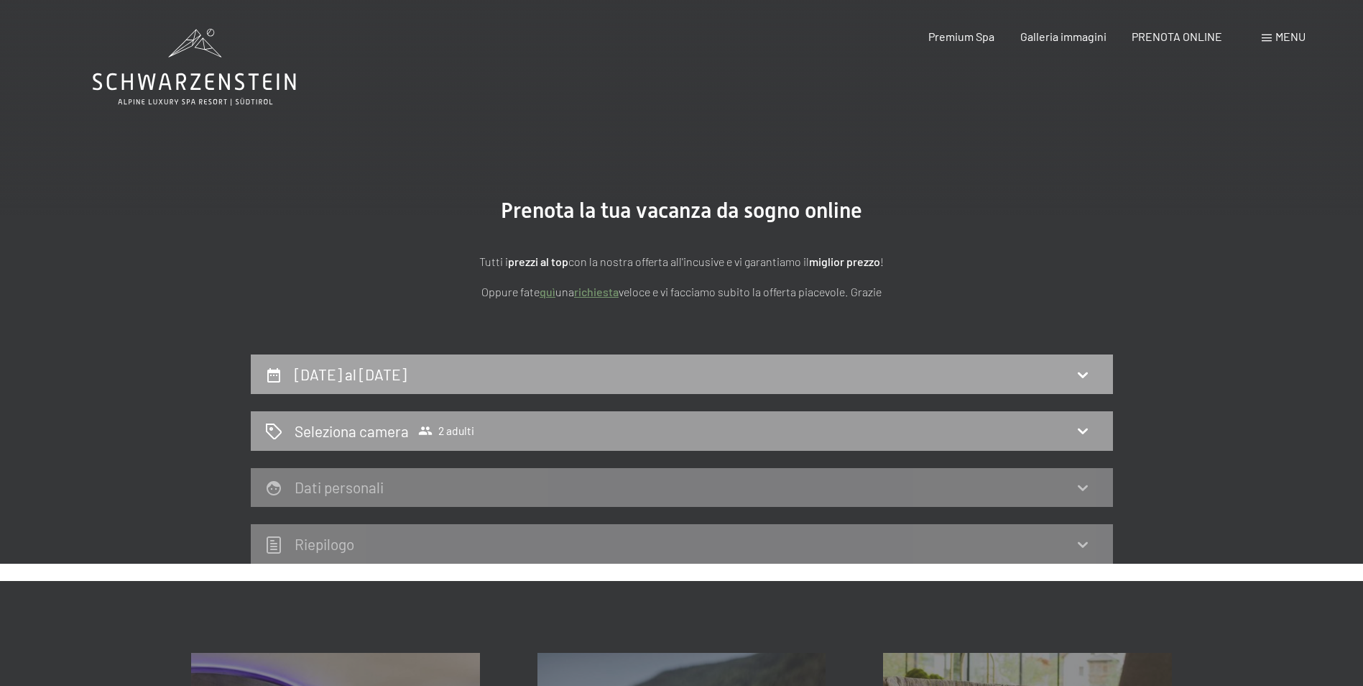
click at [356, 364] on div "4 ottobre al 11 ottobre 2025" at bounding box center [354, 374] width 118 height 21
select select "2025-09-01"
select select "2025-10-01"
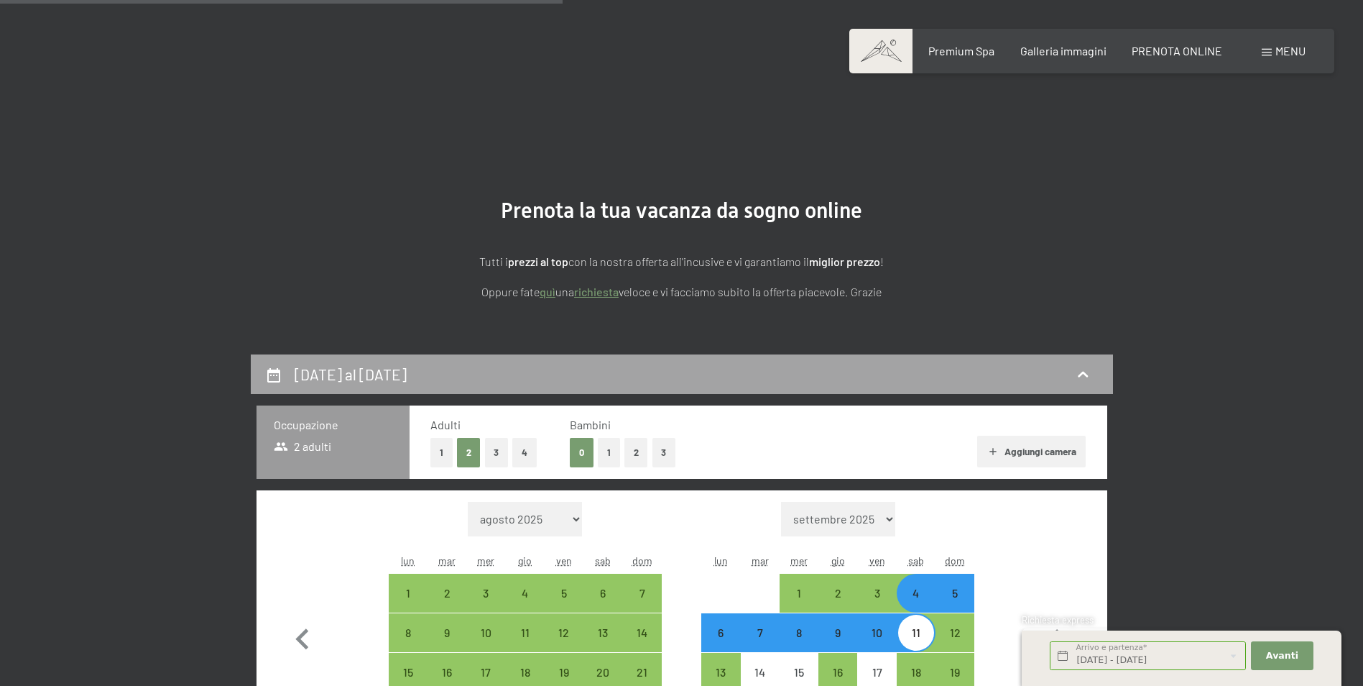
scroll to position [354, 0]
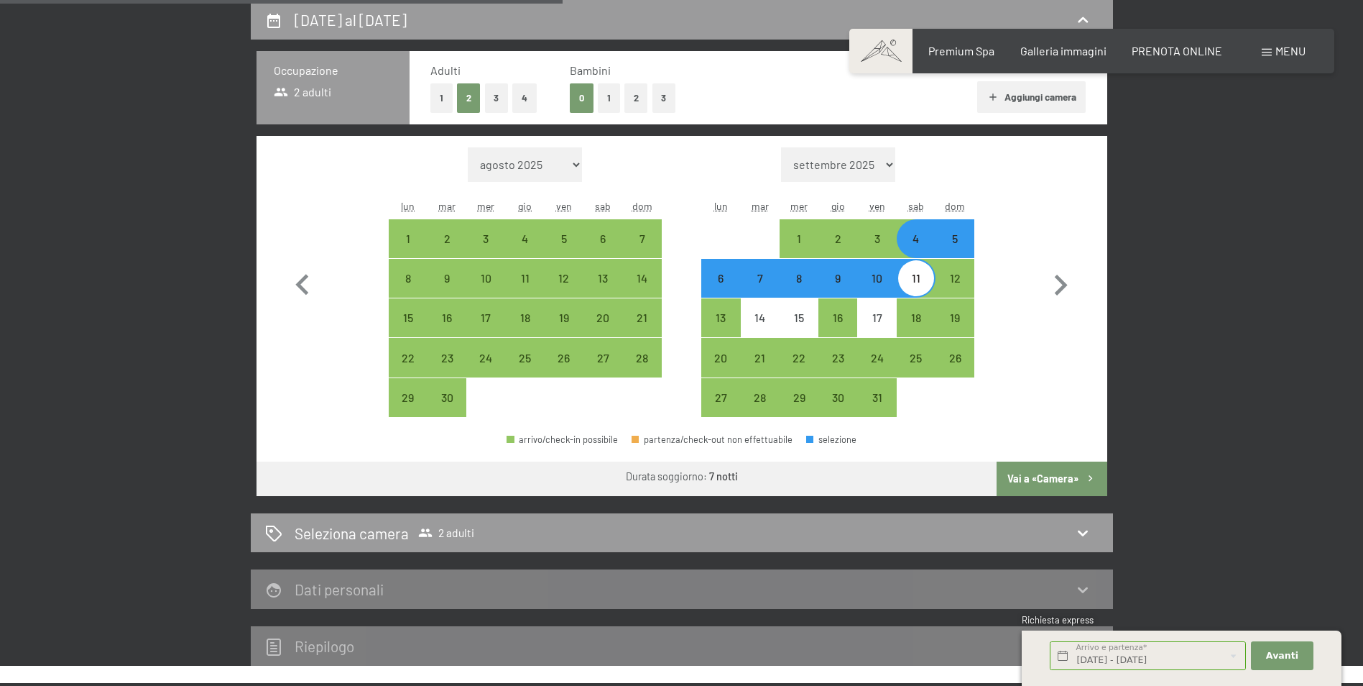
click at [926, 239] on div "4" at bounding box center [916, 251] width 36 height 36
select select "2025-09-01"
select select "2025-10-01"
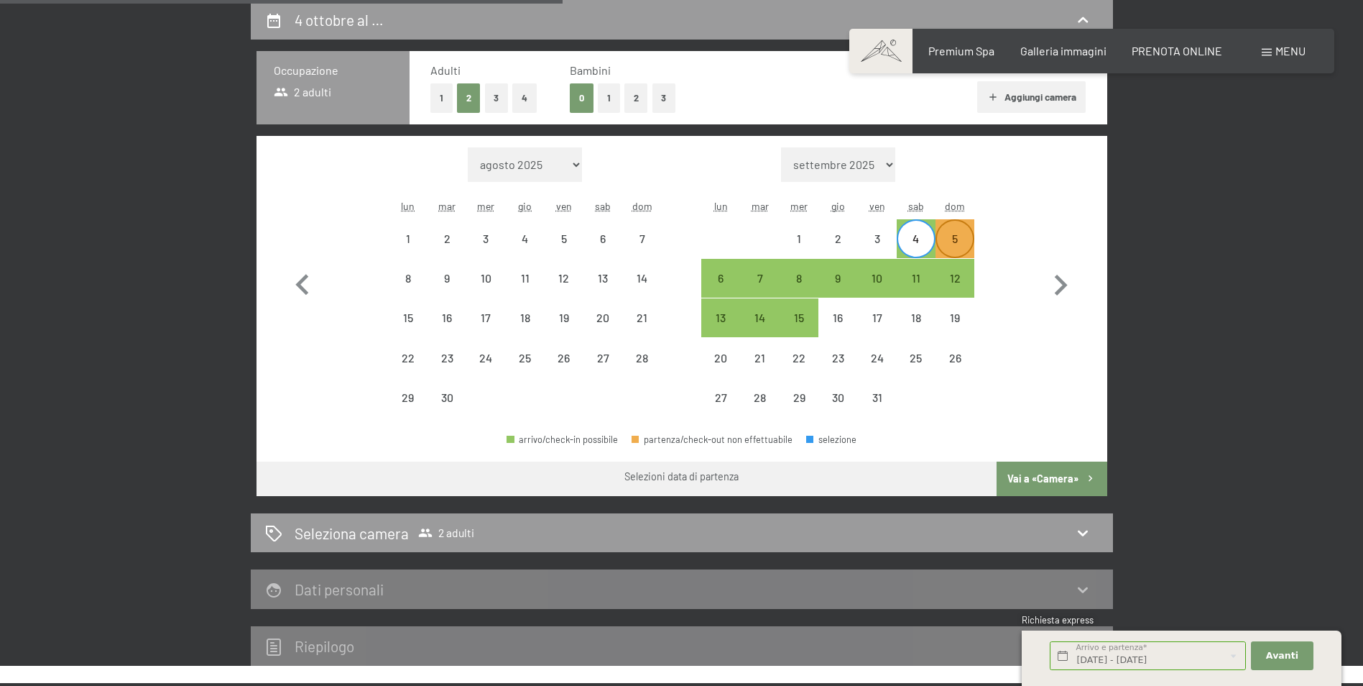
click at [958, 239] on div "5" at bounding box center [955, 251] width 36 height 36
select select "2025-09-01"
select select "2025-10-01"
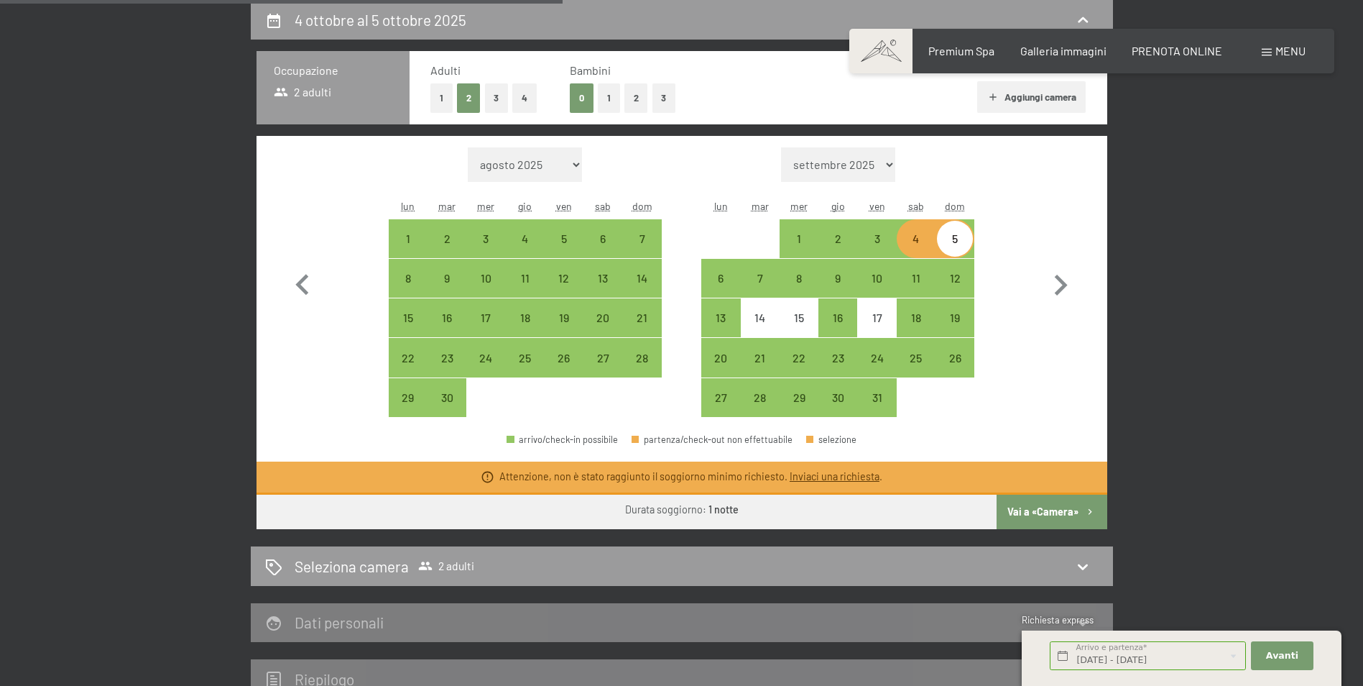
click at [1070, 506] on button "Vai a «Camera»" at bounding box center [1052, 511] width 110 height 34
select select "2025-09-01"
select select "2025-10-01"
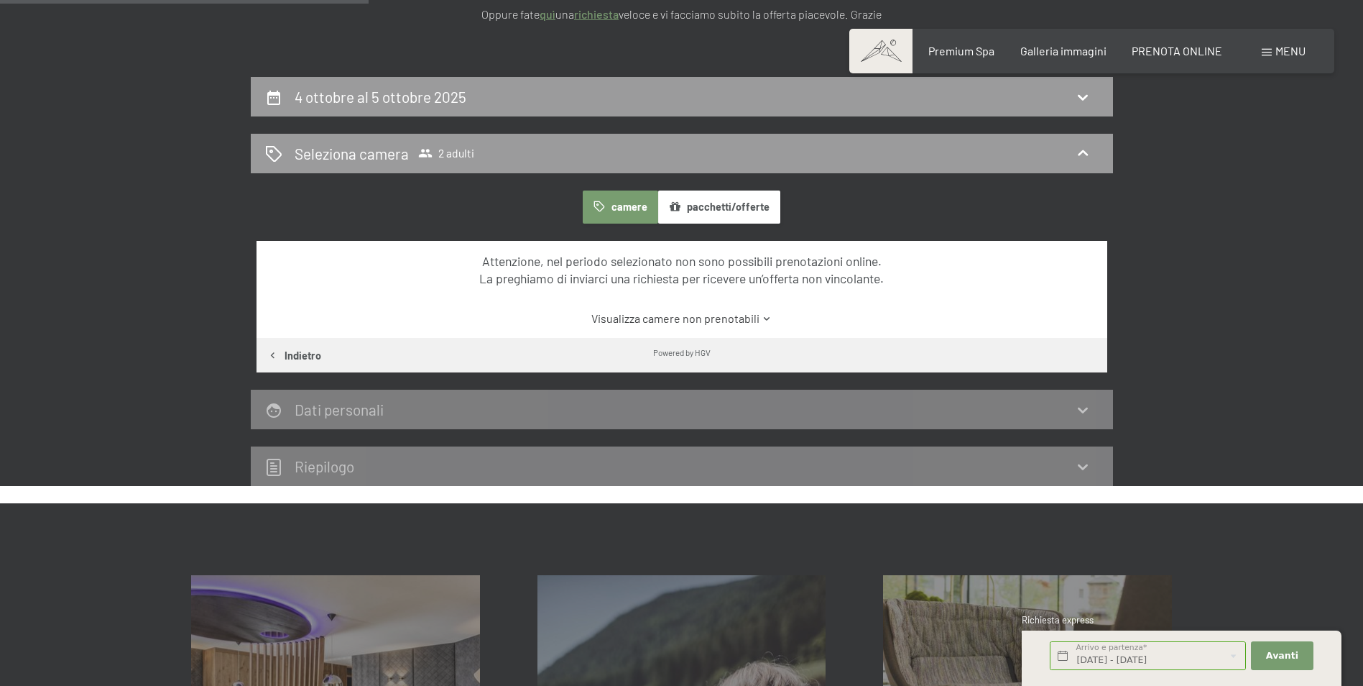
scroll to position [67, 0]
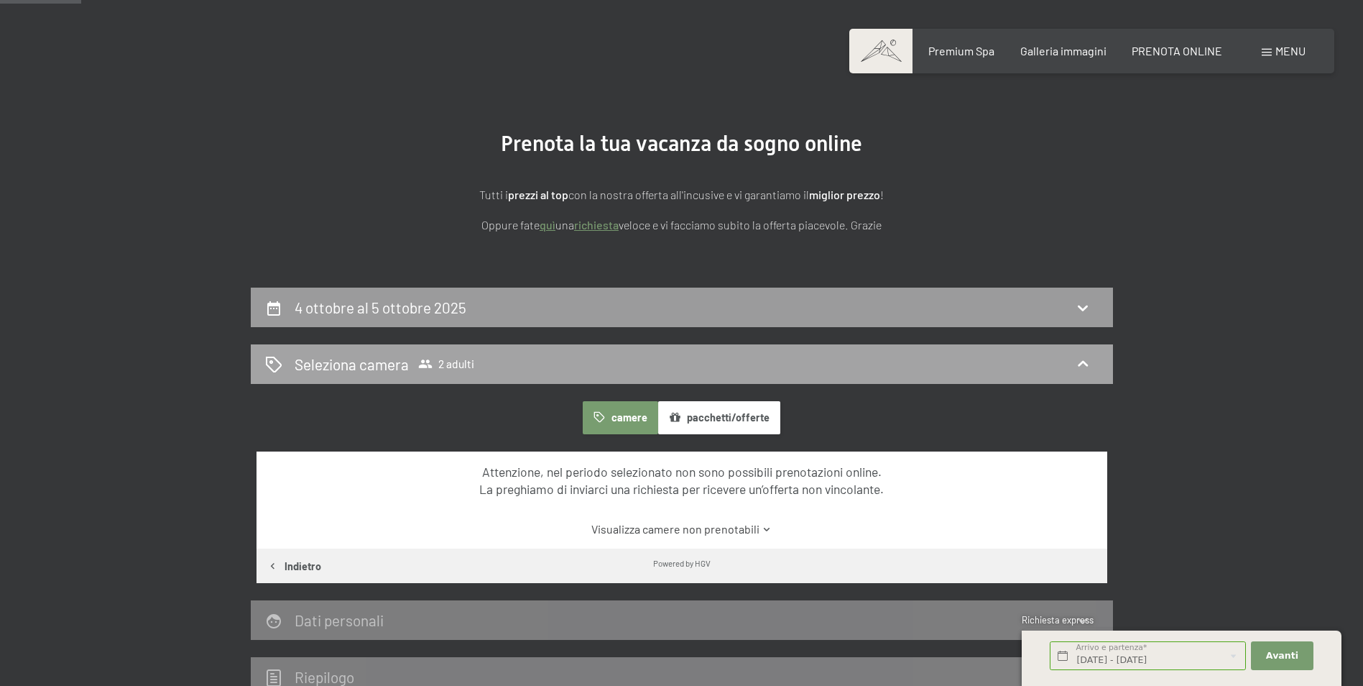
click at [551, 363] on div "Seleziona camera 2 adulti" at bounding box center [682, 364] width 834 height 21
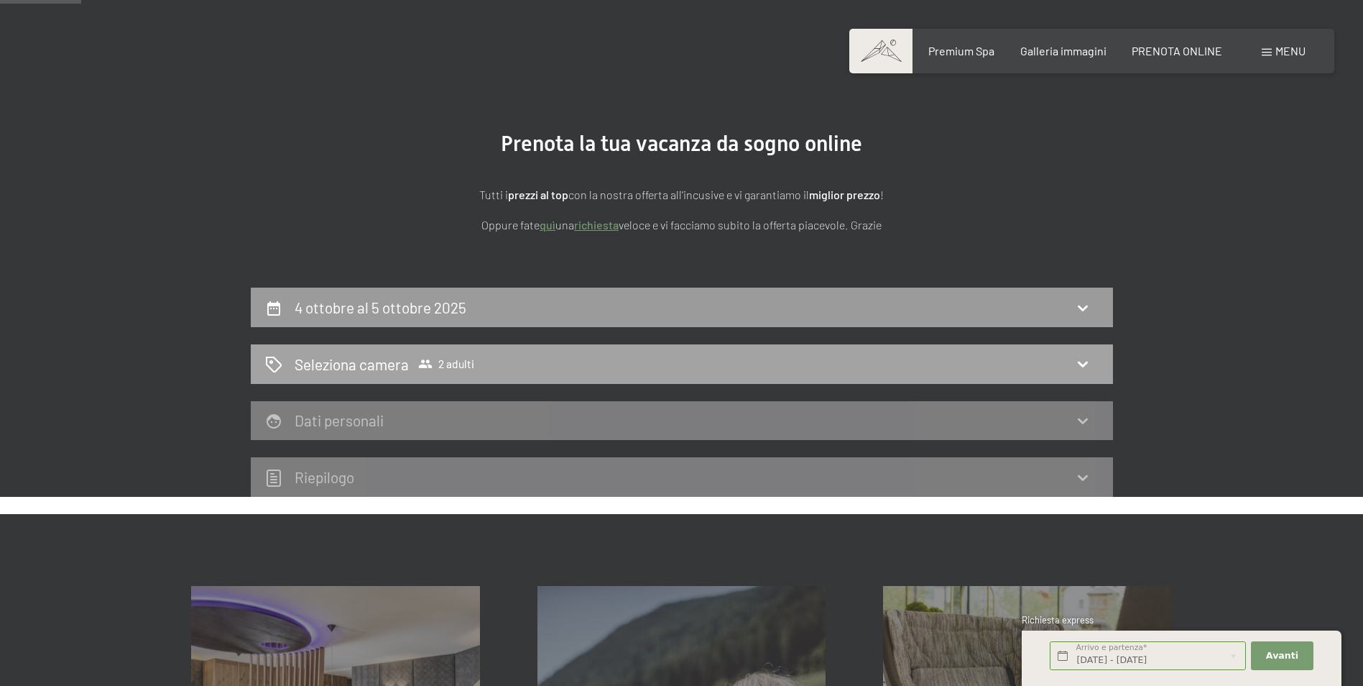
click at [641, 344] on div "Seleziona camera 2 adulti" at bounding box center [682, 364] width 862 height 40
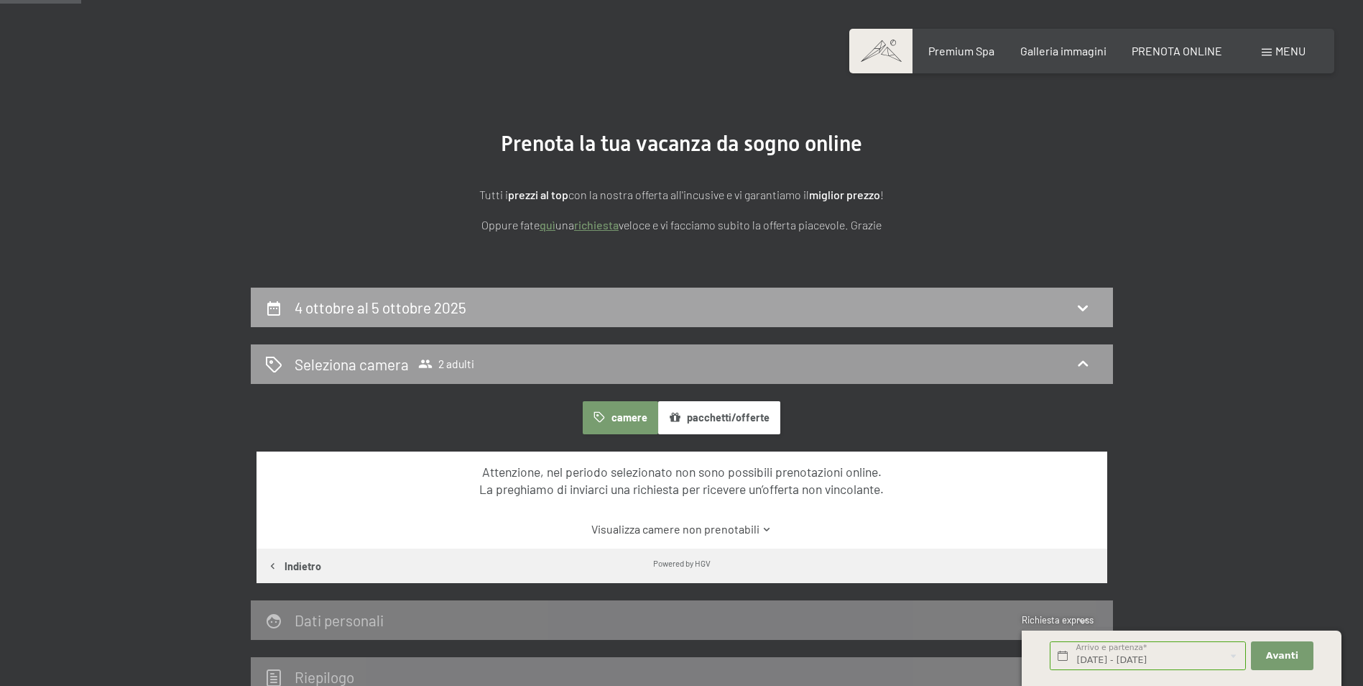
click at [504, 318] on div "4 ottobre al 5 ottobre 2025" at bounding box center [682, 307] width 834 height 21
select select "2025-09-01"
select select "2025-10-01"
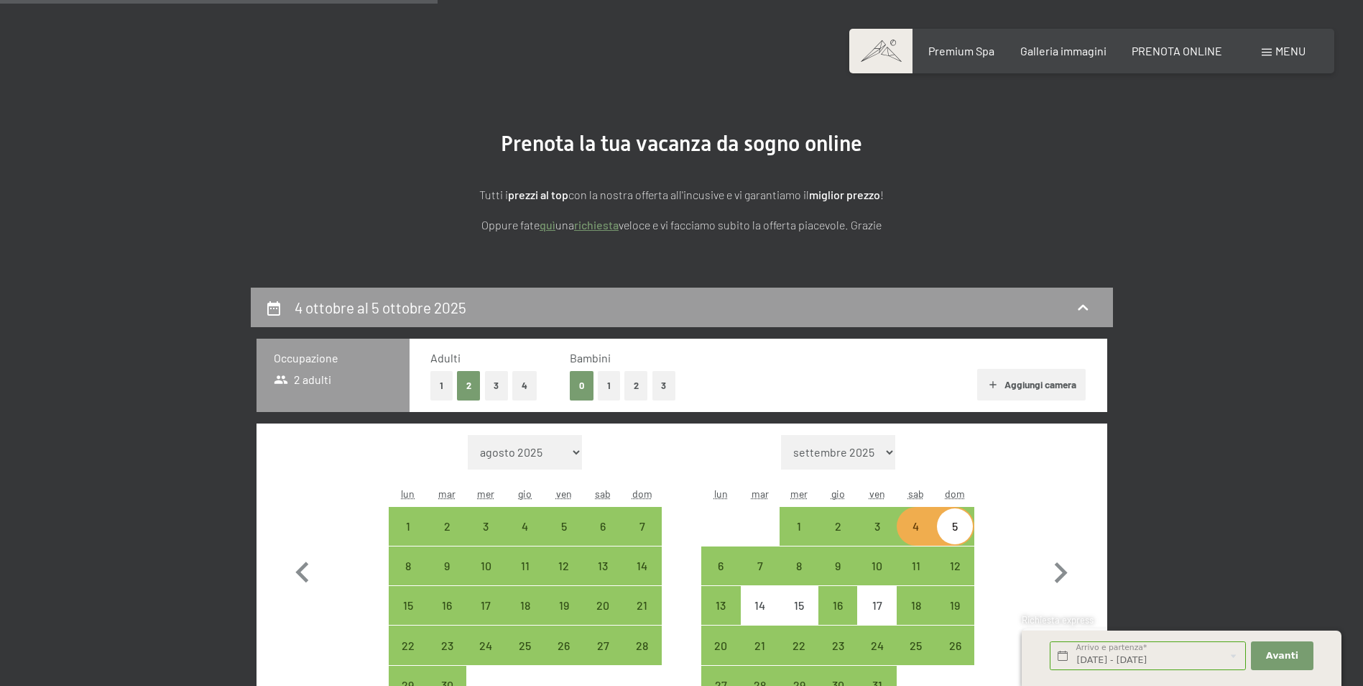
scroll to position [354, 0]
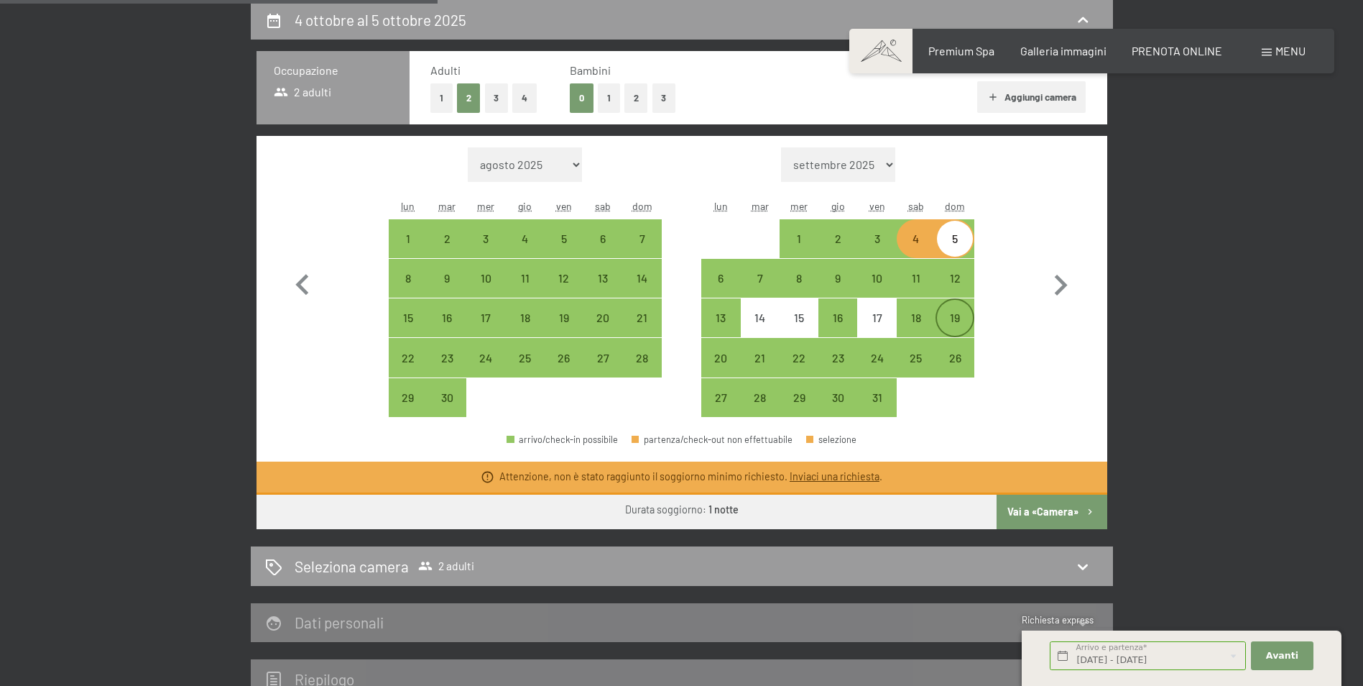
drag, startPoint x: 910, startPoint y: 320, endPoint x: 937, endPoint y: 318, distance: 27.4
click at [910, 320] on div "18" at bounding box center [916, 330] width 36 height 36
select select "2025-09-01"
select select "2025-10-01"
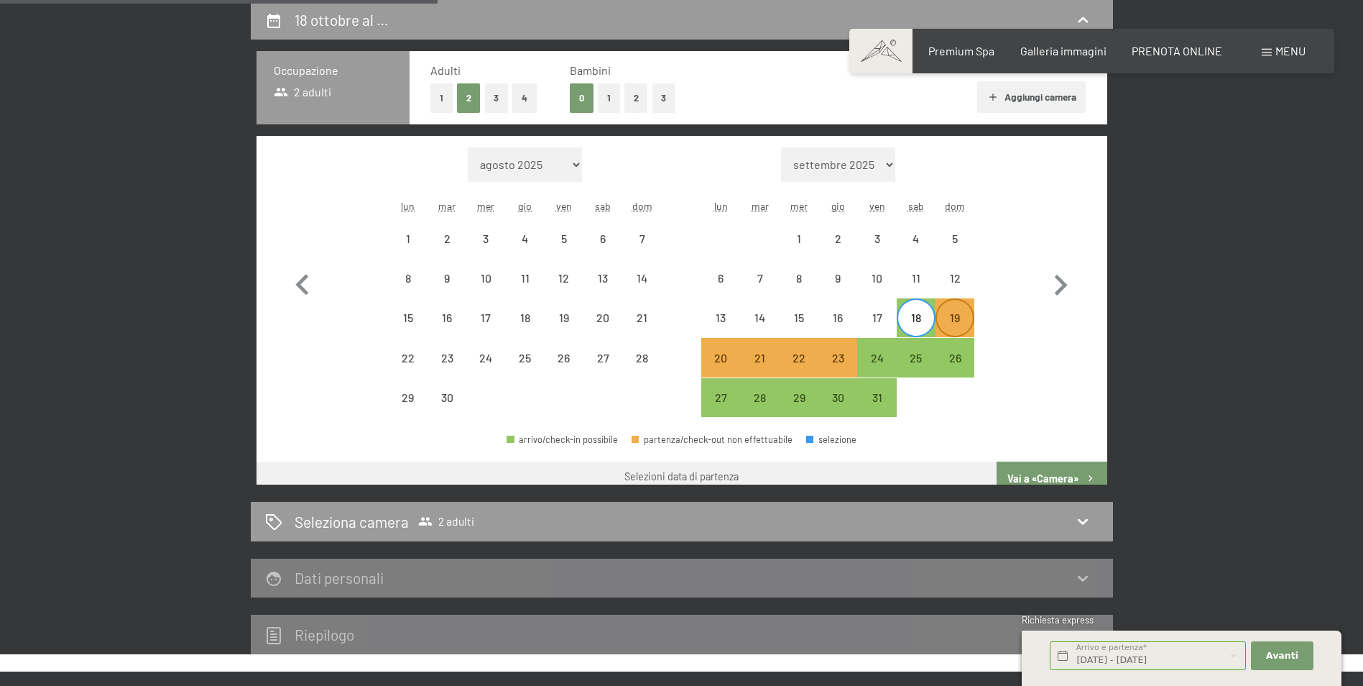
click at [951, 315] on div "19" at bounding box center [955, 330] width 36 height 36
select select "2025-09-01"
select select "2025-10-01"
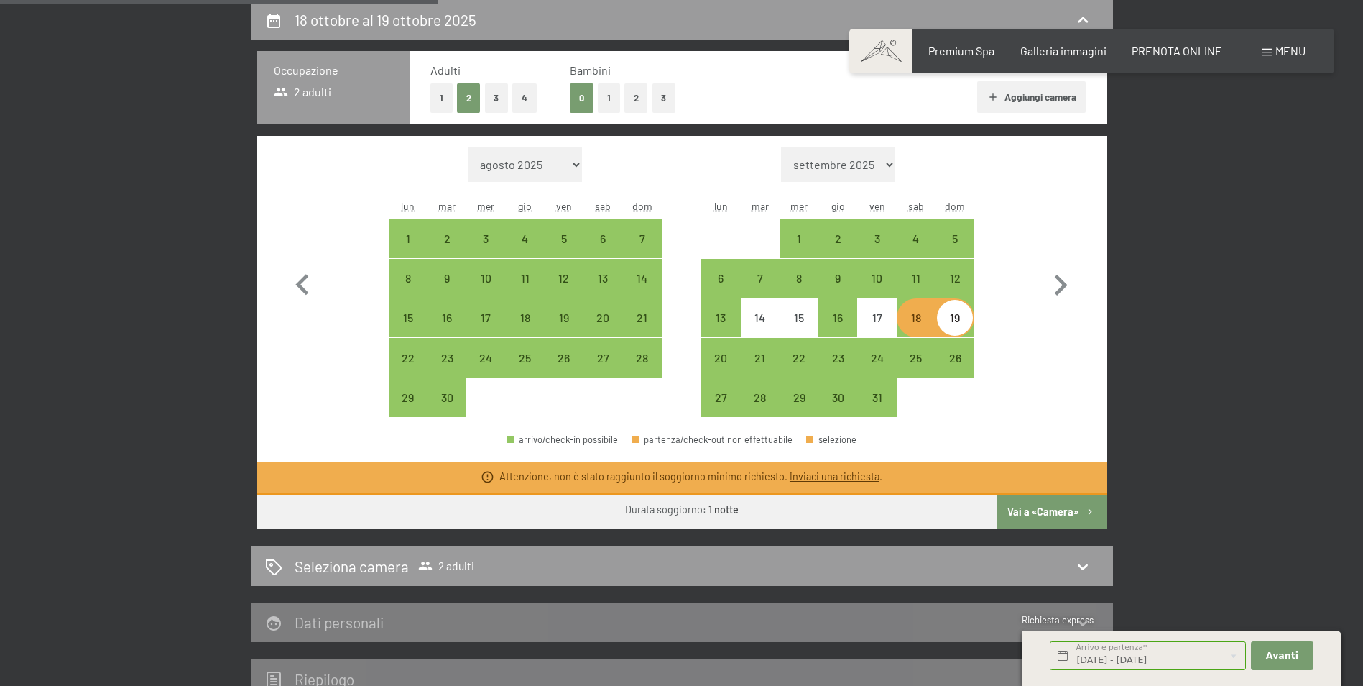
click at [1054, 510] on button "Vai a «Camera»" at bounding box center [1052, 511] width 110 height 34
select select "2025-09-01"
select select "2025-10-01"
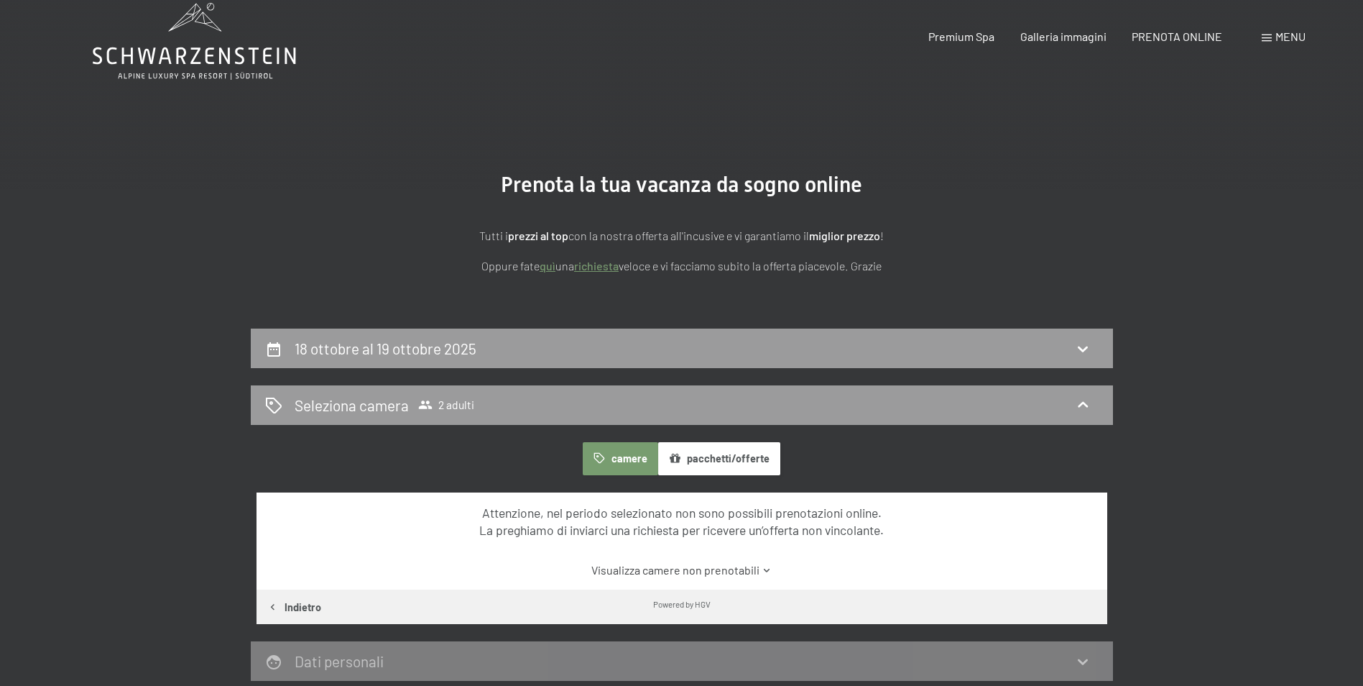
scroll to position [0, 0]
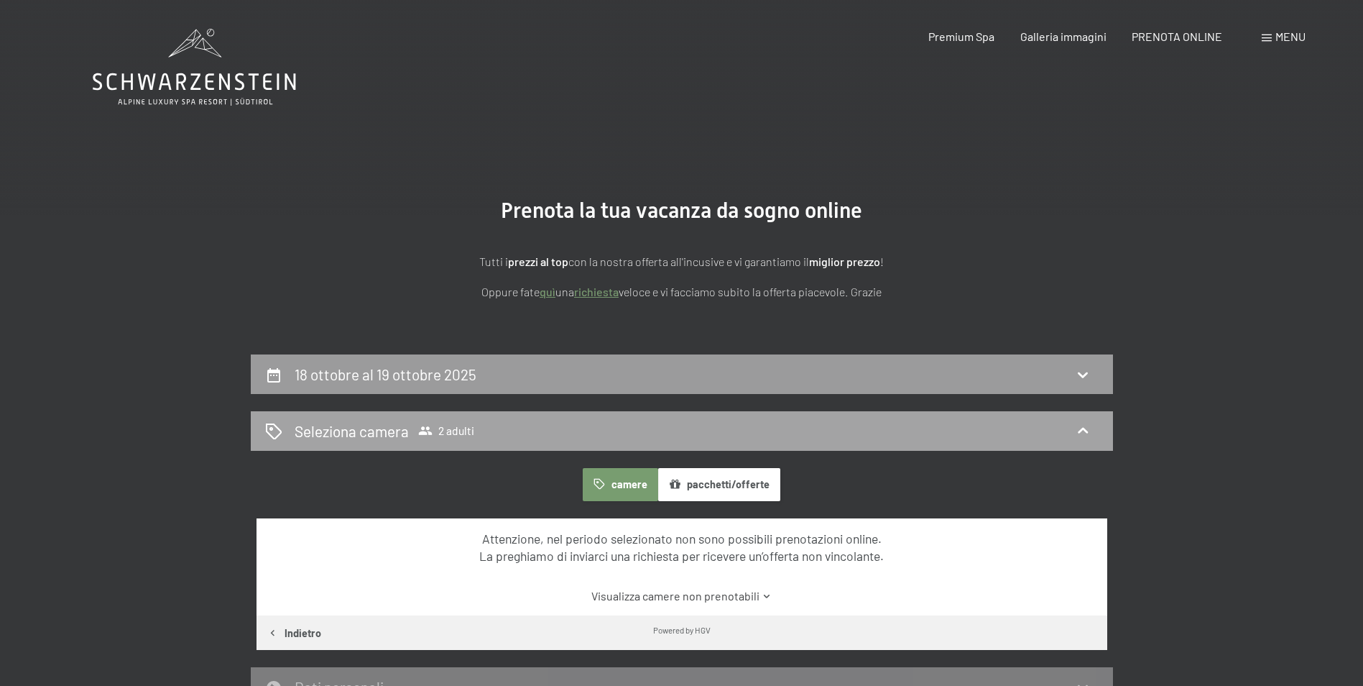
click at [545, 430] on div "Seleziona camera 2 adulti" at bounding box center [682, 430] width 834 height 21
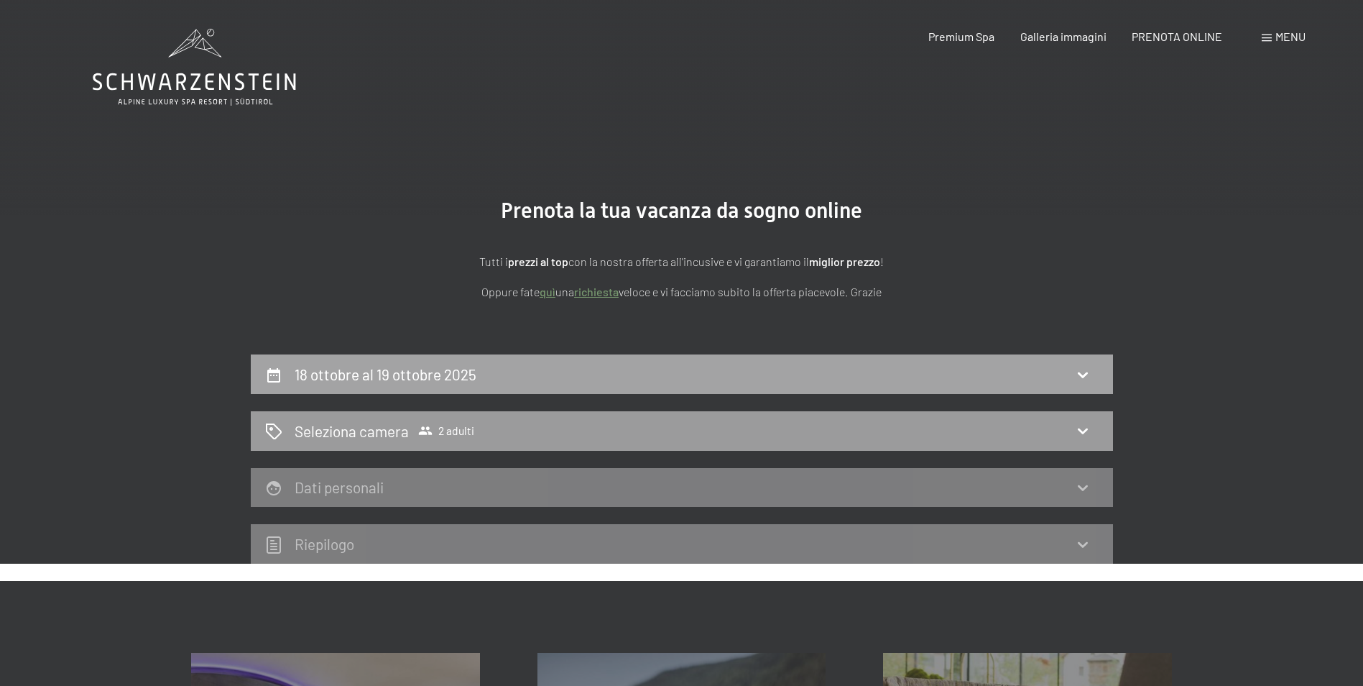
click at [554, 366] on div "18 ottobre al 19 ottobre 2025" at bounding box center [682, 374] width 834 height 21
select select "2025-09-01"
select select "2025-10-01"
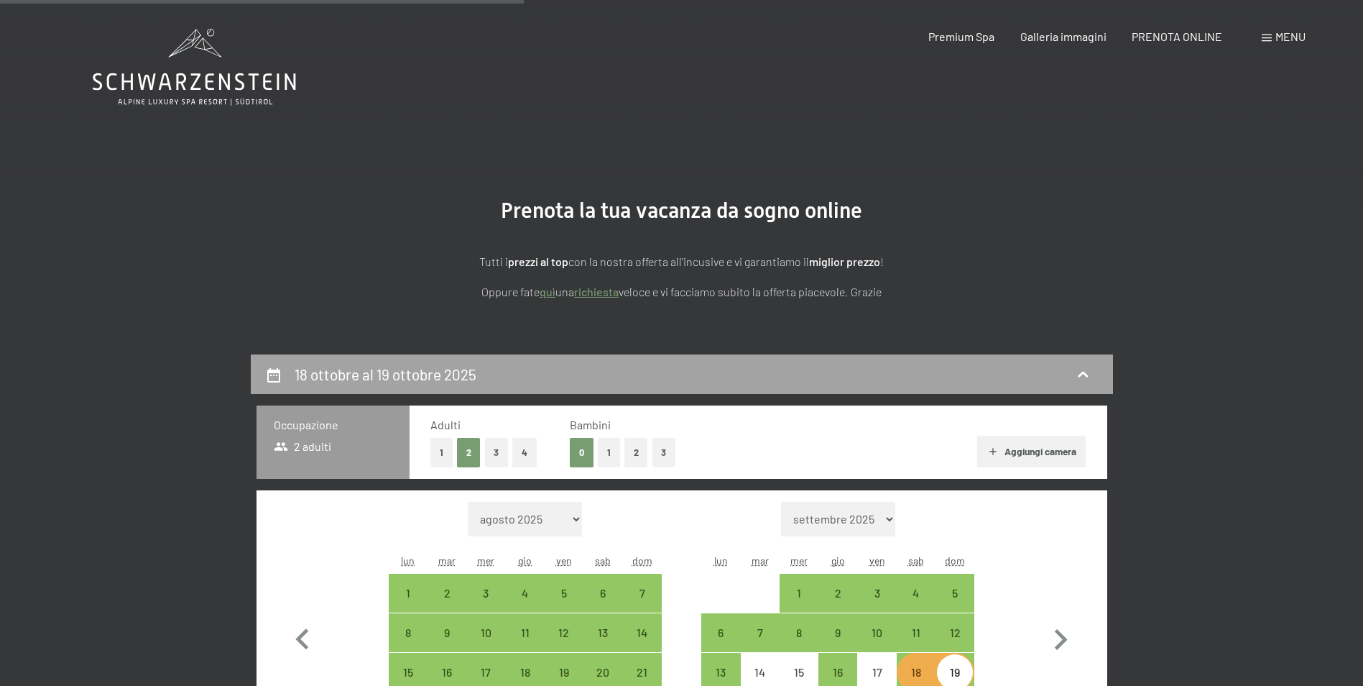
scroll to position [354, 0]
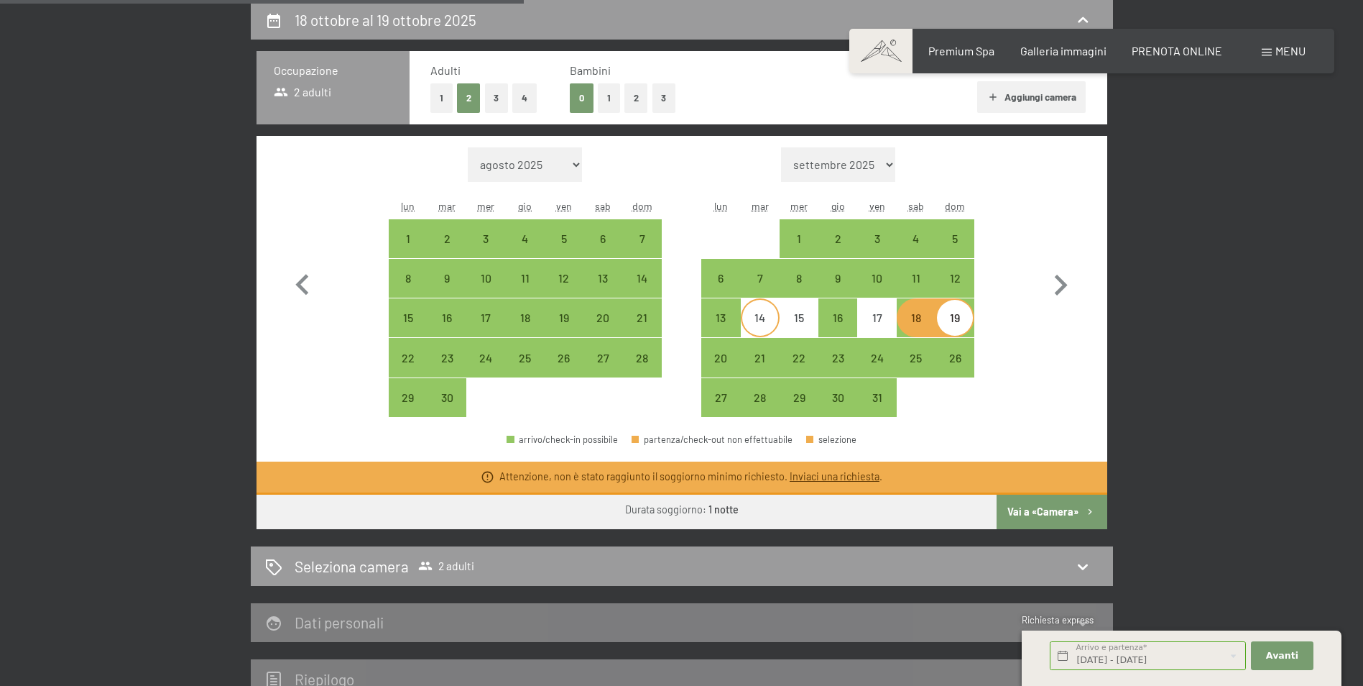
click at [756, 315] on div "14" at bounding box center [760, 330] width 36 height 36
select select "2025-09-01"
select select "2025-10-01"
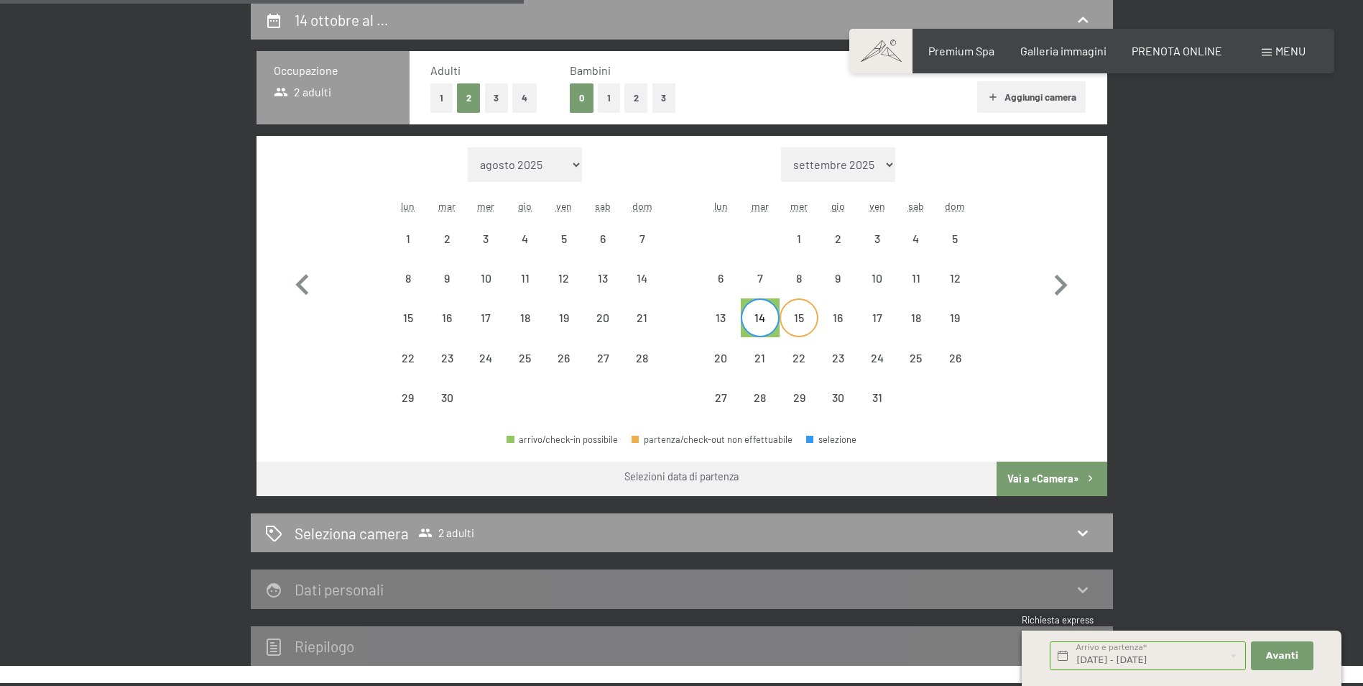
click at [808, 324] on div "15" at bounding box center [799, 330] width 36 height 36
select select "2025-09-01"
select select "2025-10-01"
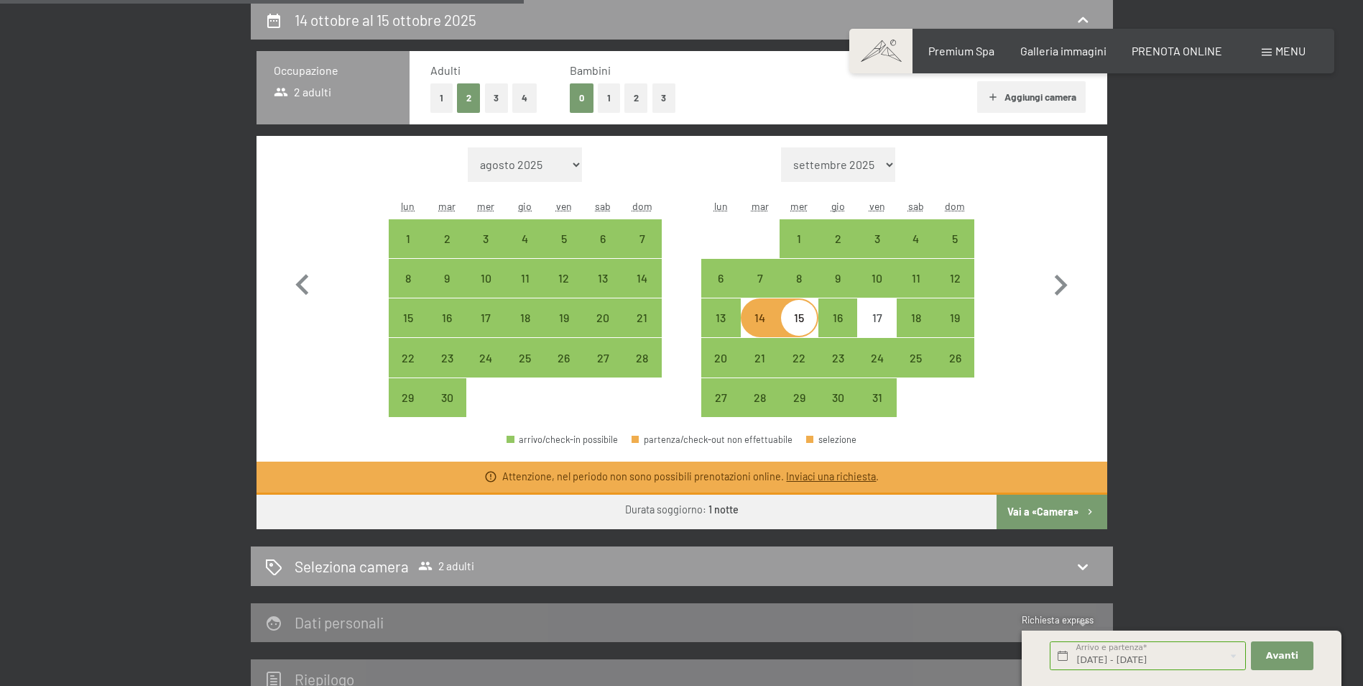
click at [1057, 509] on button "Vai a «Camera»" at bounding box center [1052, 511] width 110 height 34
select select "2025-09-01"
select select "2025-10-01"
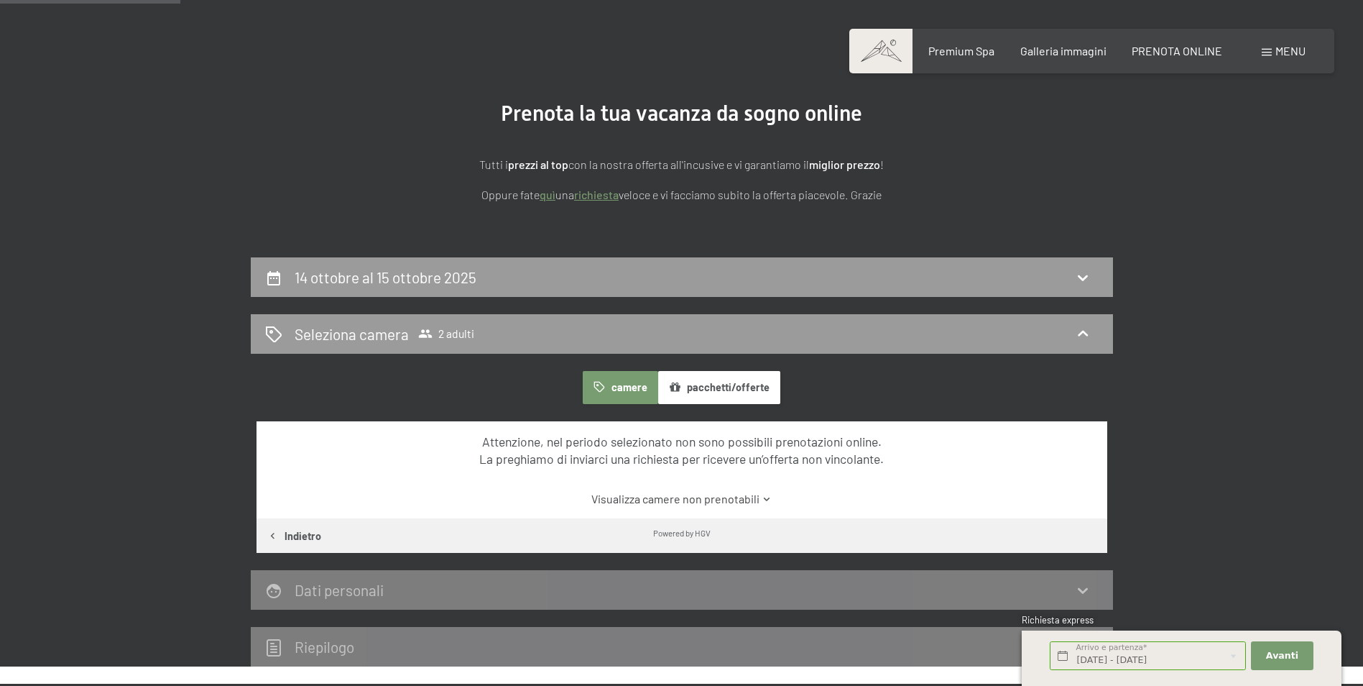
scroll to position [0, 0]
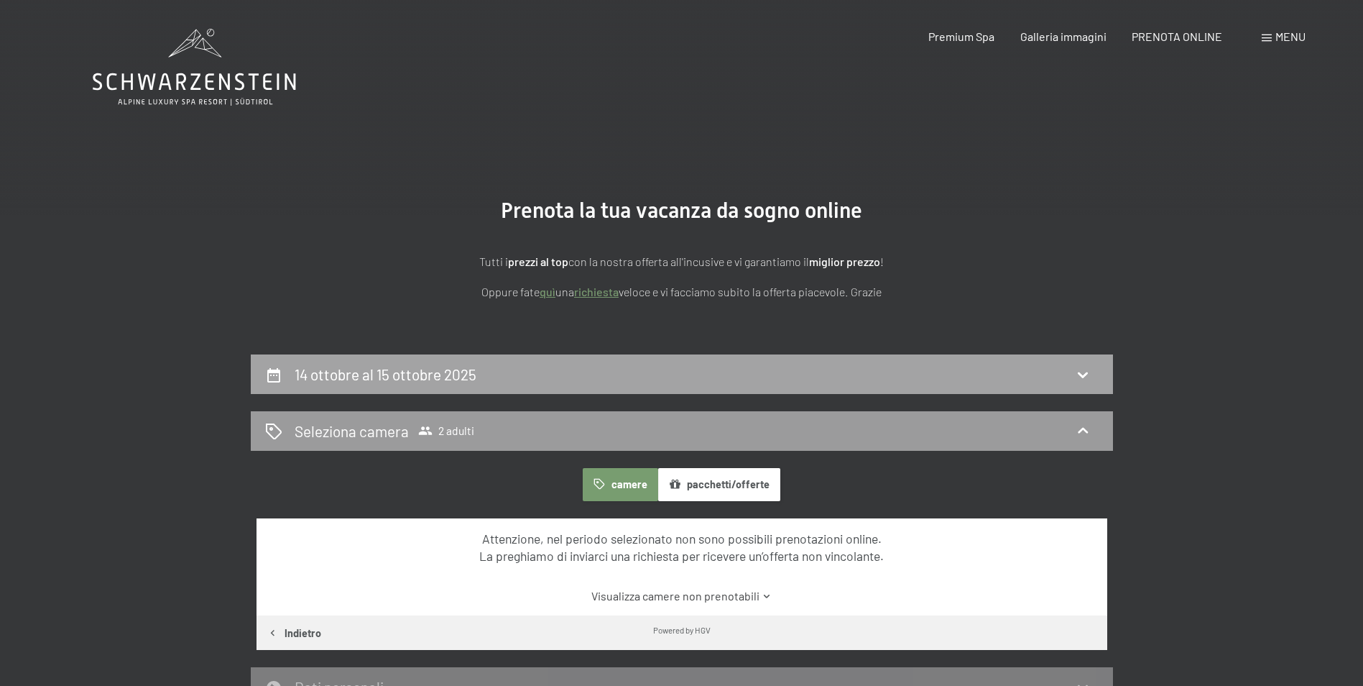
click at [474, 376] on h2 "14 ottobre al 15 ottobre 2025" at bounding box center [386, 374] width 182 height 18
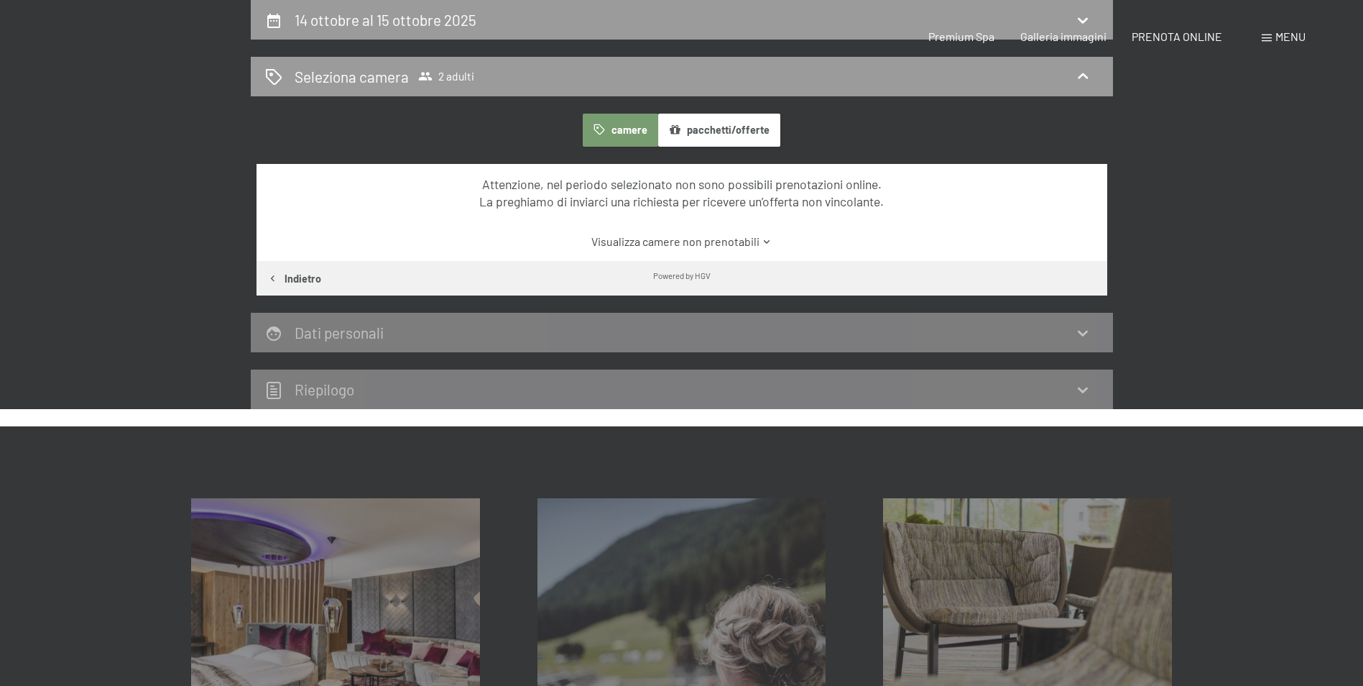
select select "2025-09-01"
select select "2025-10-01"
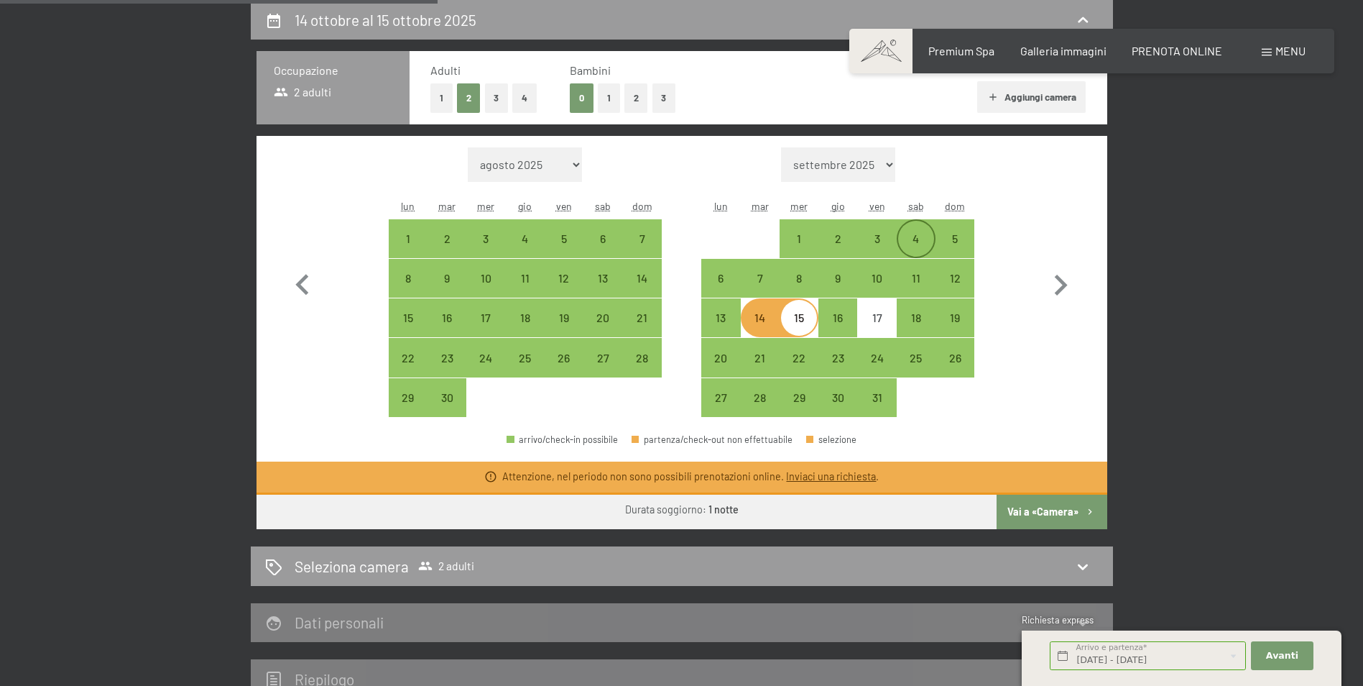
click at [908, 239] on div "4" at bounding box center [916, 251] width 36 height 36
select select "2025-09-01"
select select "2025-10-01"
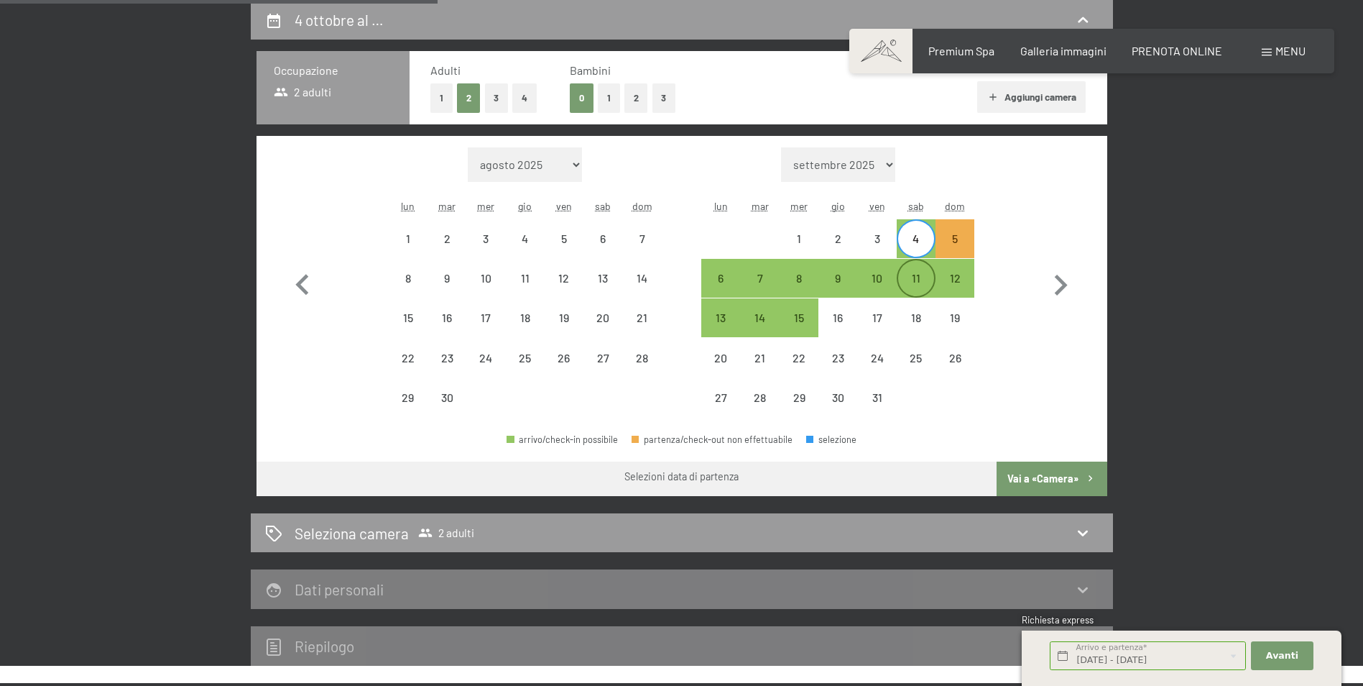
click at [926, 271] on div "11" at bounding box center [916, 278] width 36 height 36
select select "2025-09-01"
select select "2025-10-01"
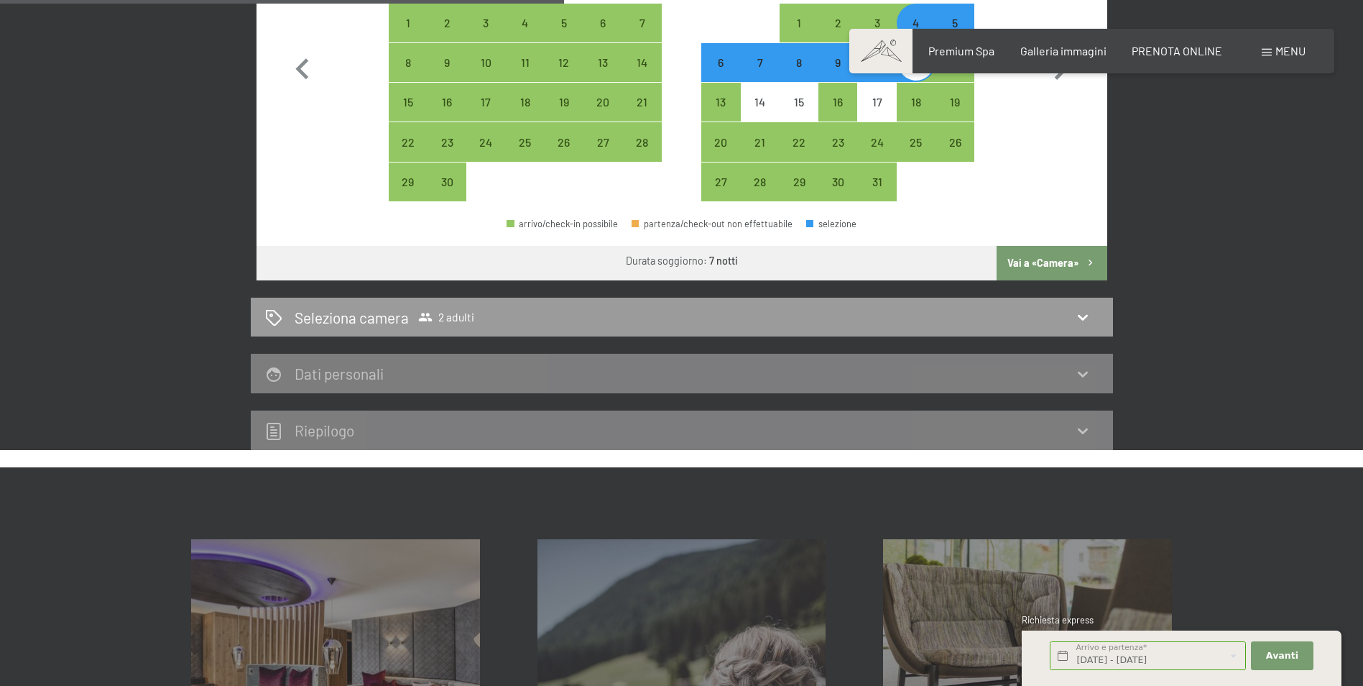
click at [1025, 256] on button "Vai a «Camera»" at bounding box center [1052, 263] width 110 height 34
select select "2025-09-01"
select select "2025-10-01"
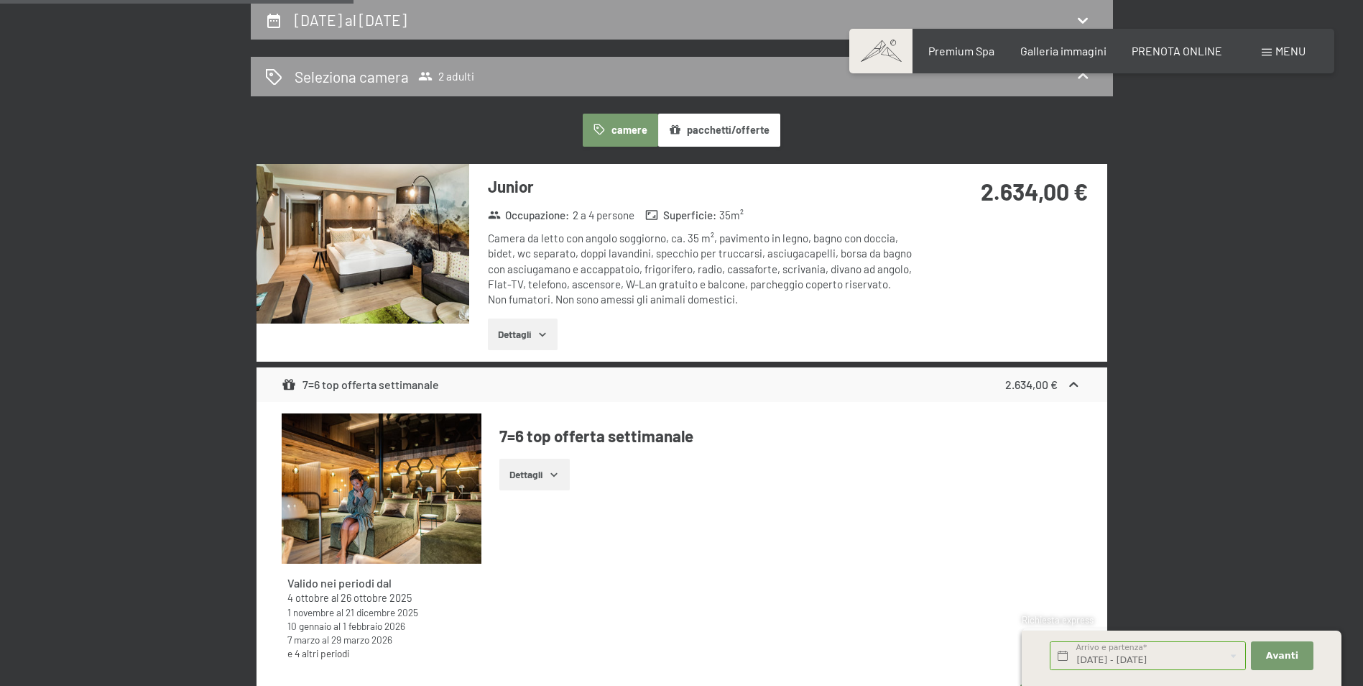
click at [525, 336] on button "Dettagli" at bounding box center [523, 334] width 70 height 32
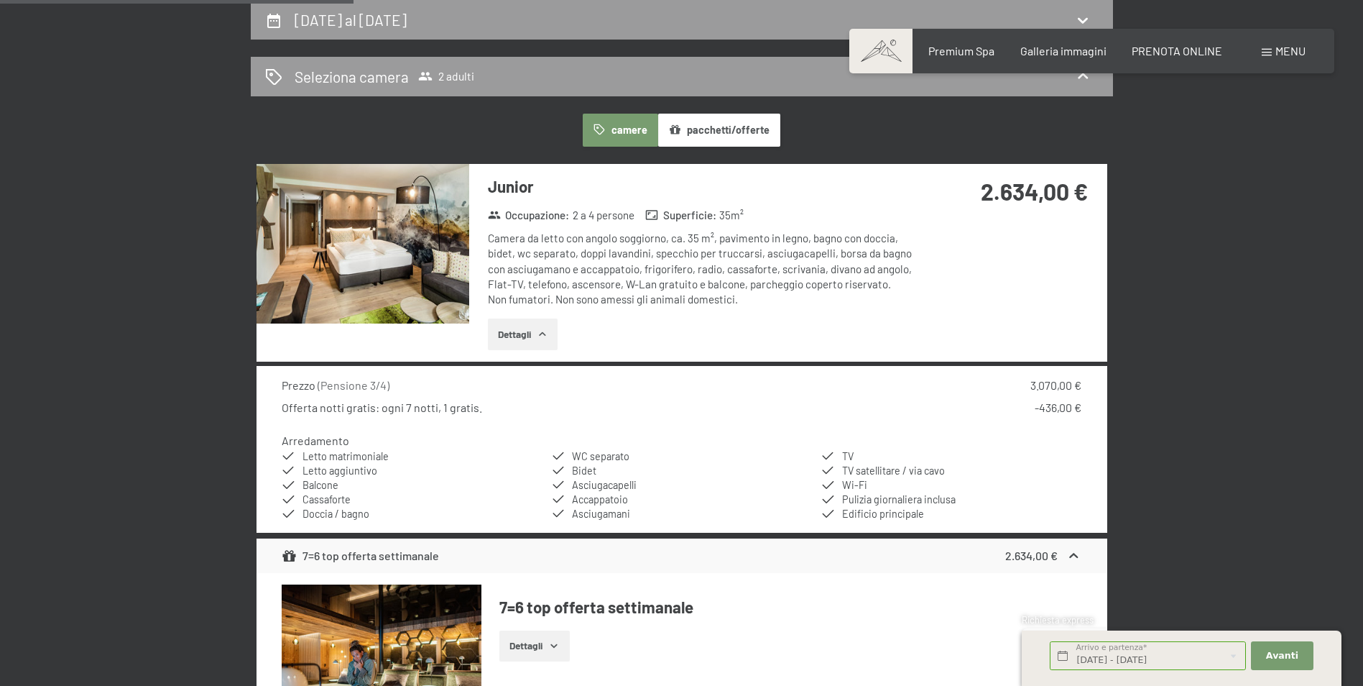
click at [772, 185] on h3 "Junior" at bounding box center [702, 186] width 428 height 22
click at [378, 212] on img at bounding box center [363, 244] width 213 height 160
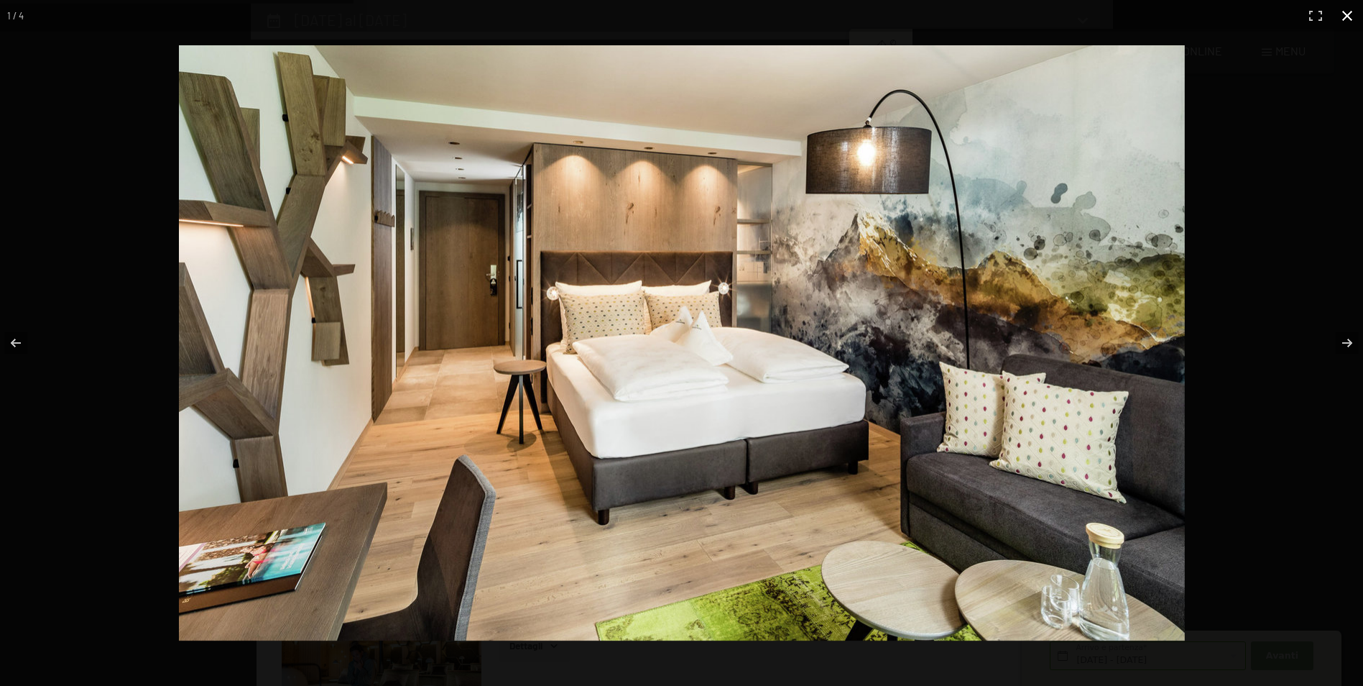
click at [1351, 8] on button "button" at bounding box center [1348, 16] width 32 height 32
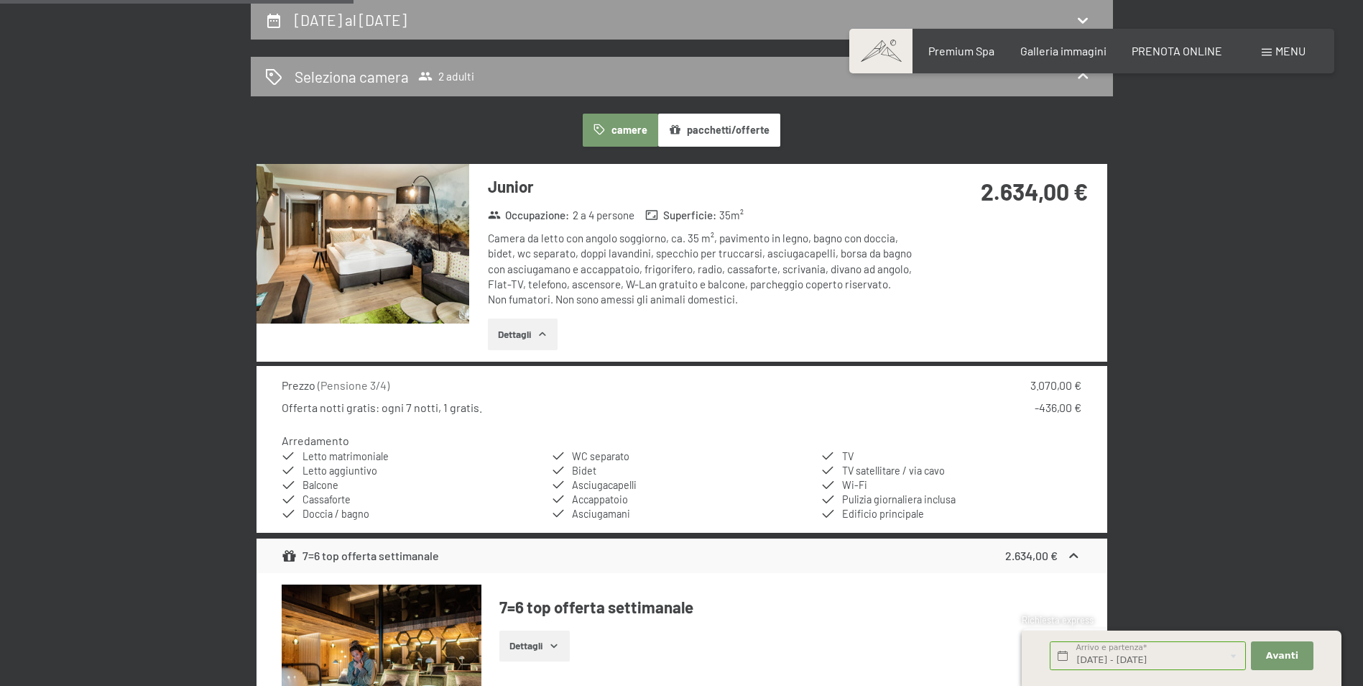
click at [1043, 223] on div "2.634,00 €" at bounding box center [1011, 209] width 191 height 90
click at [1049, 259] on div "Junior Occupazione : 2 a 4 persone Superficie : 35 m² Camera da letto con angol…" at bounding box center [682, 263] width 851 height 198
drag, startPoint x: 561, startPoint y: 194, endPoint x: 722, endPoint y: 183, distance: 161.3
click at [569, 195] on h3 "Junior" at bounding box center [702, 186] width 428 height 22
click at [850, 181] on h3 "Junior" at bounding box center [702, 186] width 428 height 22
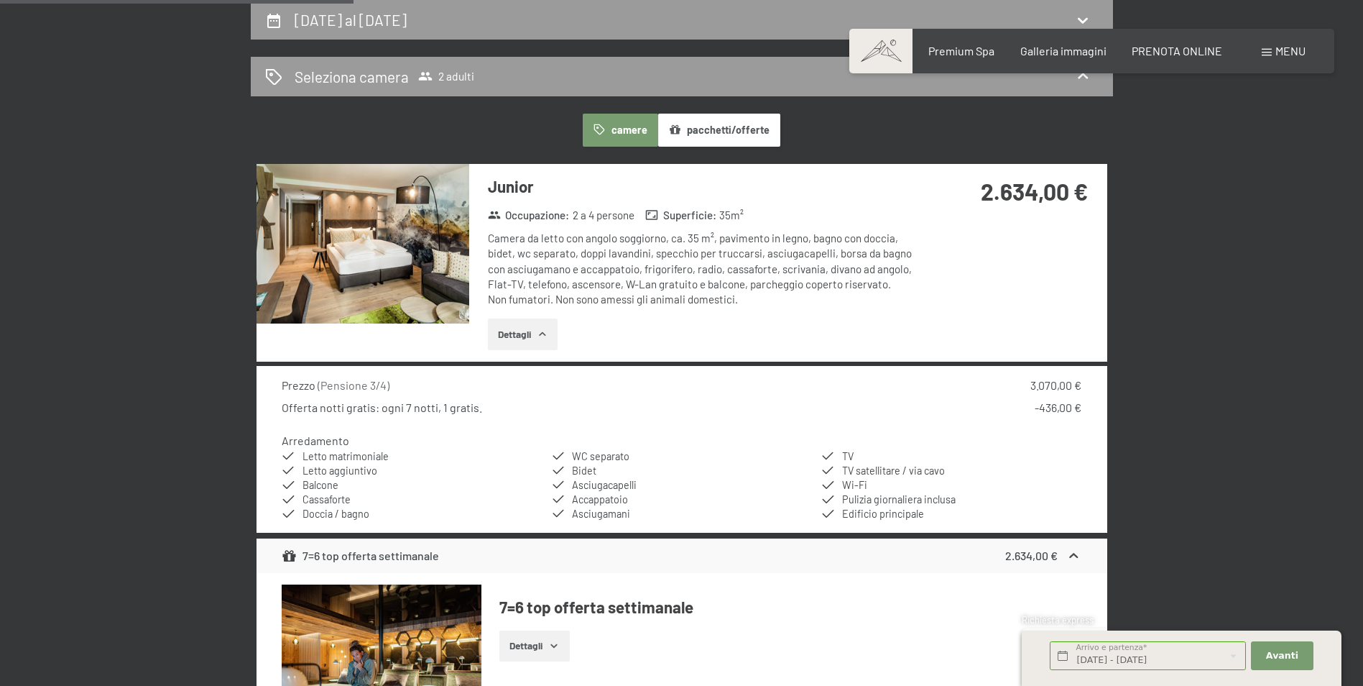
click at [931, 199] on div "2.634,00 €" at bounding box center [1008, 191] width 160 height 32
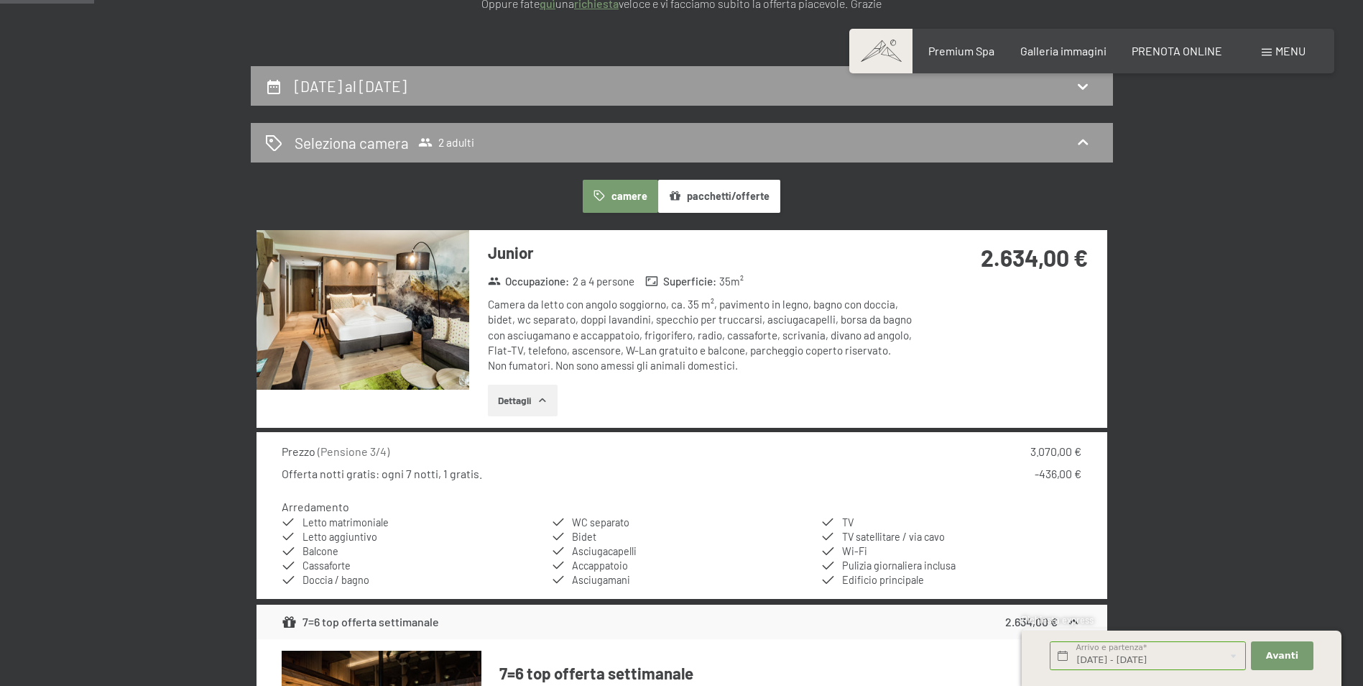
scroll to position [282, 0]
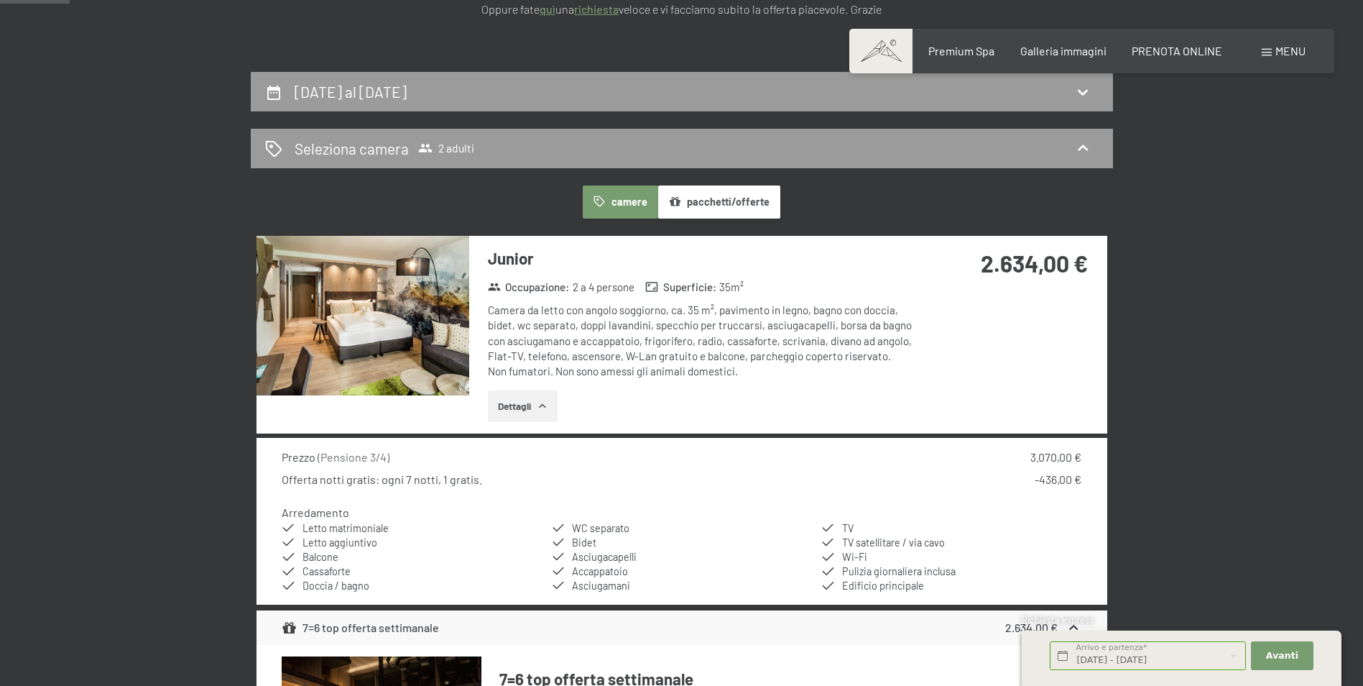
click at [296, 332] on img at bounding box center [363, 316] width 213 height 160
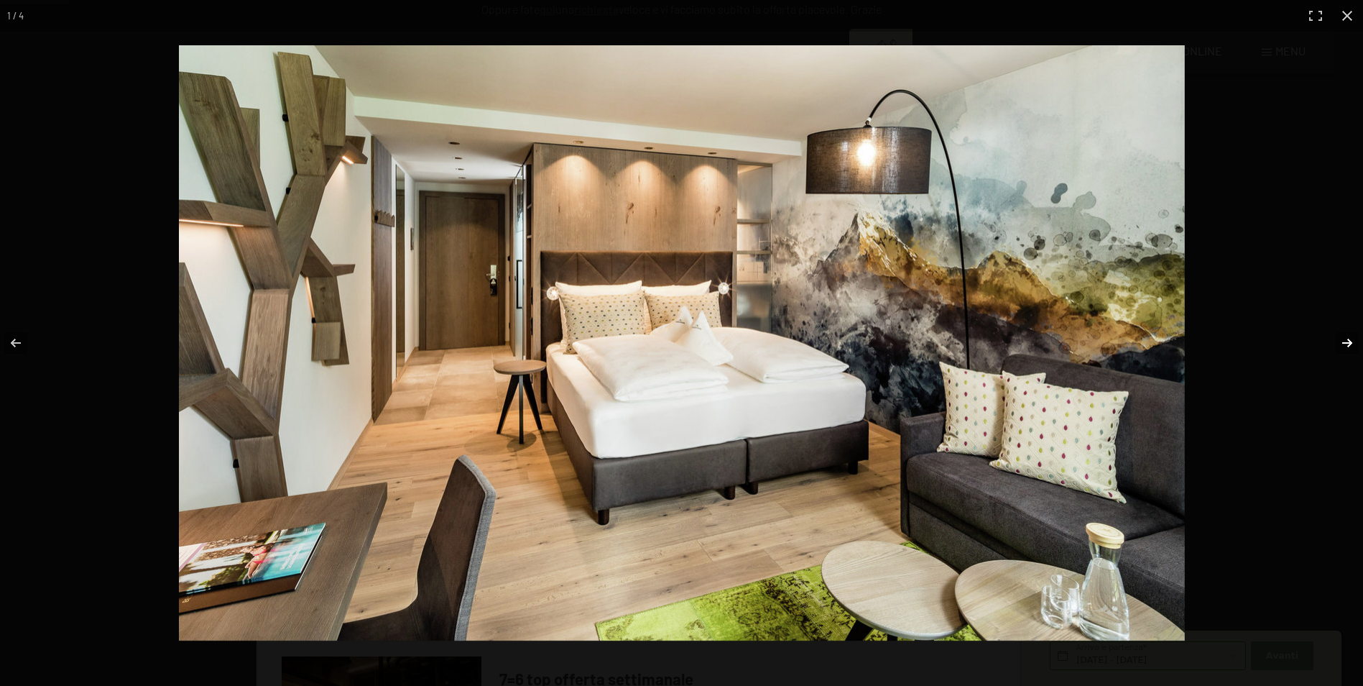
click at [1337, 338] on button "button" at bounding box center [1338, 343] width 50 height 72
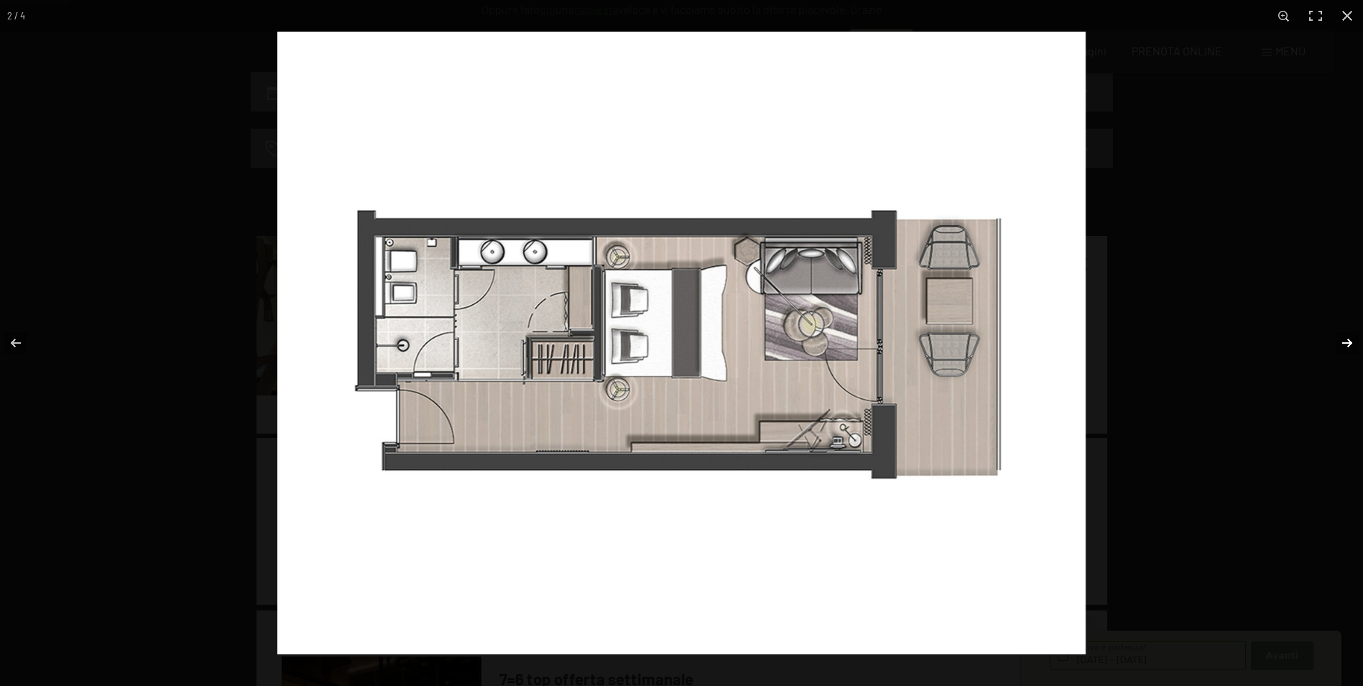
click at [1337, 338] on button "button" at bounding box center [1338, 343] width 50 height 72
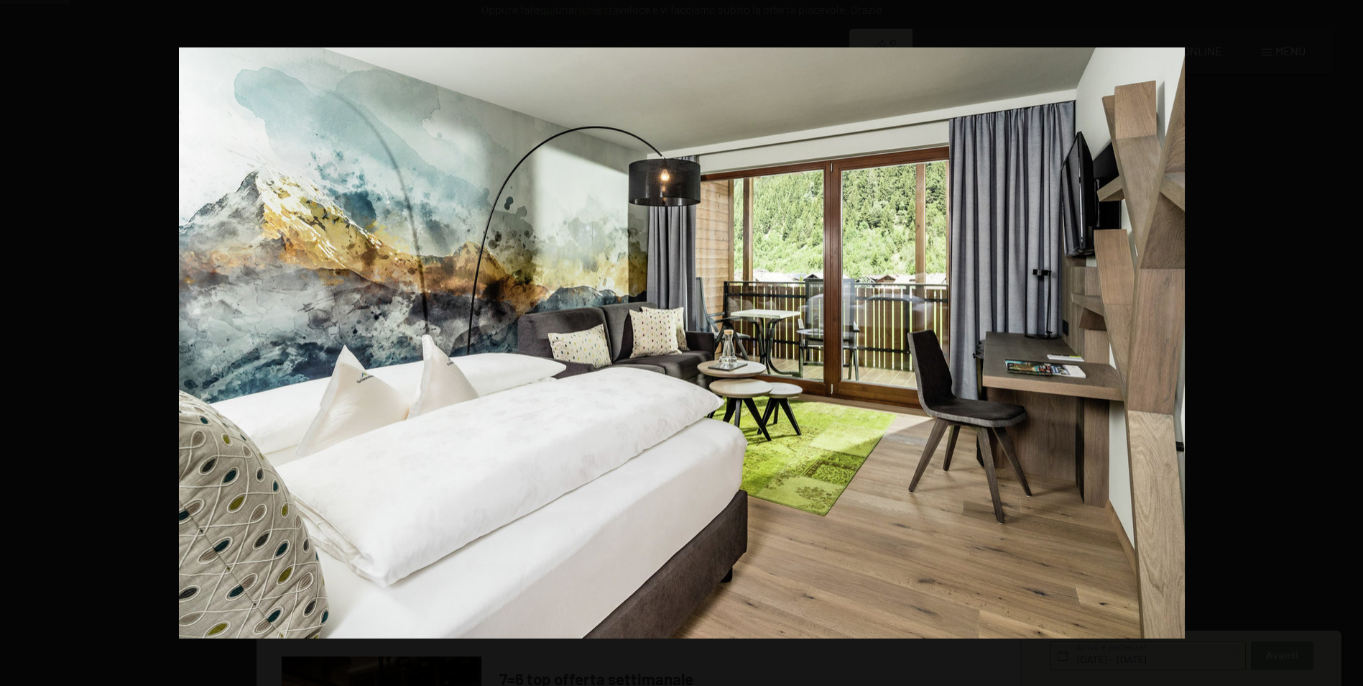
click at [1337, 338] on button "button" at bounding box center [1338, 343] width 50 height 72
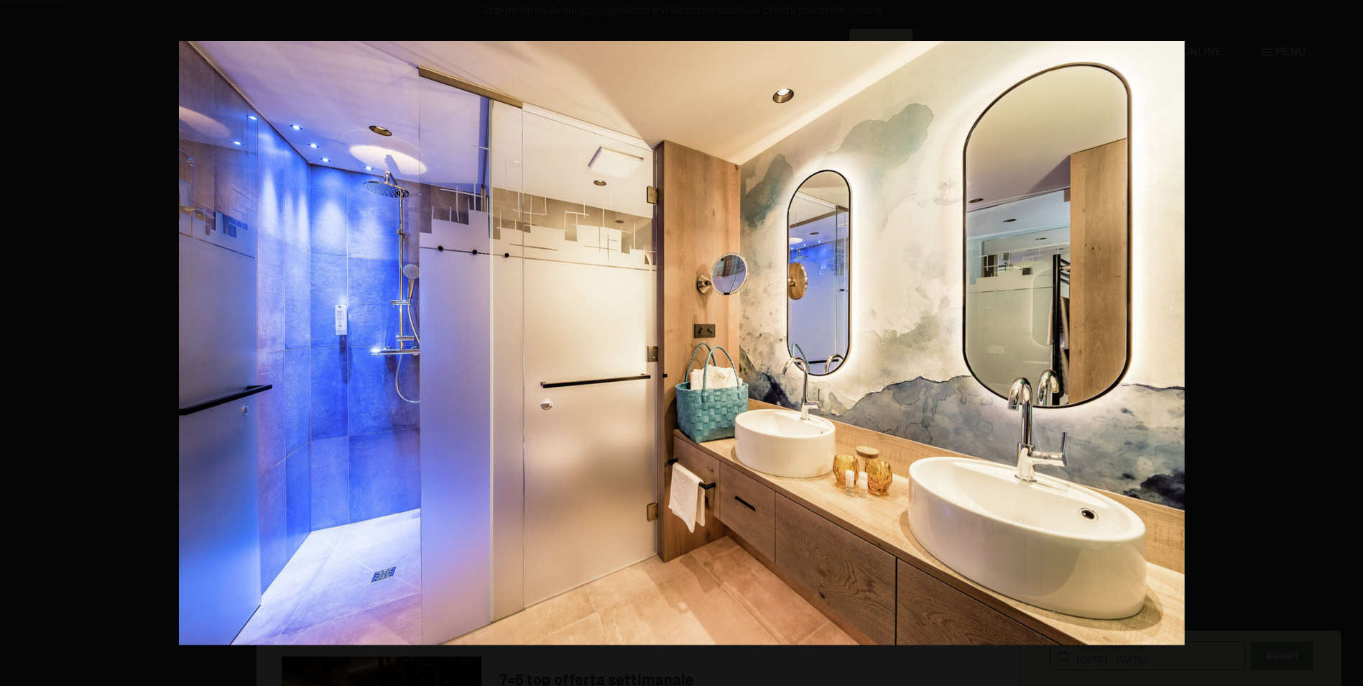
click at [1337, 338] on button "button" at bounding box center [1338, 343] width 50 height 72
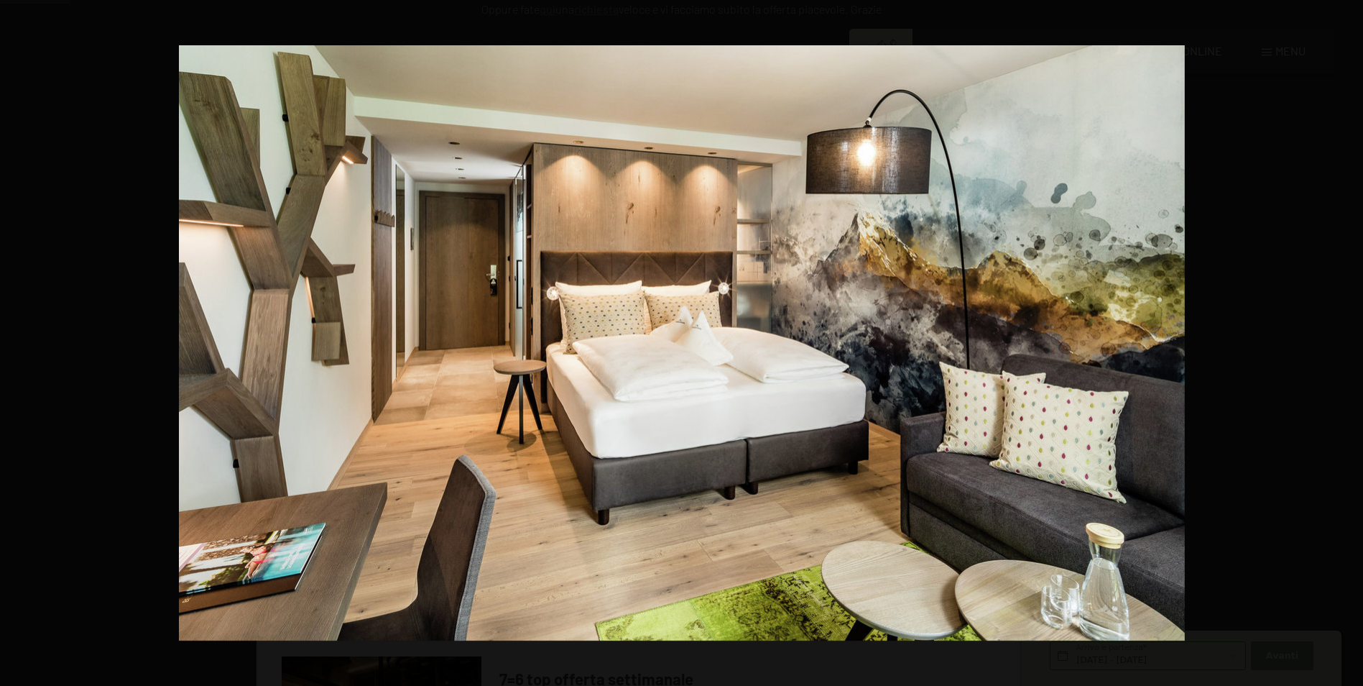
click at [1337, 338] on button "button" at bounding box center [1338, 343] width 50 height 72
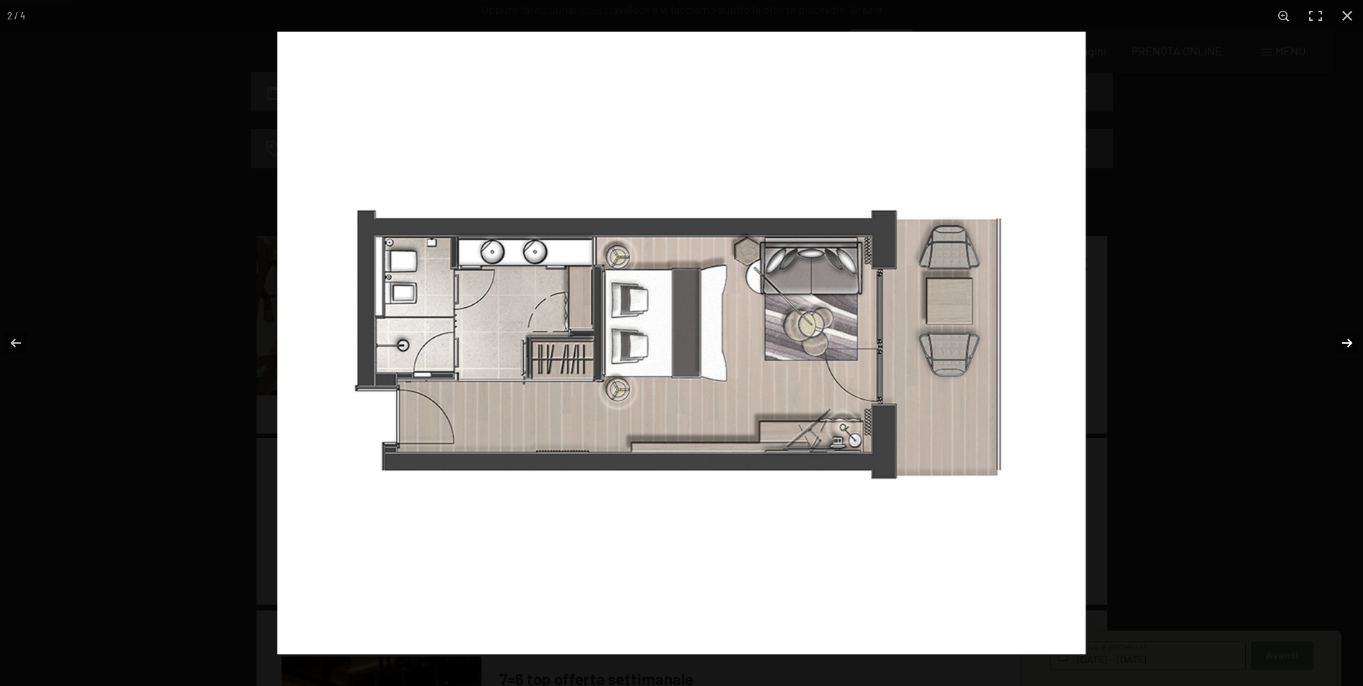
click at [1347, 344] on button "button" at bounding box center [1338, 343] width 50 height 72
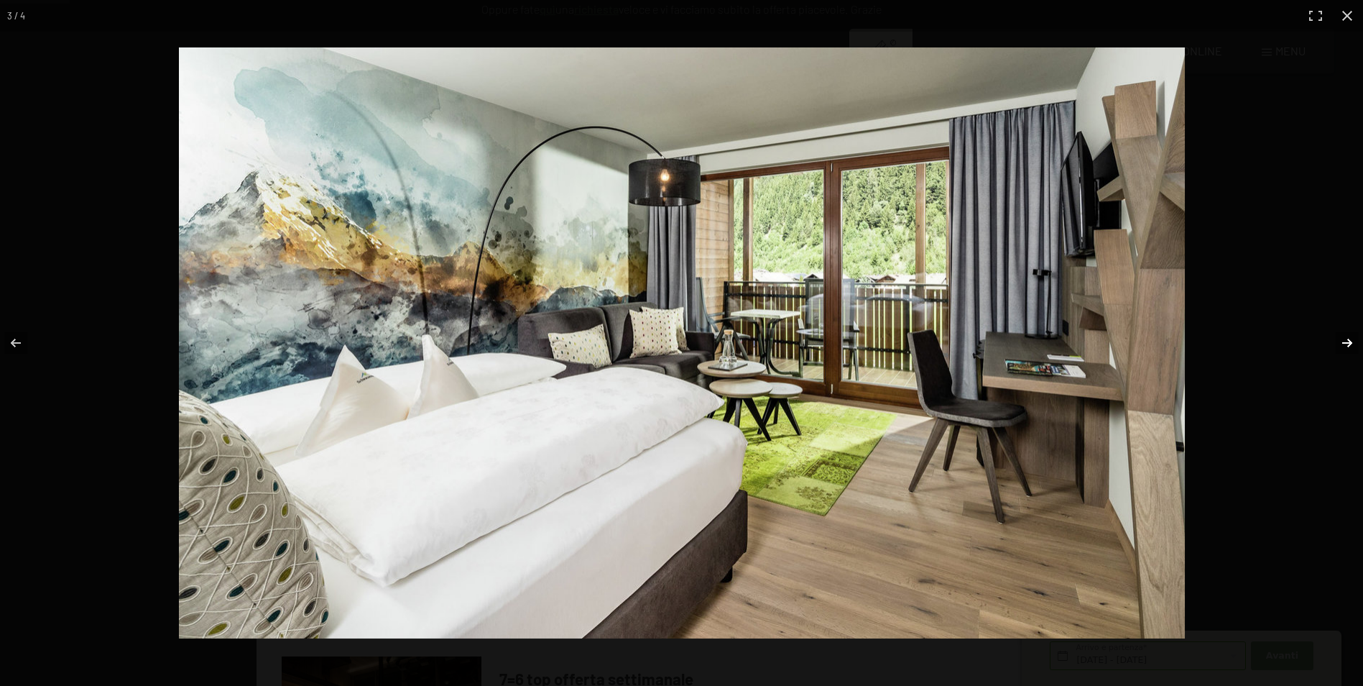
click at [1347, 344] on button "button" at bounding box center [1338, 343] width 50 height 72
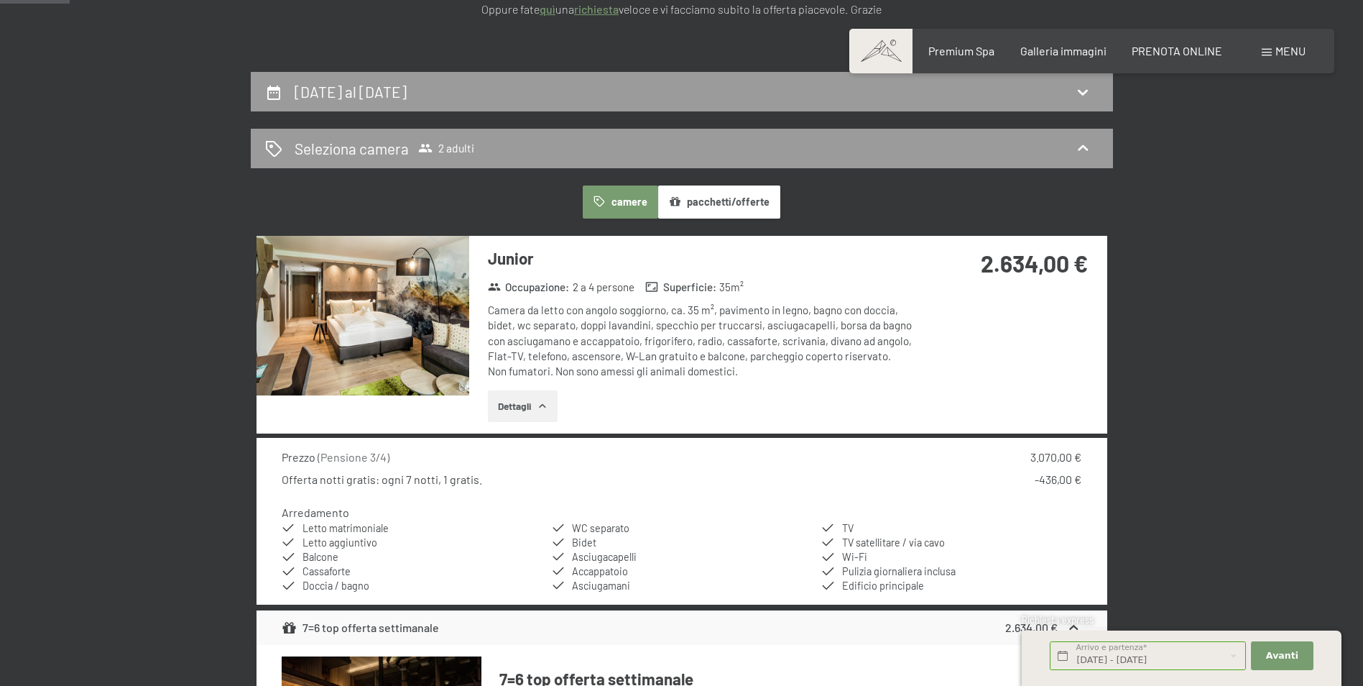
click at [0, 0] on button "button" at bounding box center [0, 0] width 0 height 0
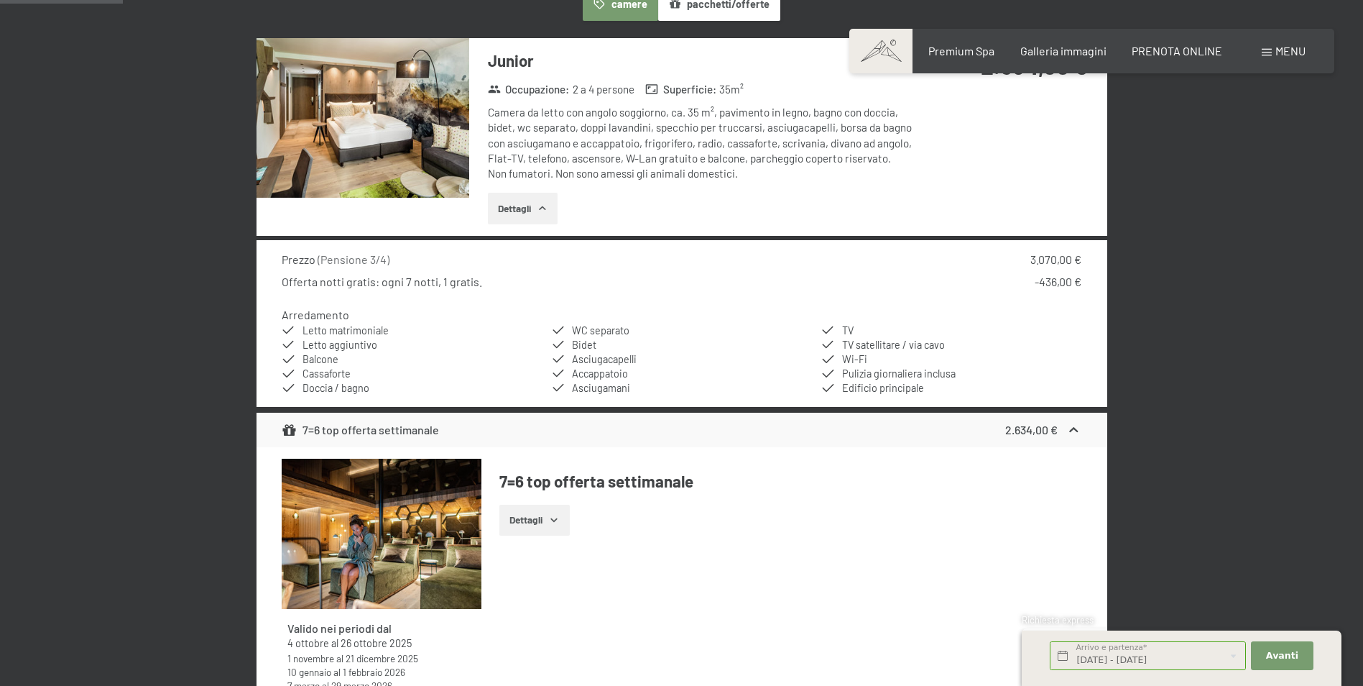
scroll to position [498, 0]
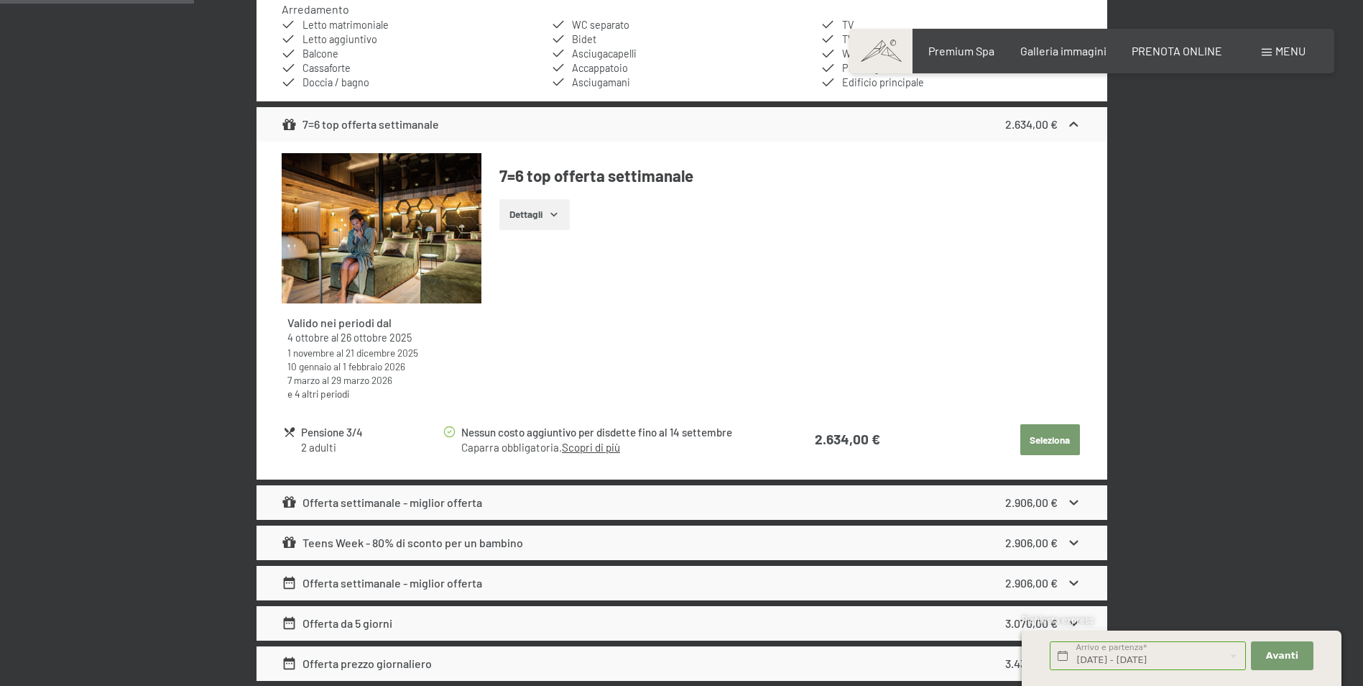
click at [1064, 444] on button "Seleziona" at bounding box center [1050, 440] width 60 height 32
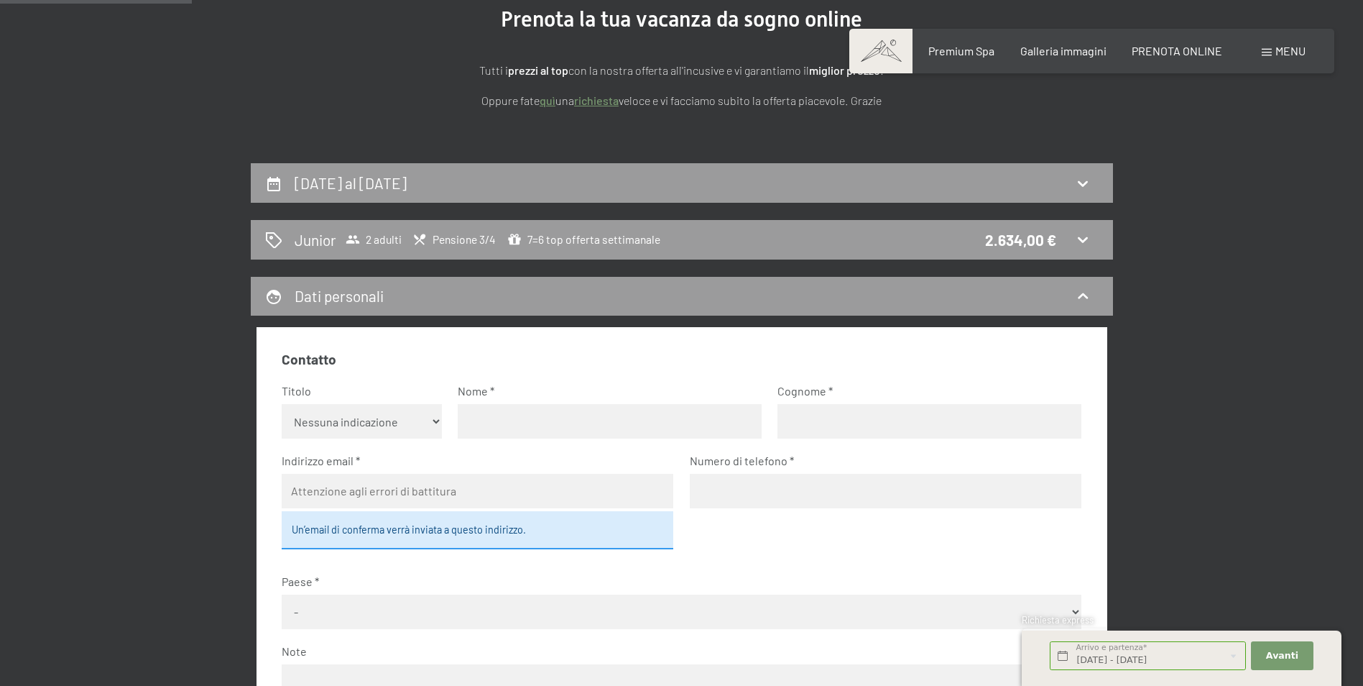
scroll to position [139, 0]
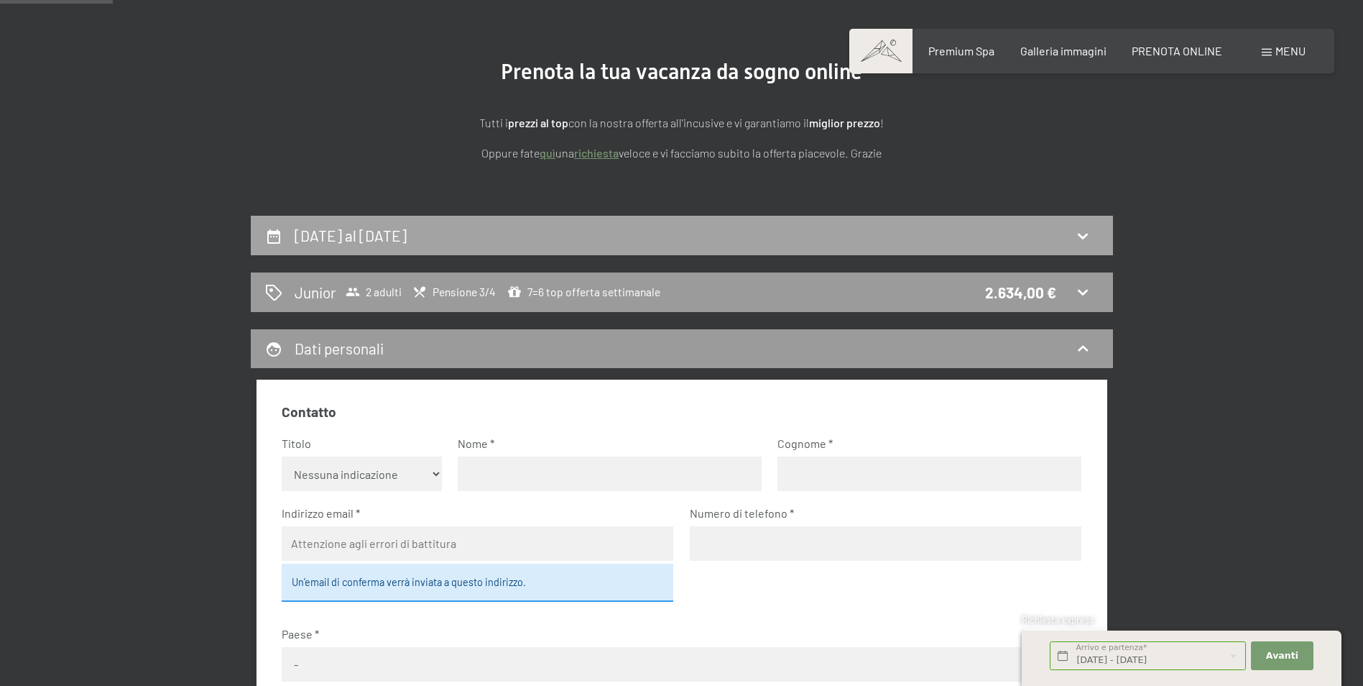
click at [788, 226] on div "4 ottobre al 11 ottobre 2025" at bounding box center [682, 235] width 834 height 21
select select "2025-09-01"
select select "2025-10-01"
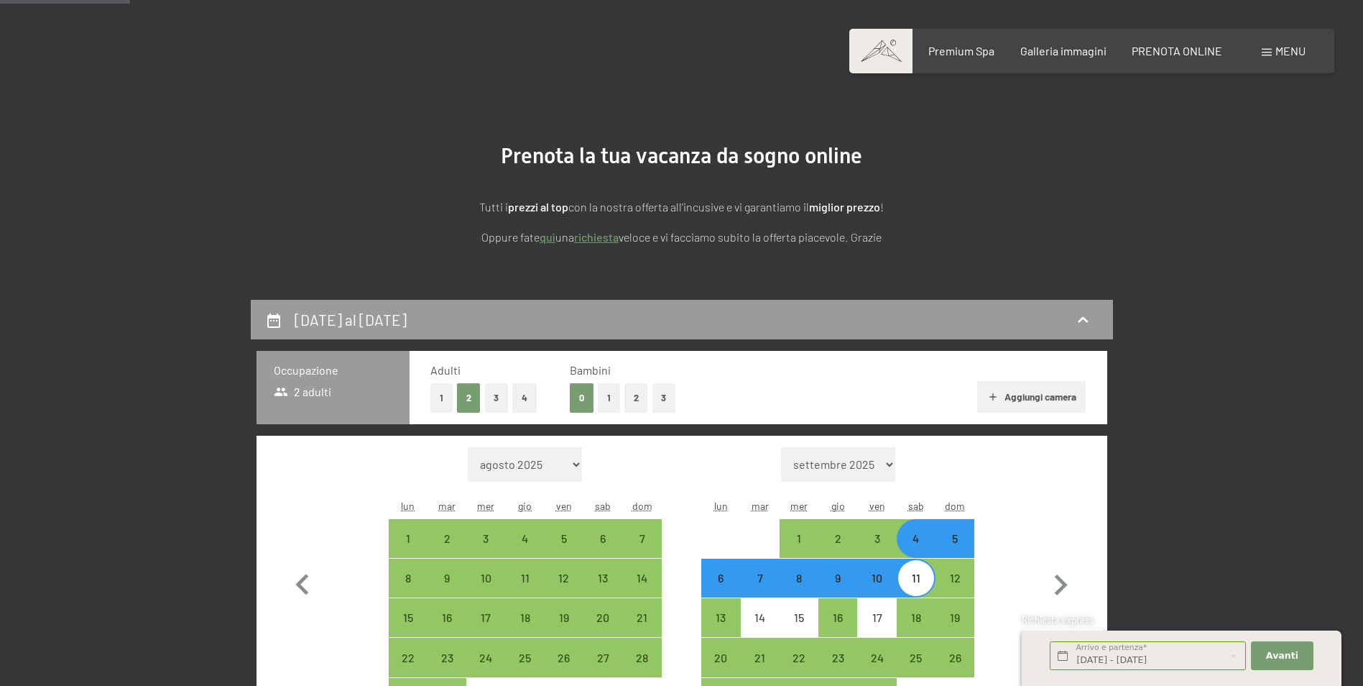
scroll to position [0, 0]
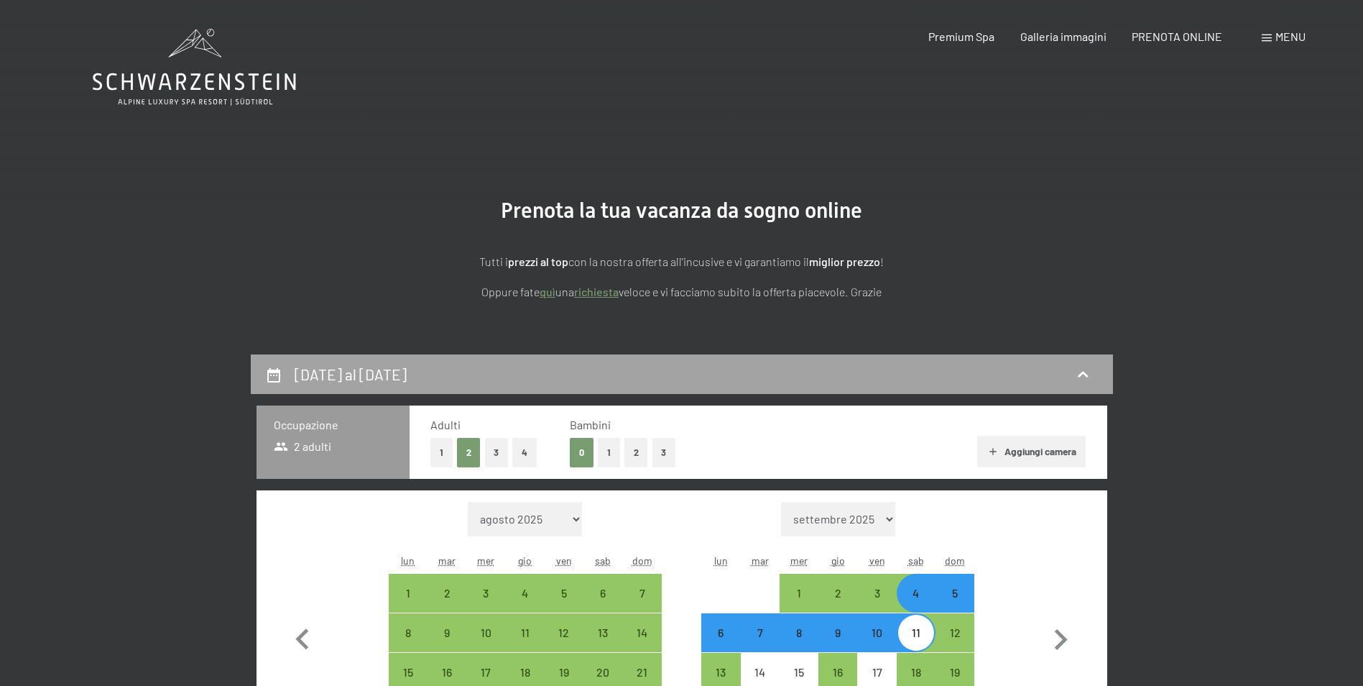
click at [910, 364] on div "4 ottobre al 11 ottobre 2025" at bounding box center [682, 374] width 834 height 21
select select "2025-09-01"
select select "2025-10-01"
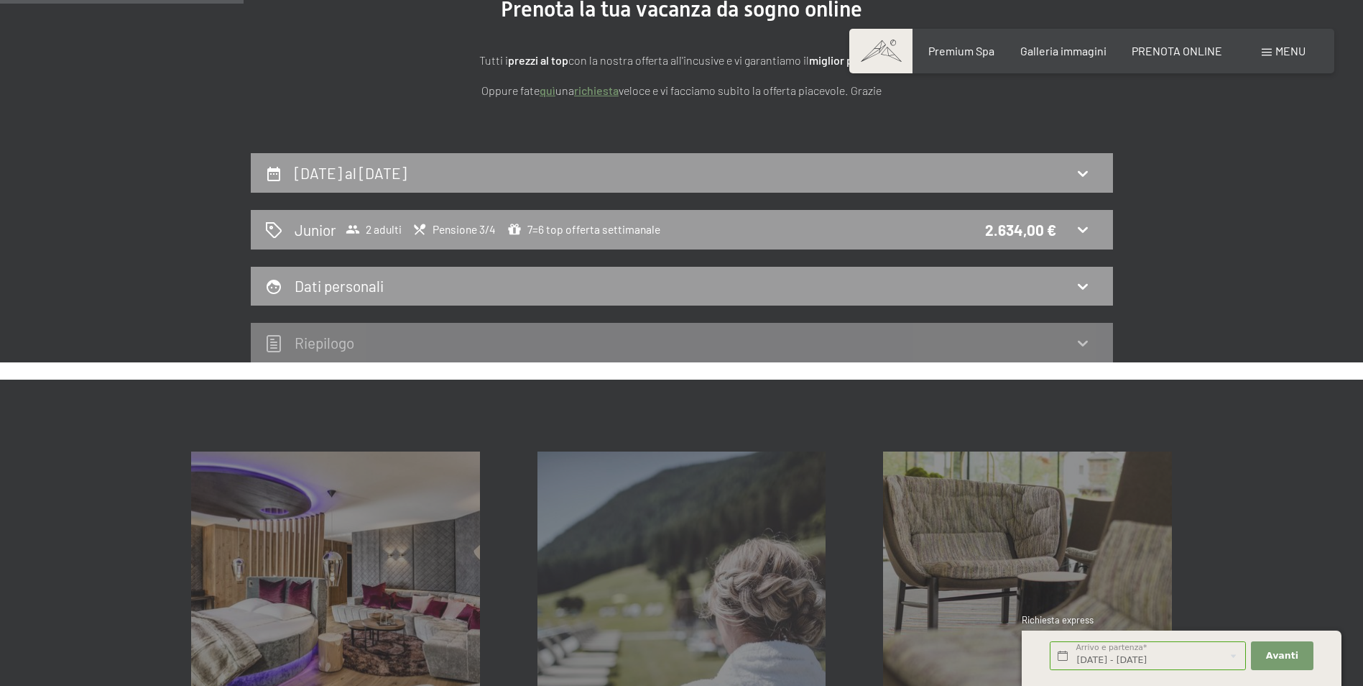
scroll to position [216, 0]
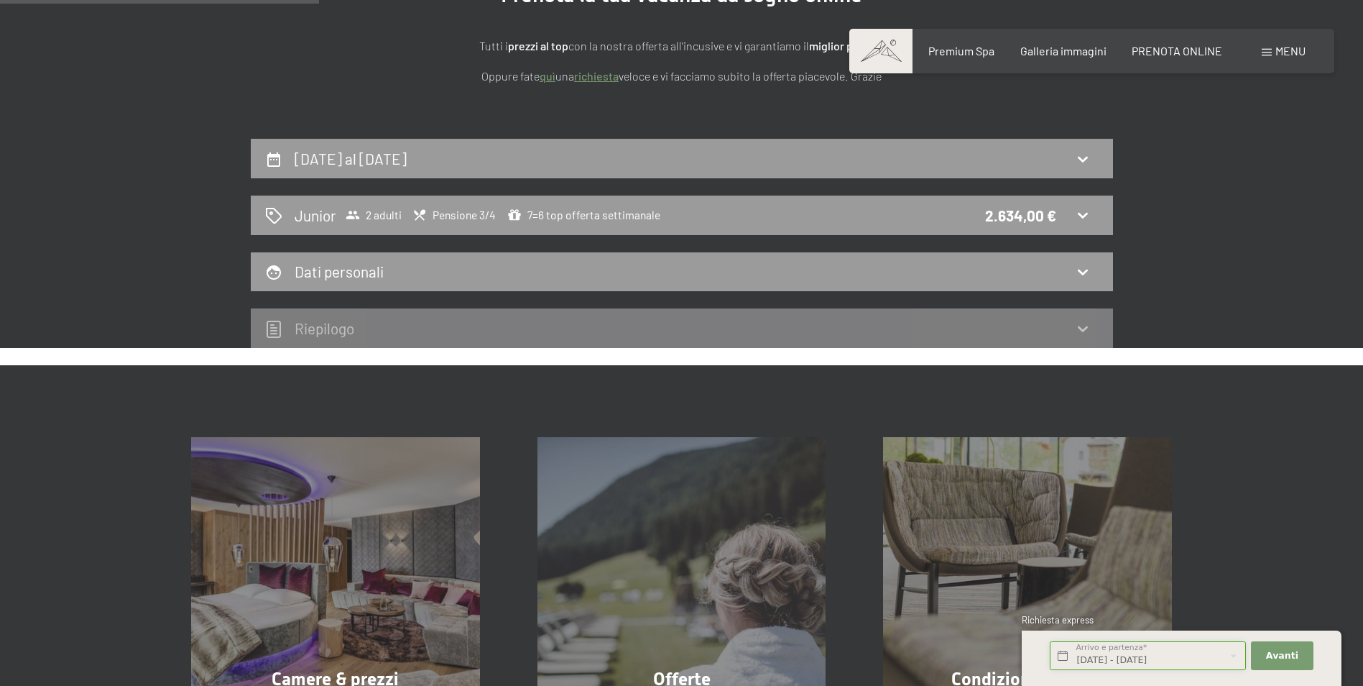
click at [1141, 645] on input "Sab. 06/09/2025 - Dom. 07/09/2025" at bounding box center [1148, 655] width 196 height 29
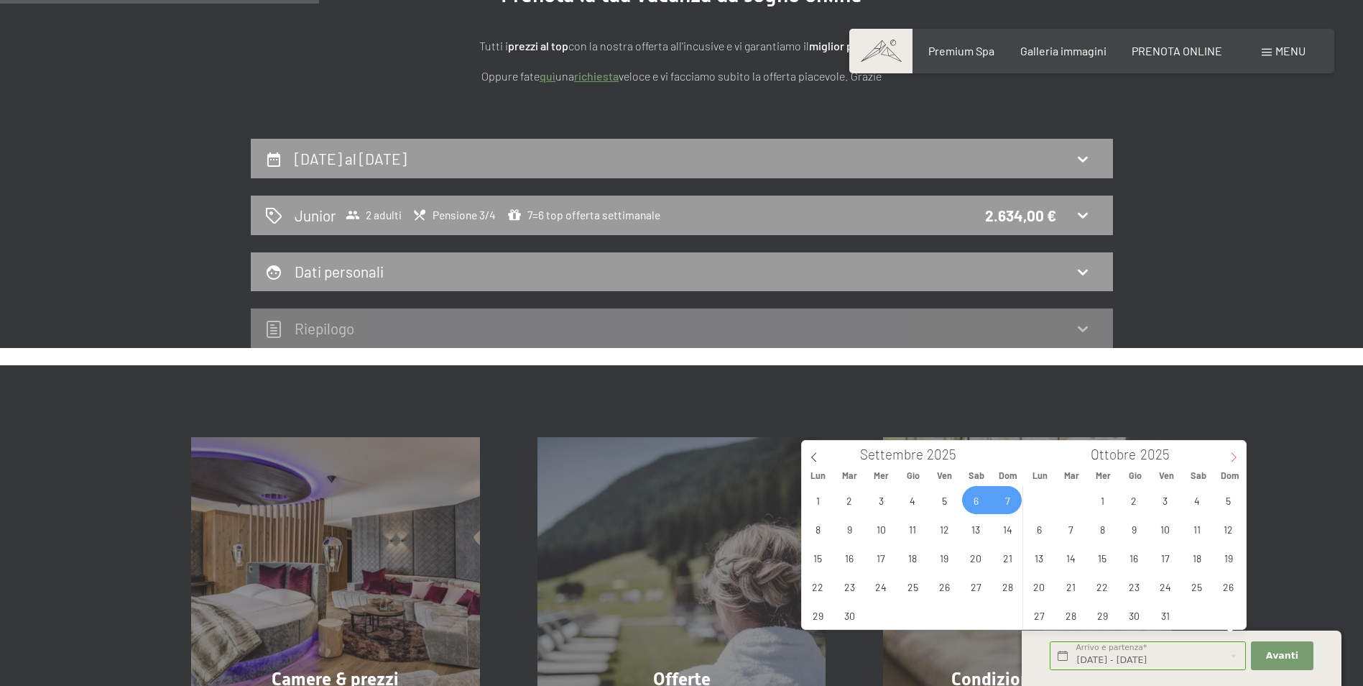
click at [1226, 461] on span at bounding box center [1234, 453] width 24 height 24
click at [1080, 613] on span "30" at bounding box center [1071, 615] width 28 height 28
type input "Mar. 30/12/2025"
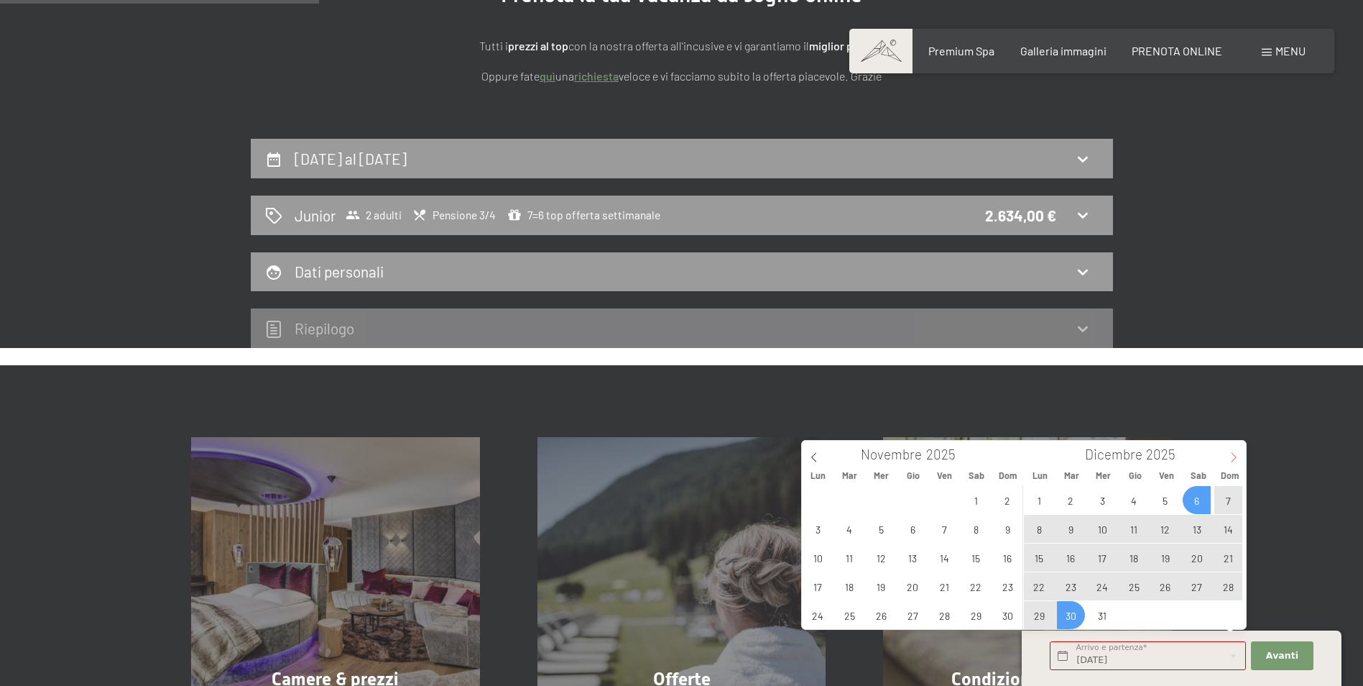
click at [1231, 458] on icon at bounding box center [1234, 457] width 10 height 10
type input "2026"
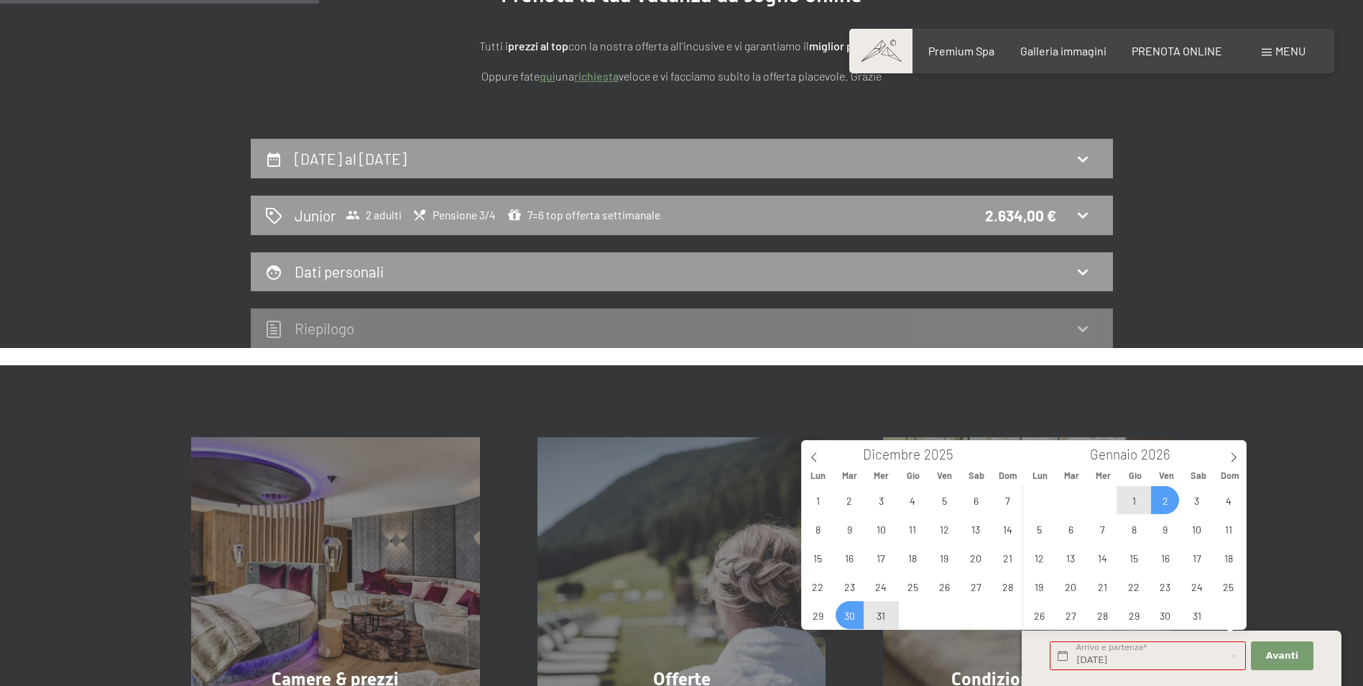
click at [1167, 494] on span "2" at bounding box center [1165, 500] width 28 height 28
type input "Mar. 30/12/2025 - Ven. 02/01/2026"
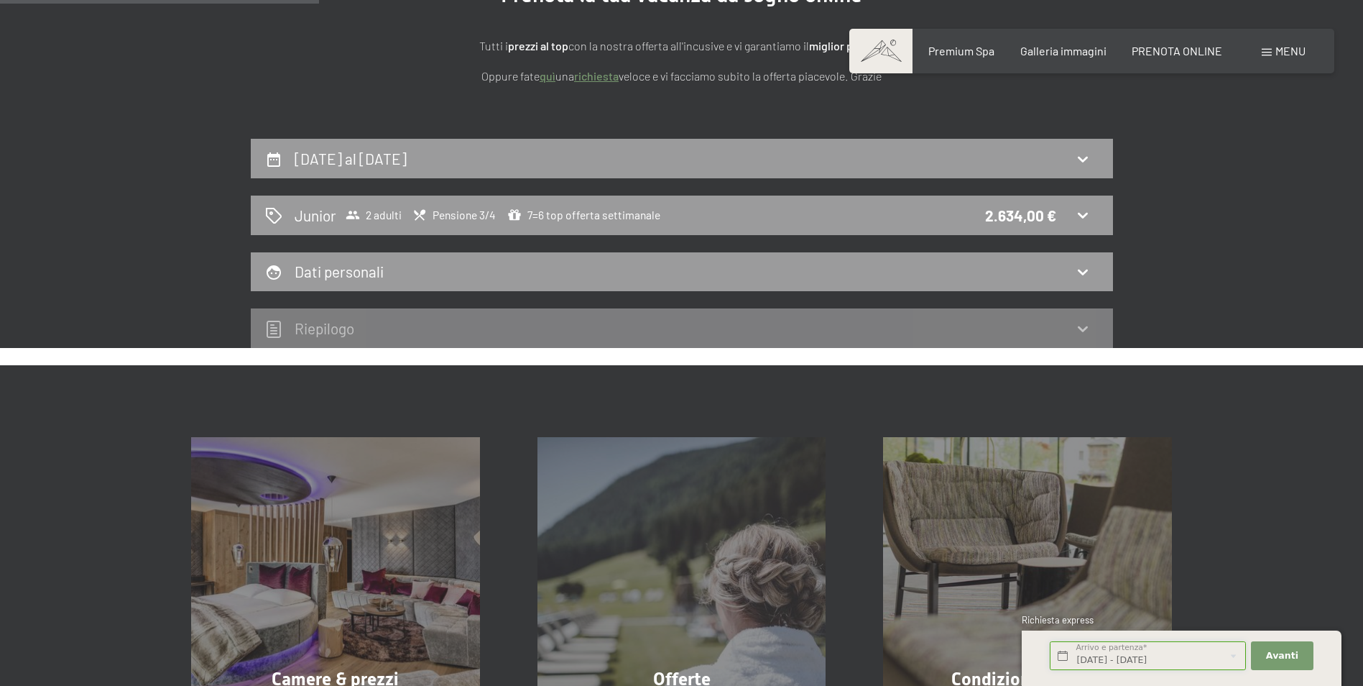
click at [1184, 662] on input "Mar. 30/12/2025 - Ven. 02/01/2026" at bounding box center [1148, 655] width 196 height 29
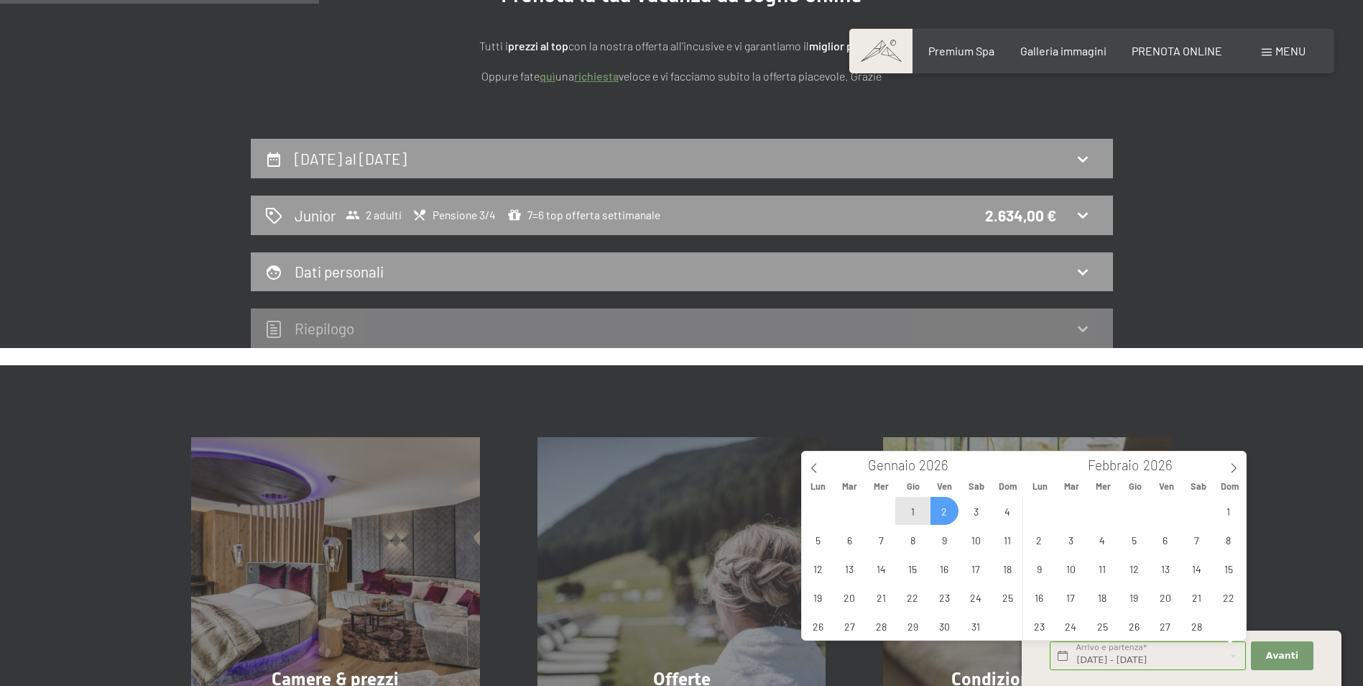
click at [1268, 361] on div "Prenota la tua vacanza da sogno online Tutti i prezzi al top con la nostra offe…" at bounding box center [681, 146] width 1363 height 437
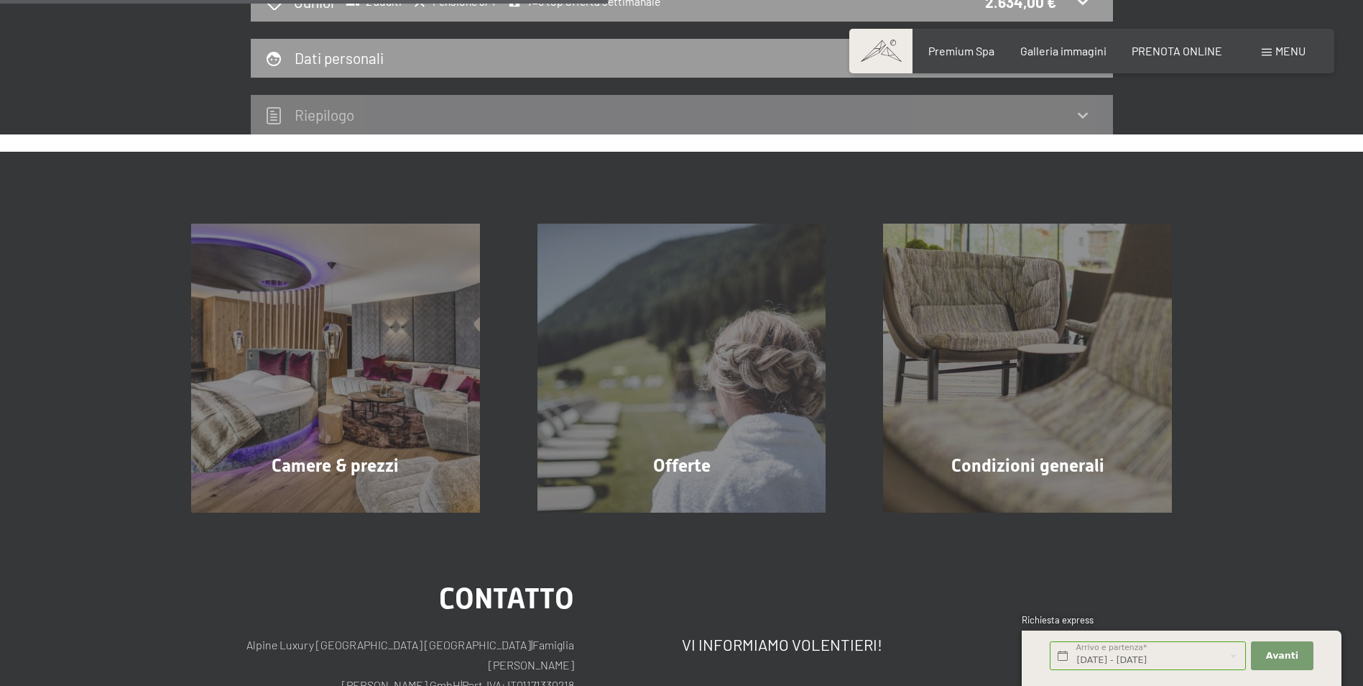
scroll to position [431, 0]
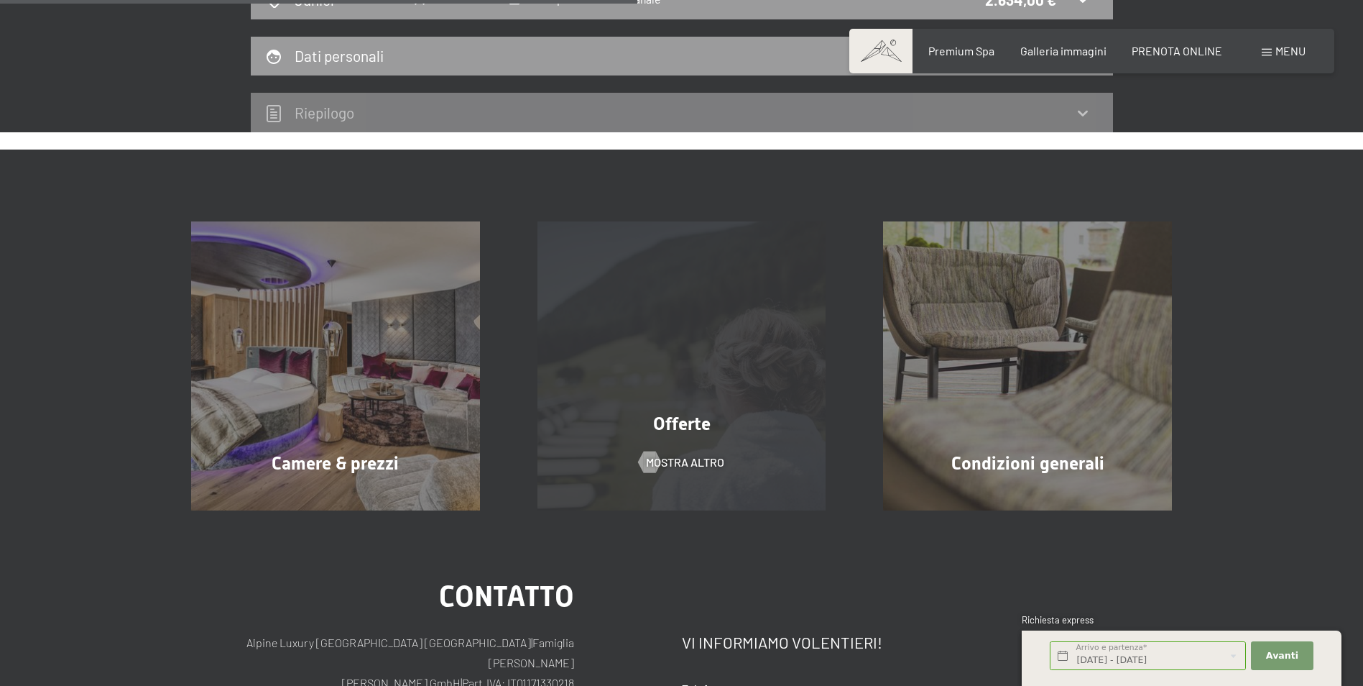
click at [742, 343] on div "Offerte mostra altro" at bounding box center [682, 365] width 346 height 289
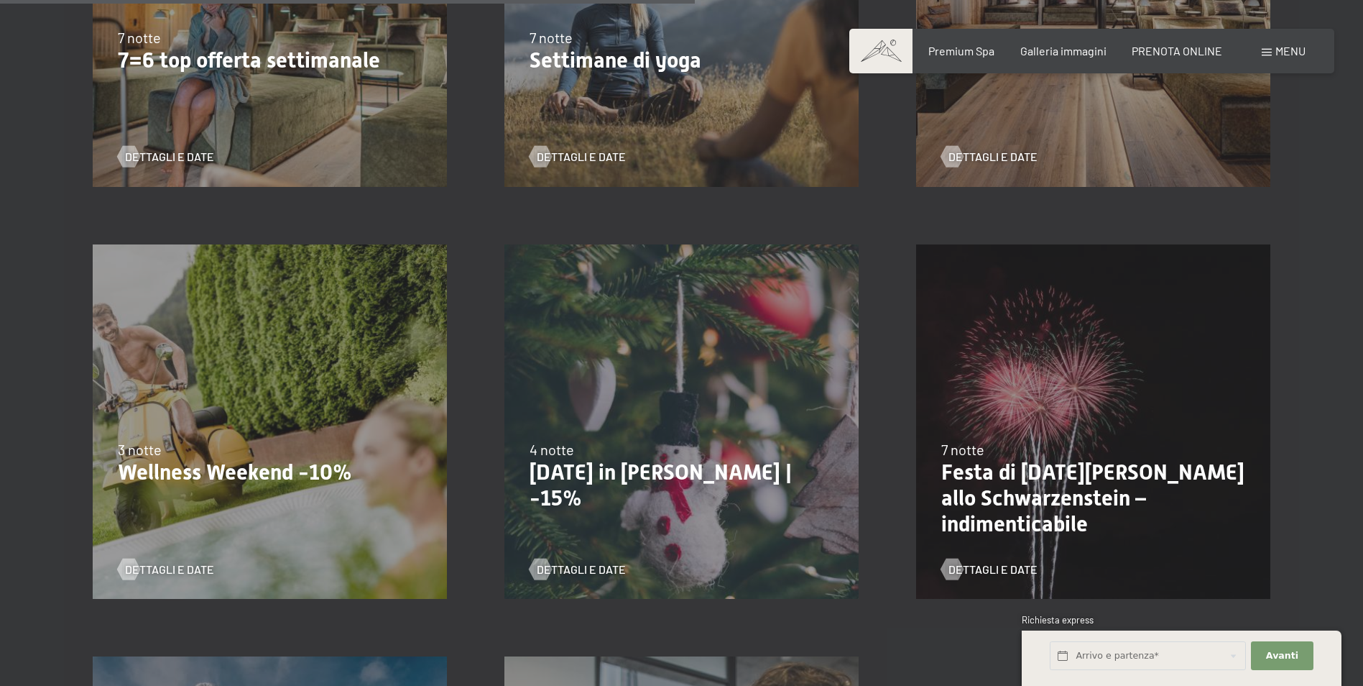
scroll to position [1437, 0]
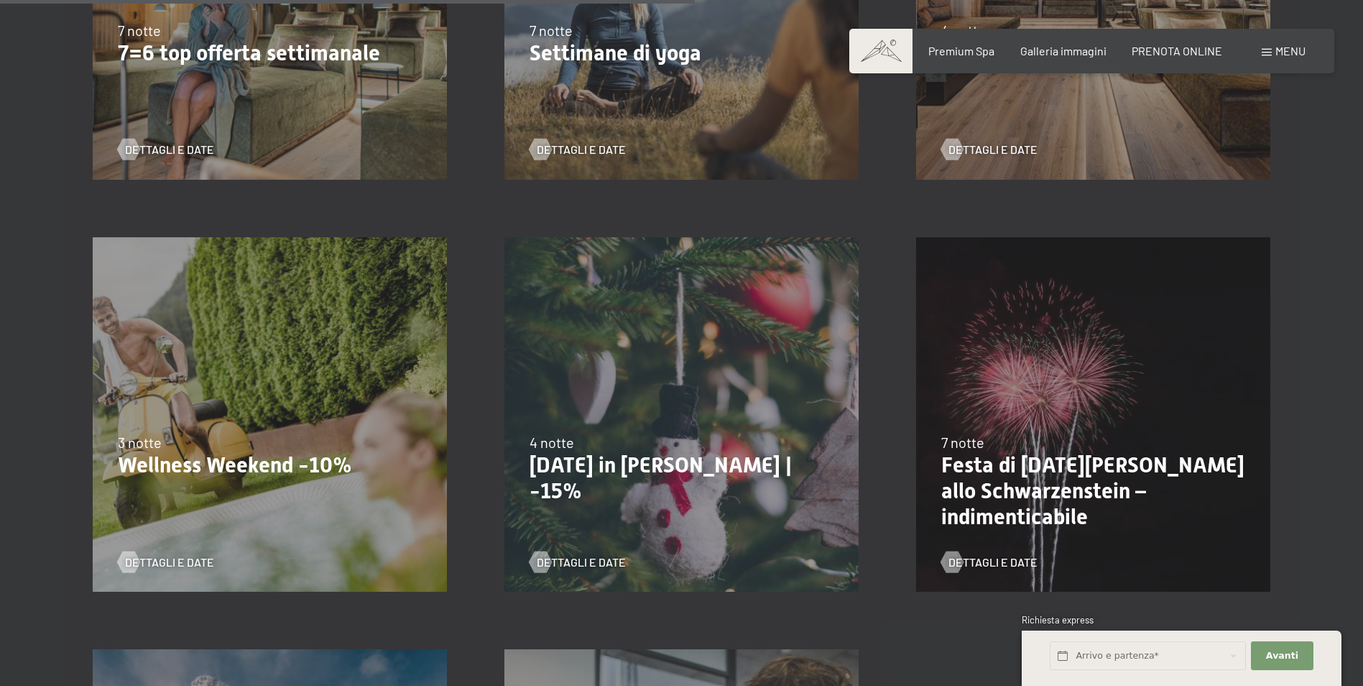
click at [1150, 372] on div "[DATE]-[DATE] 7 notte Festa di [DATE][PERSON_NAME] allo Schwarzenstein – indime…" at bounding box center [1094, 414] width 412 height 412
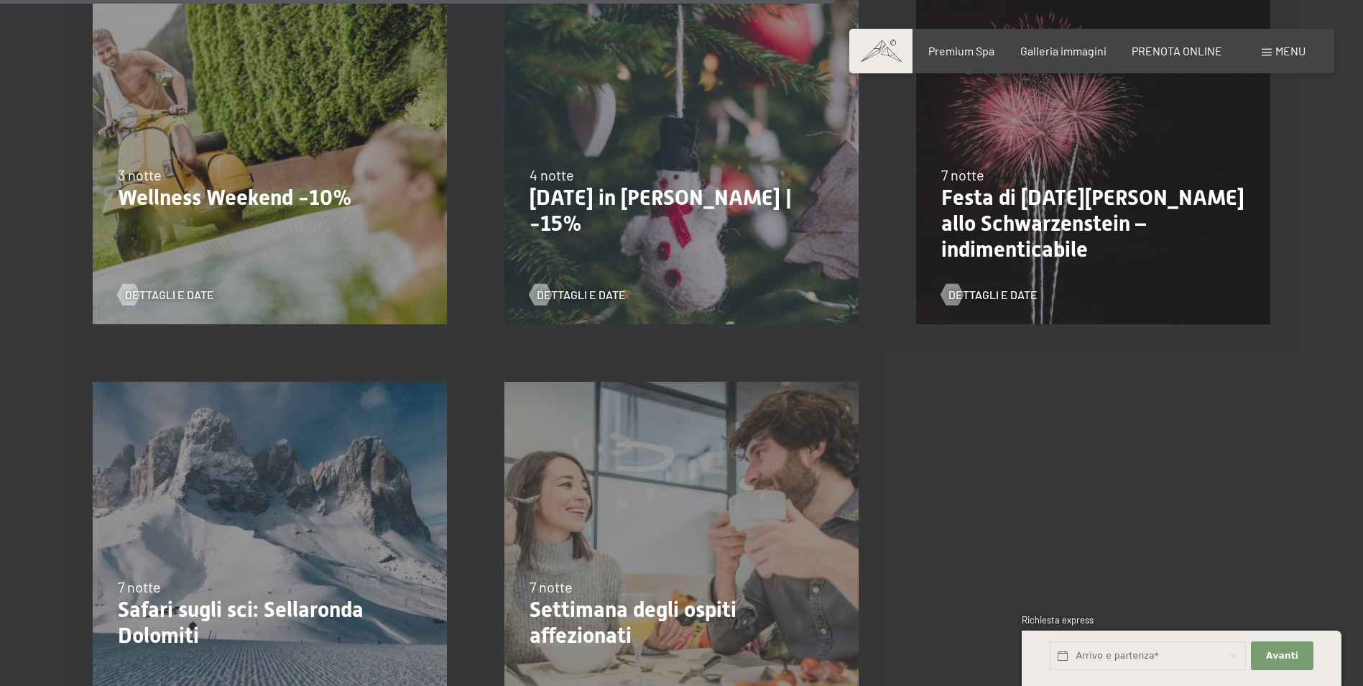
scroll to position [1725, 0]
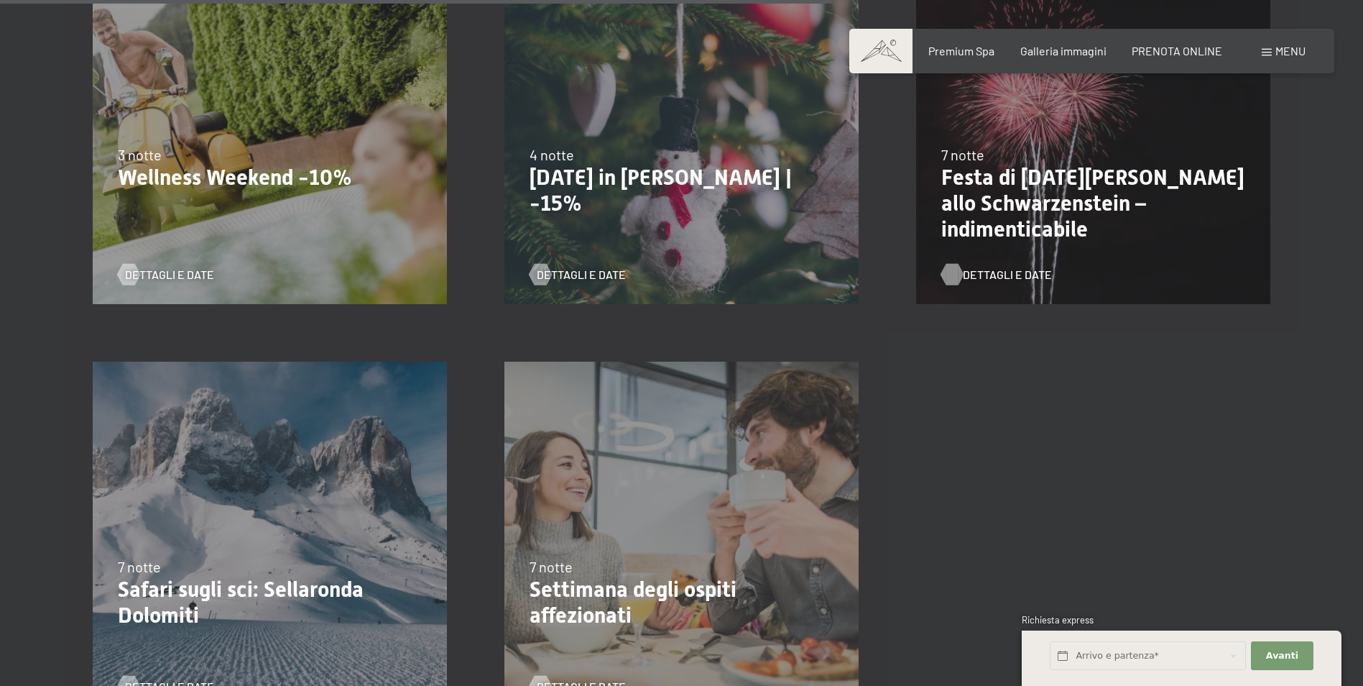
click at [981, 275] on span "Dettagli e Date" at bounding box center [1007, 275] width 89 height 16
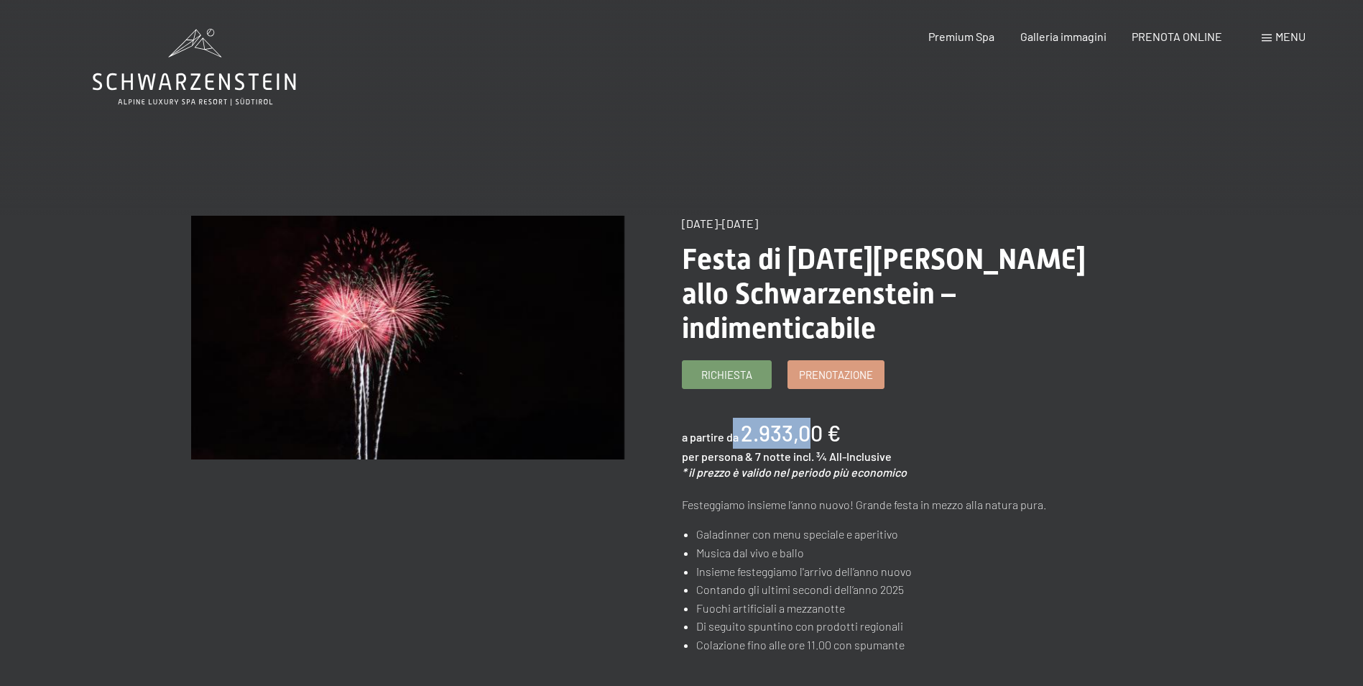
drag, startPoint x: 804, startPoint y: 397, endPoint x: 731, endPoint y: 398, distance: 73.3
click at [731, 418] on div "a partire da 2.933,00 €" at bounding box center [761, 433] width 159 height 31
drag, startPoint x: 731, startPoint y: 398, endPoint x: 1008, endPoint y: 369, distance: 279.0
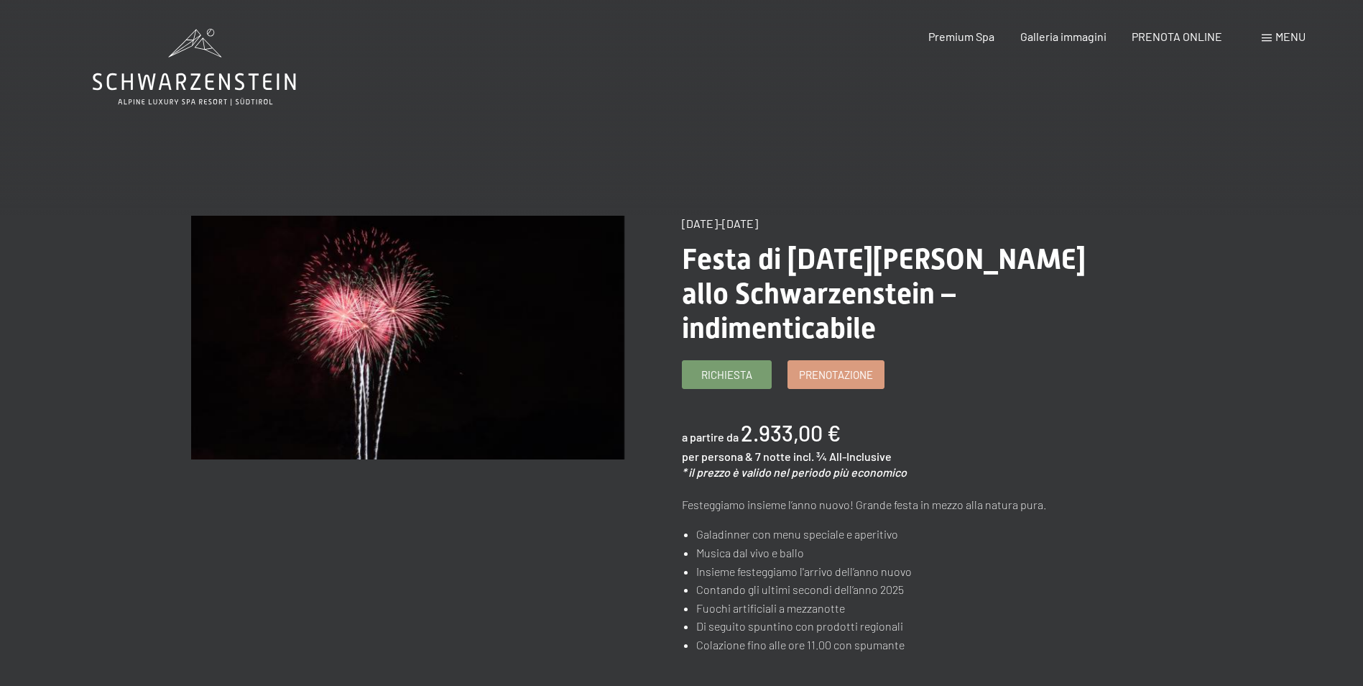
drag, startPoint x: 962, startPoint y: 98, endPoint x: 948, endPoint y: 80, distance: 23.1
